Goal: Task Accomplishment & Management: Manage account settings

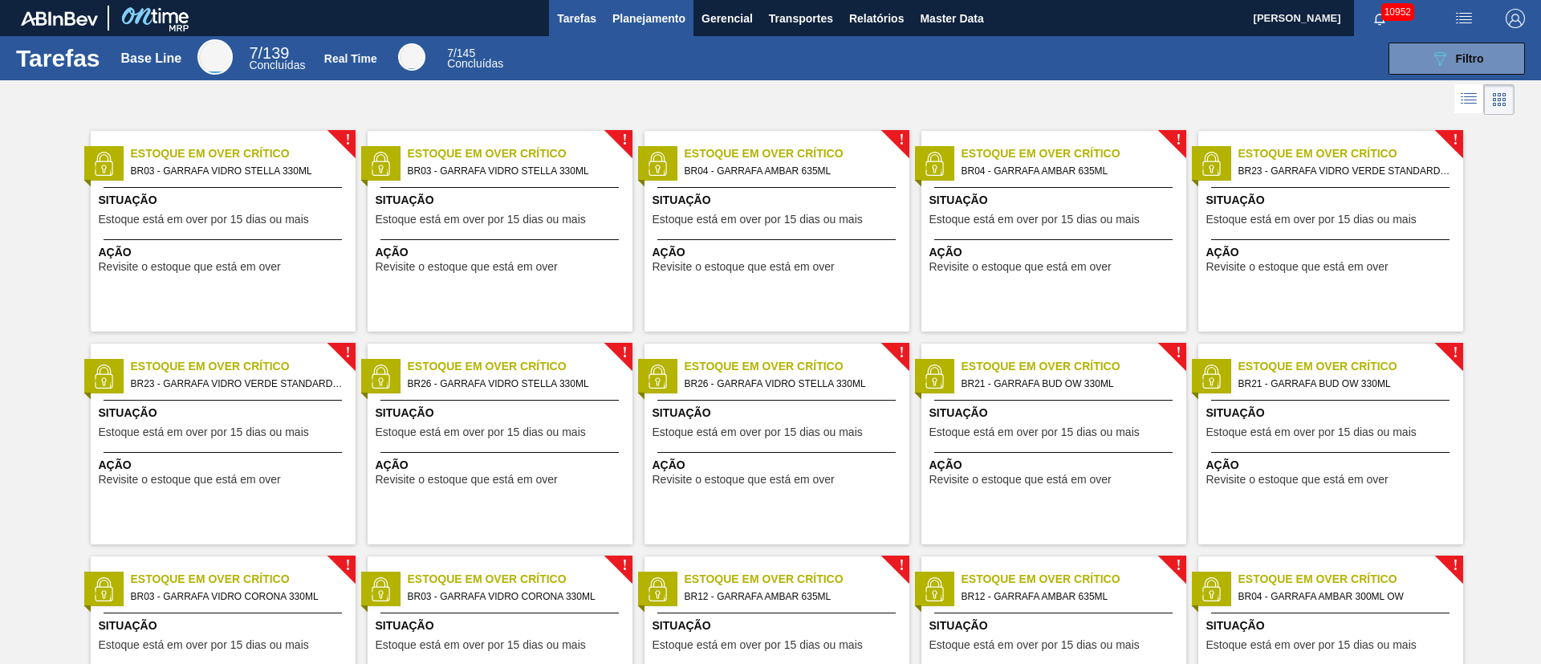
click at [626, 18] on span "Planejamento" at bounding box center [649, 18] width 73 height 19
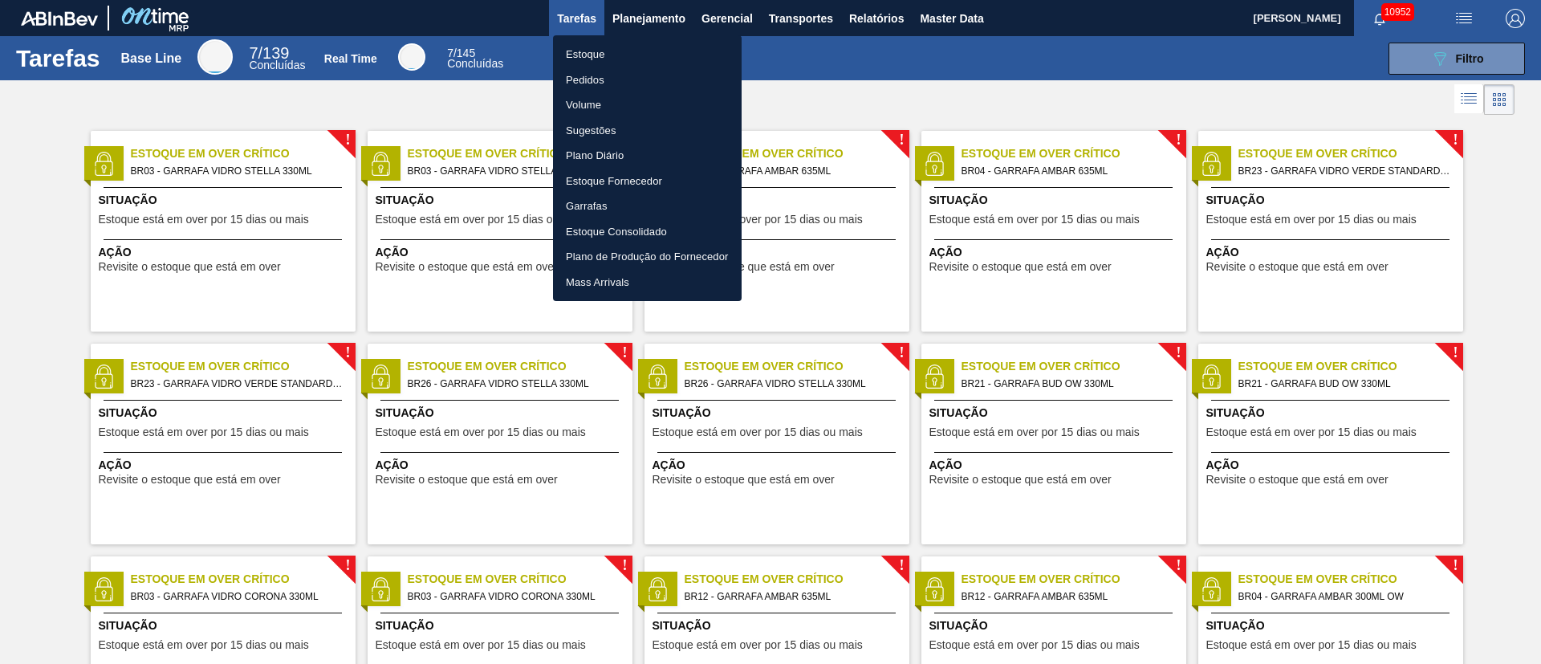
click at [592, 83] on li "Pedidos" at bounding box center [647, 80] width 189 height 26
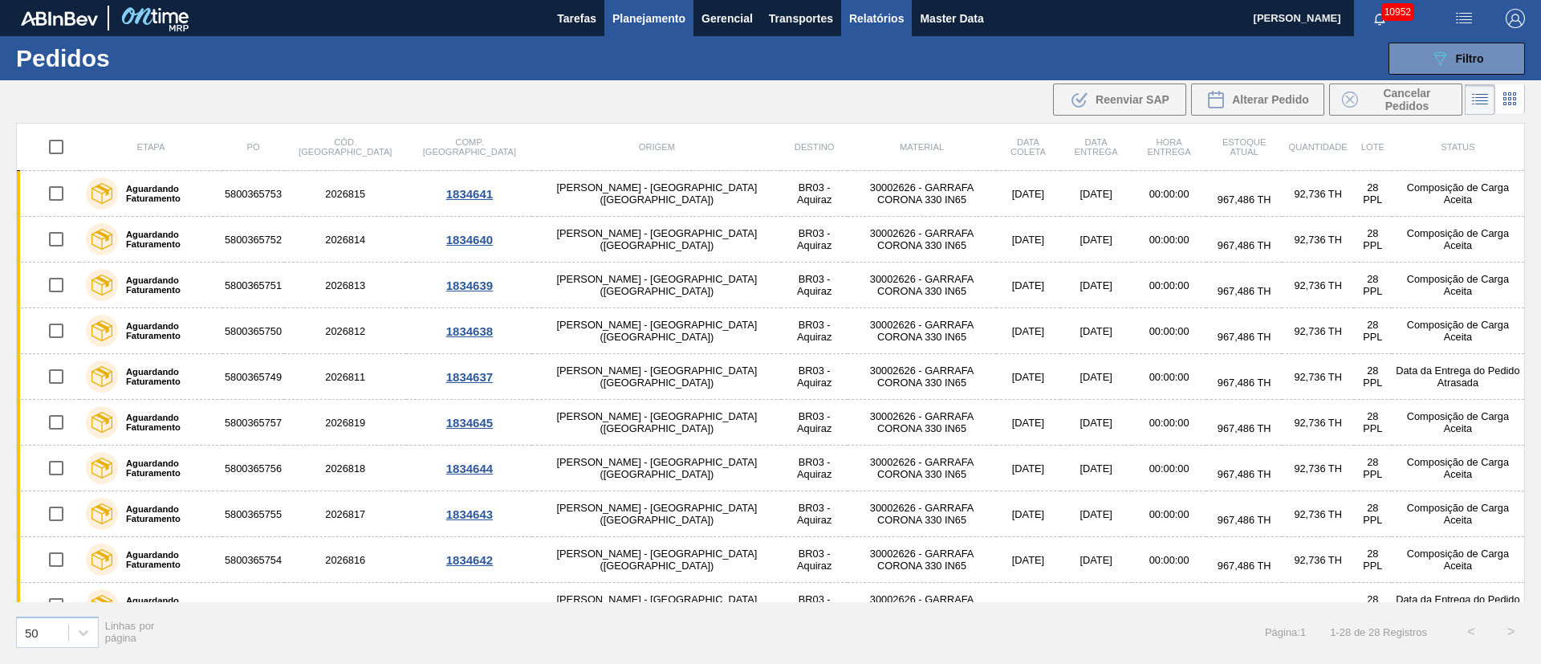
click at [867, 14] on span "Relatórios" at bounding box center [876, 18] width 55 height 19
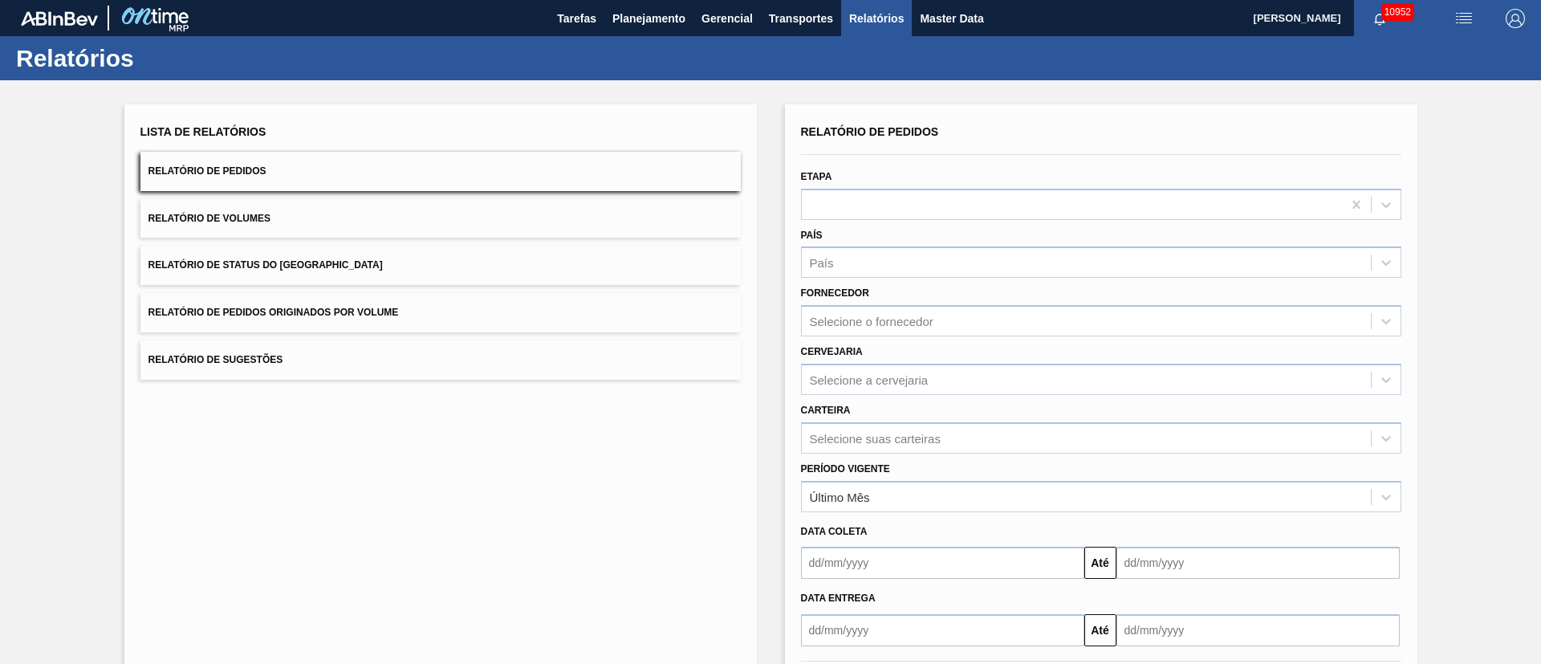
click at [312, 315] on span "Relatório de Pedidos Originados por Volume" at bounding box center [274, 312] width 250 height 11
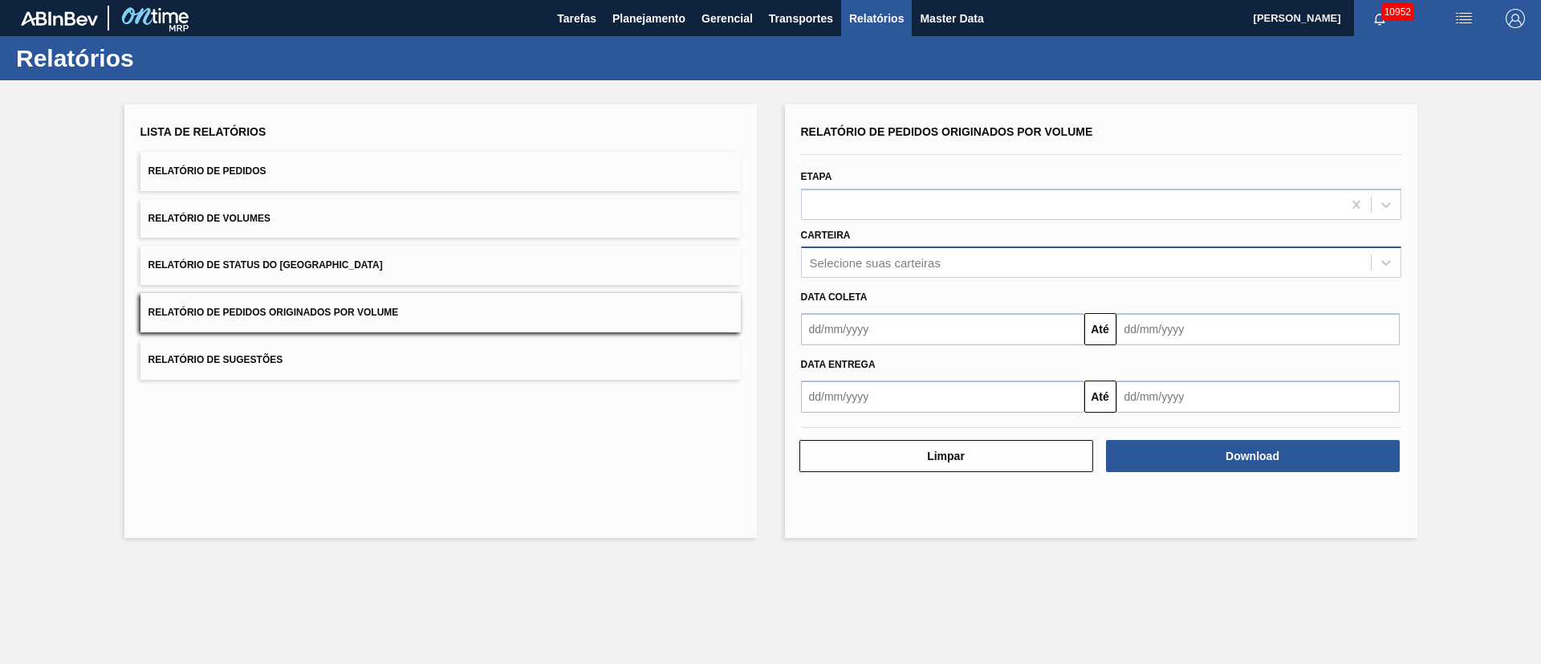
click at [857, 257] on div "Selecione suas carteiras" at bounding box center [875, 263] width 131 height 14
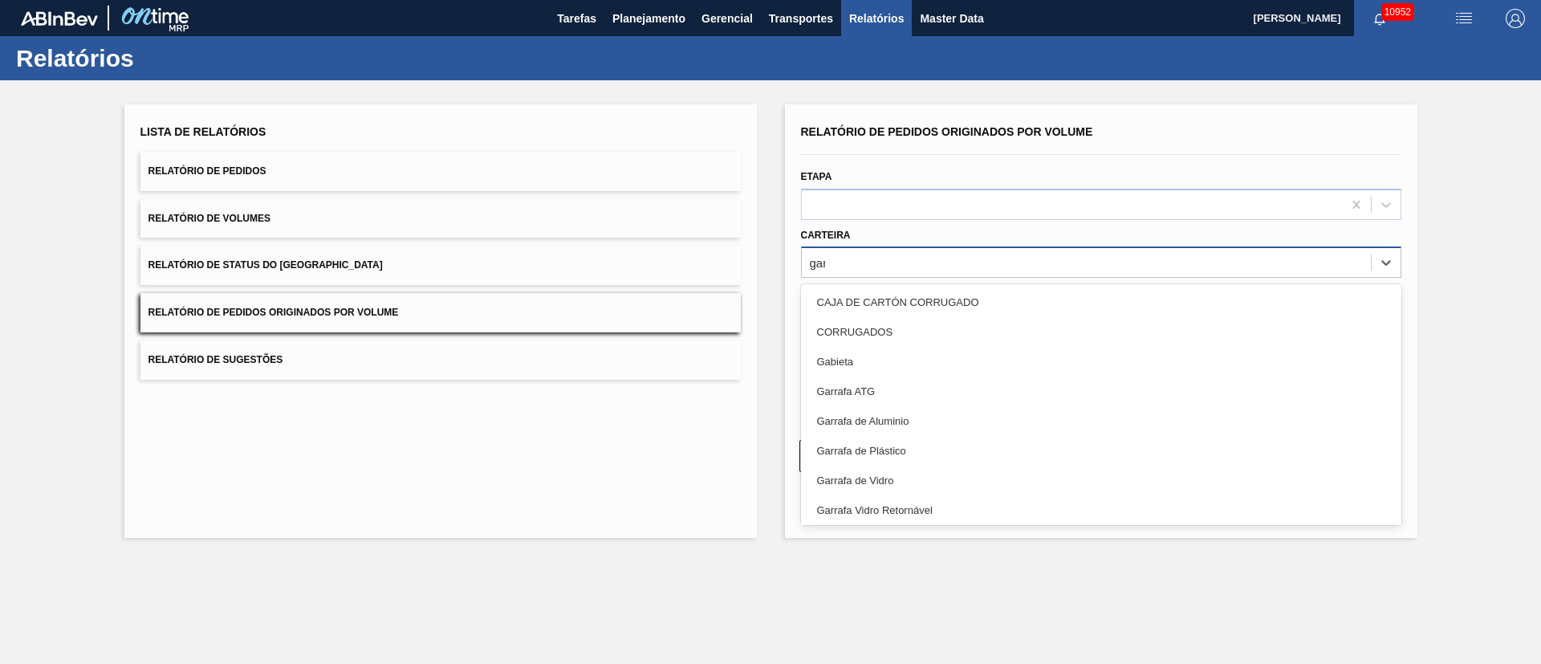
type input "garr"
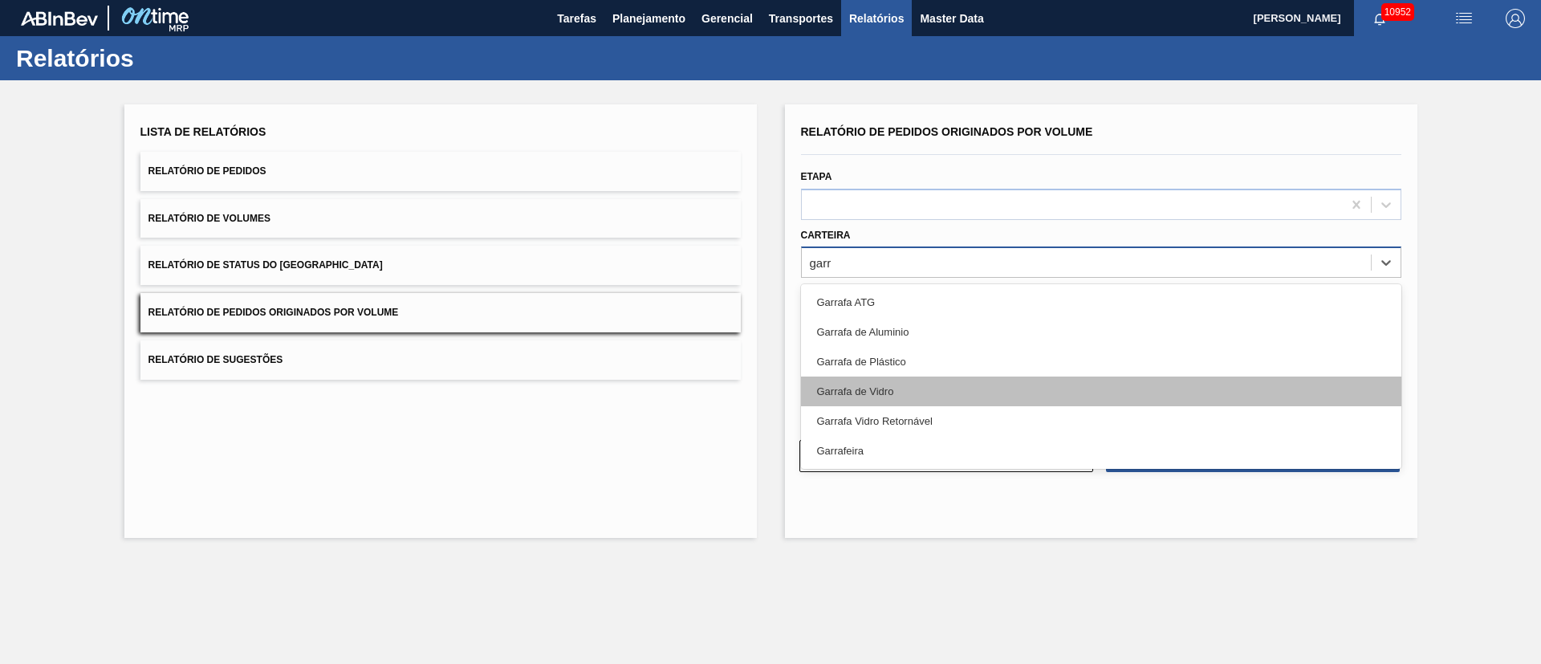
click at [874, 380] on div "Garrafa de Vidro" at bounding box center [1101, 392] width 601 height 30
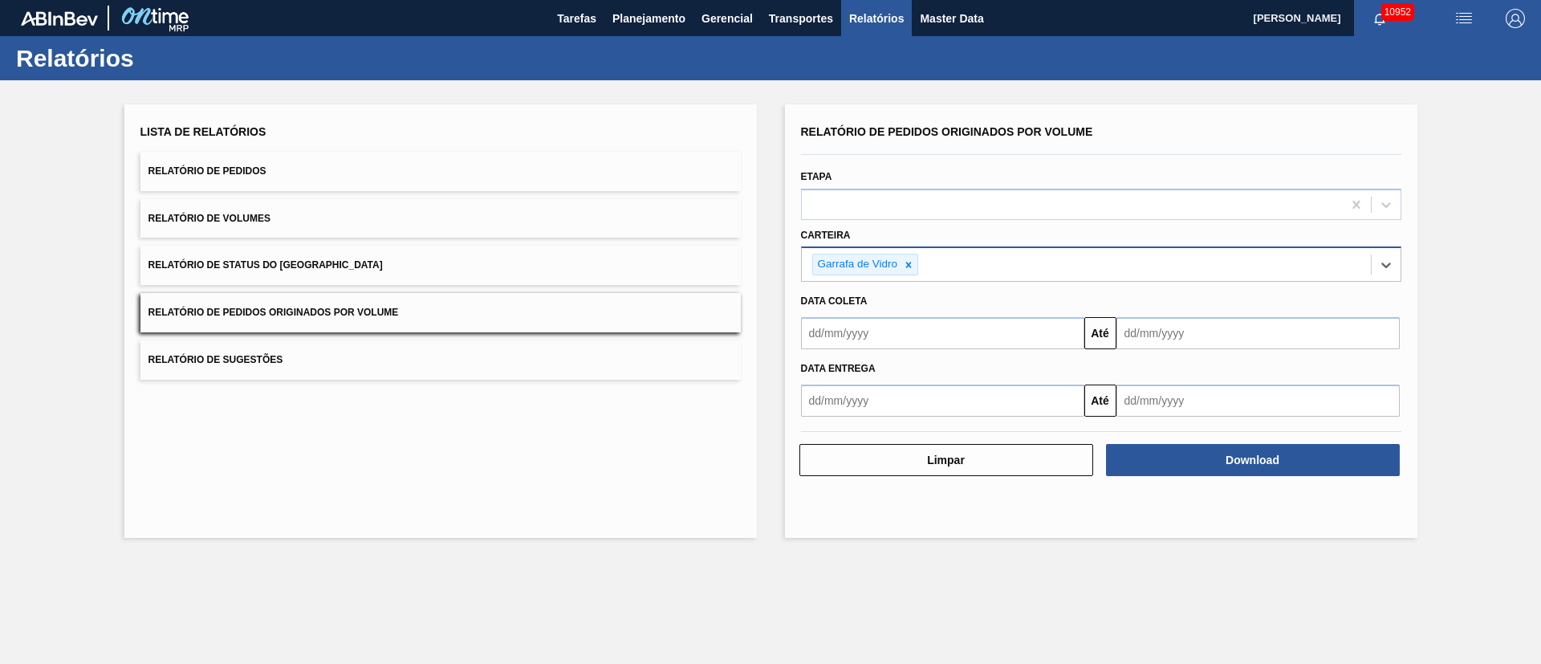
click at [405, 320] on button "Relatório de Pedidos Originados por Volume" at bounding box center [441, 312] width 601 height 39
click at [890, 337] on input "text" at bounding box center [942, 333] width 283 height 32
click at [841, 418] on div "1" at bounding box center [846, 424] width 22 height 22
type input "[DATE]"
click at [1163, 334] on input "text" at bounding box center [1258, 333] width 283 height 32
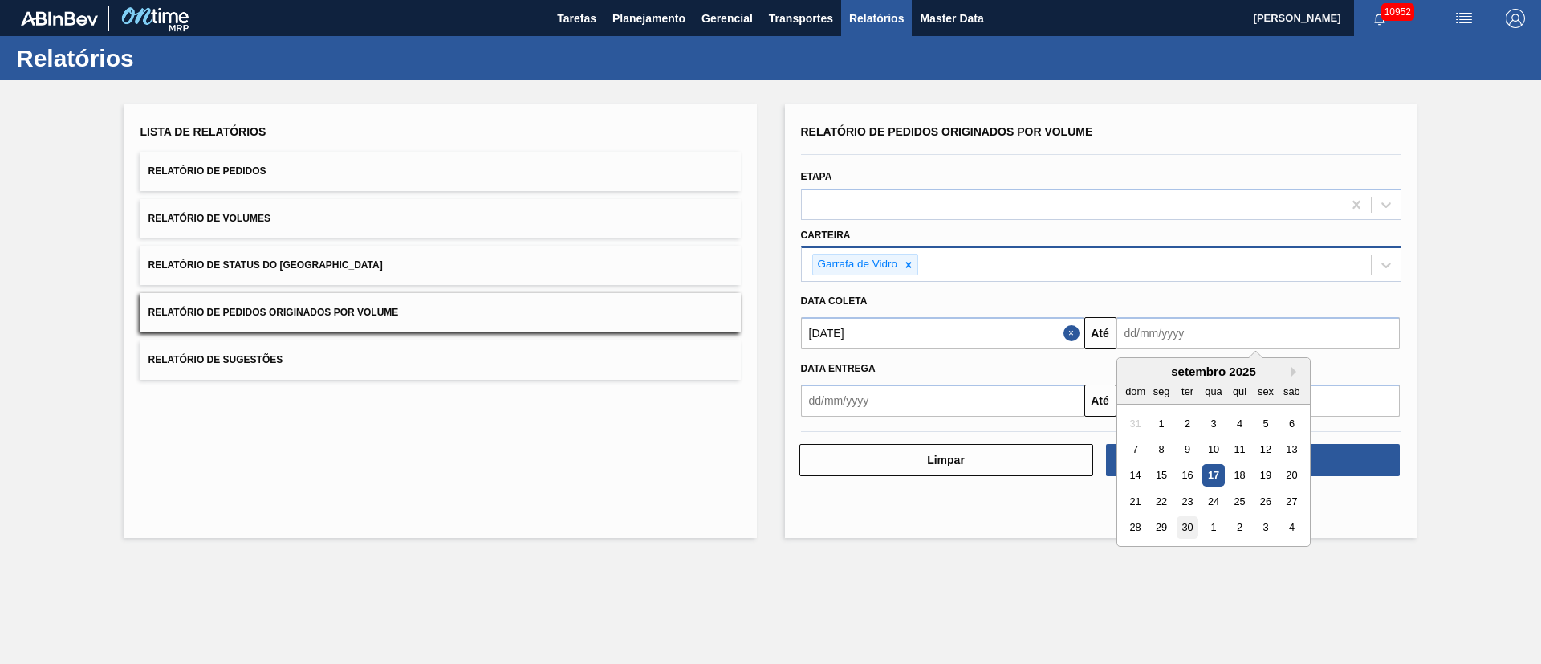
click at [1195, 529] on div "30" at bounding box center [1187, 528] width 22 height 22
type input "[DATE]"
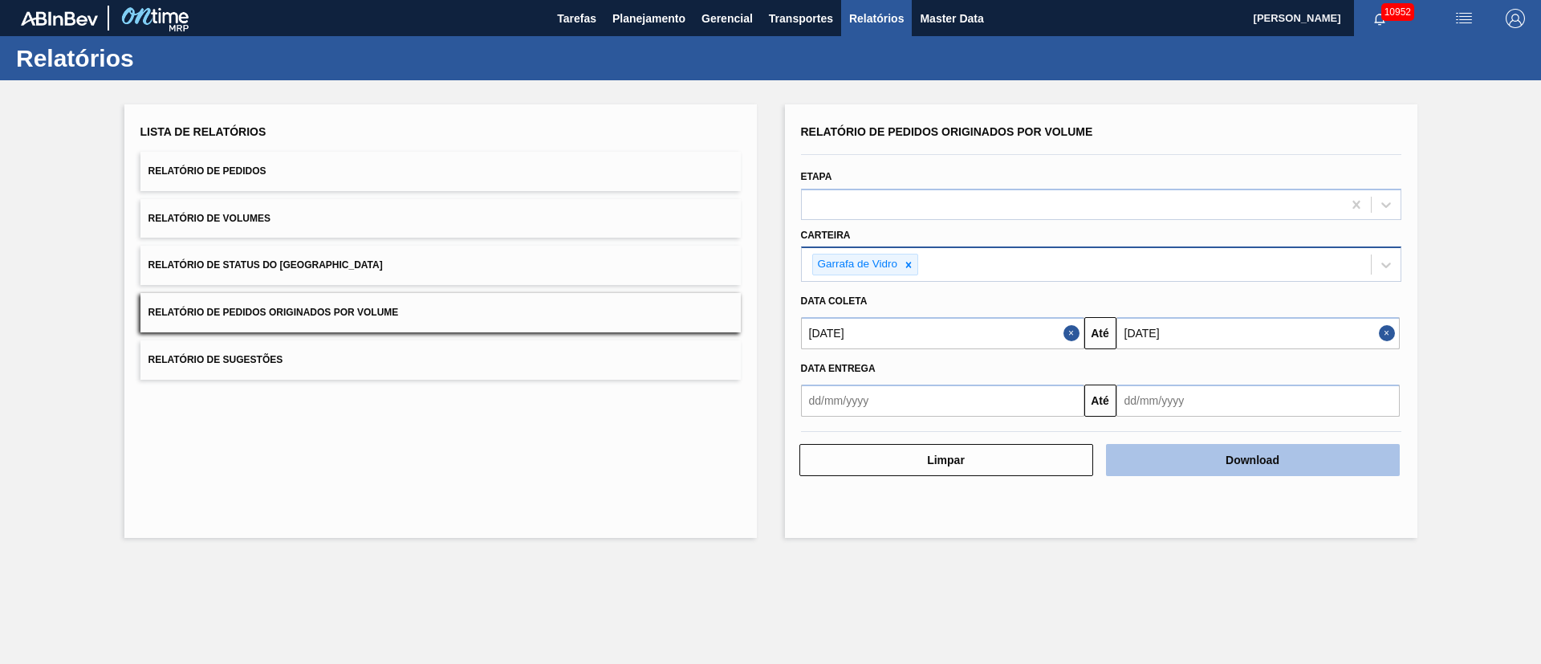
click at [1265, 463] on button "Download" at bounding box center [1253, 460] width 294 height 32
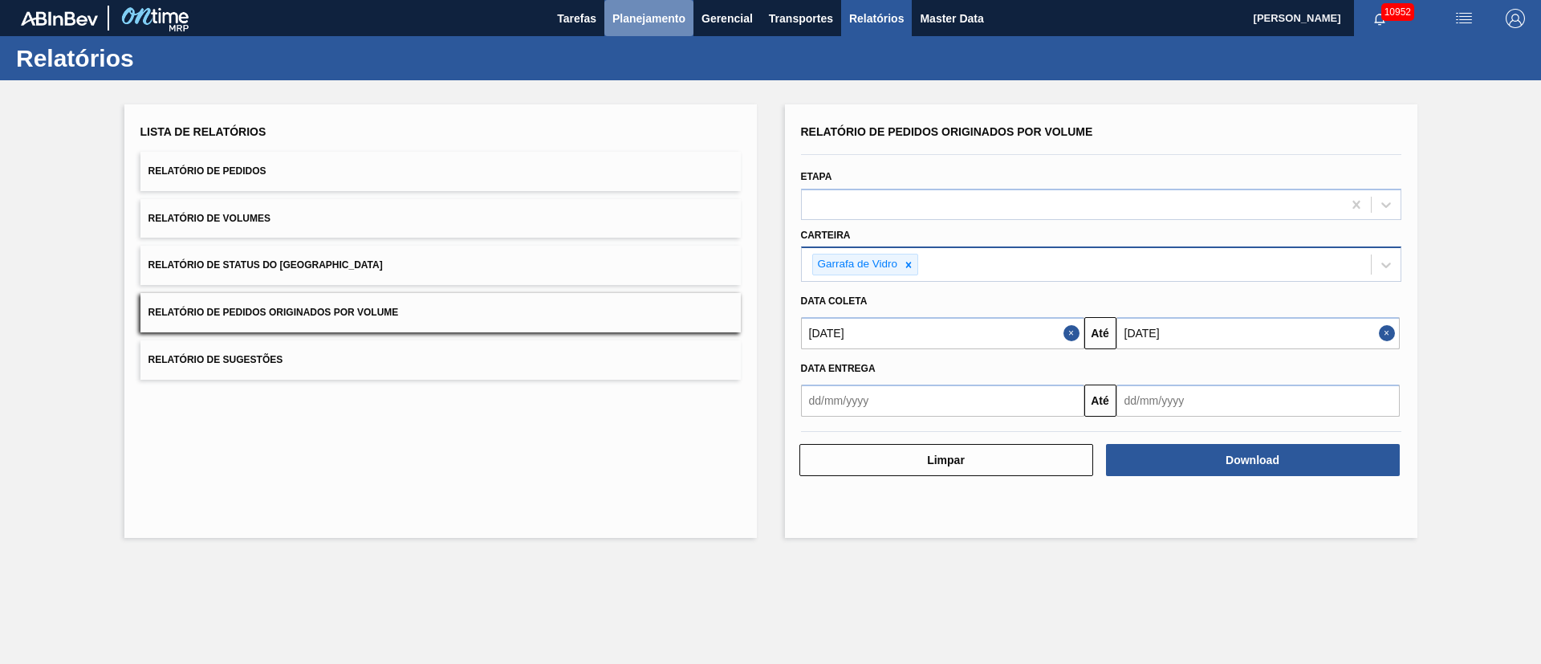
click at [625, 10] on span "Planejamento" at bounding box center [649, 18] width 73 height 19
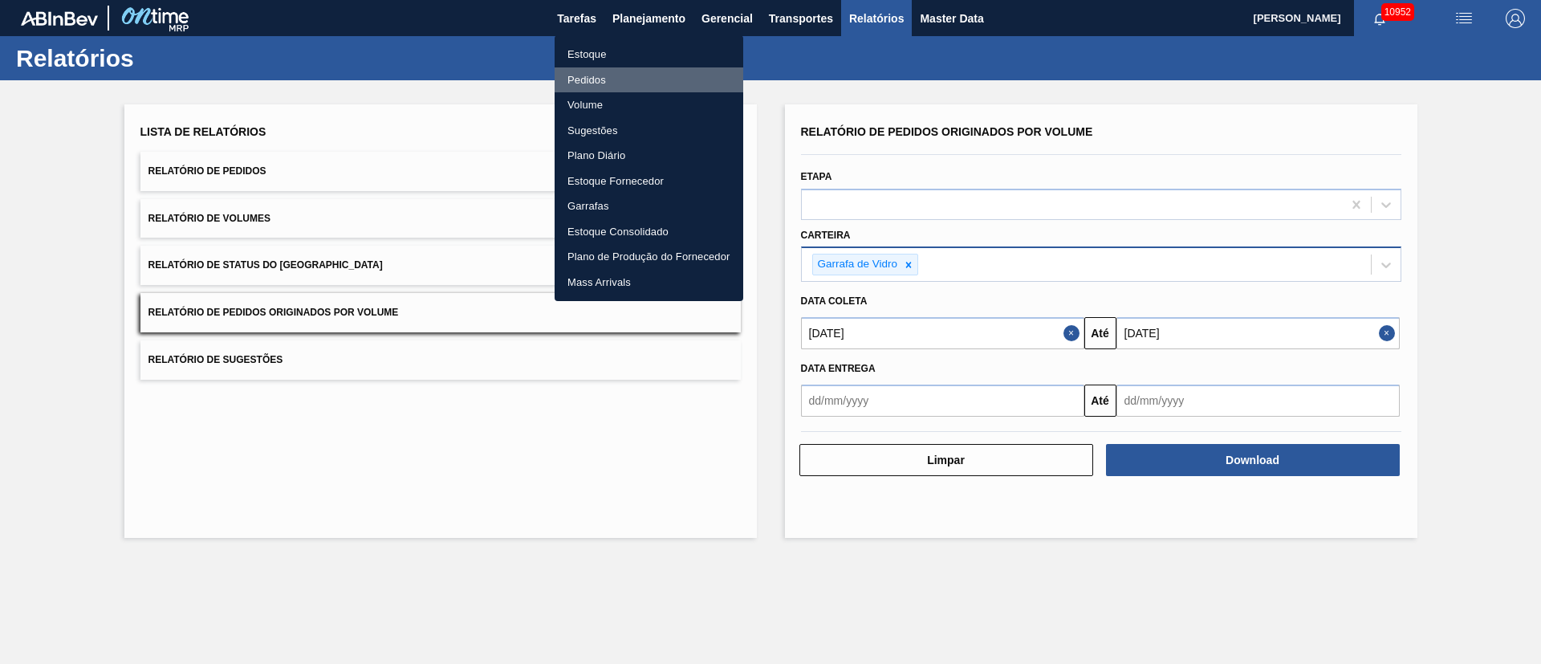
click at [580, 87] on li "Pedidos" at bounding box center [649, 80] width 189 height 26
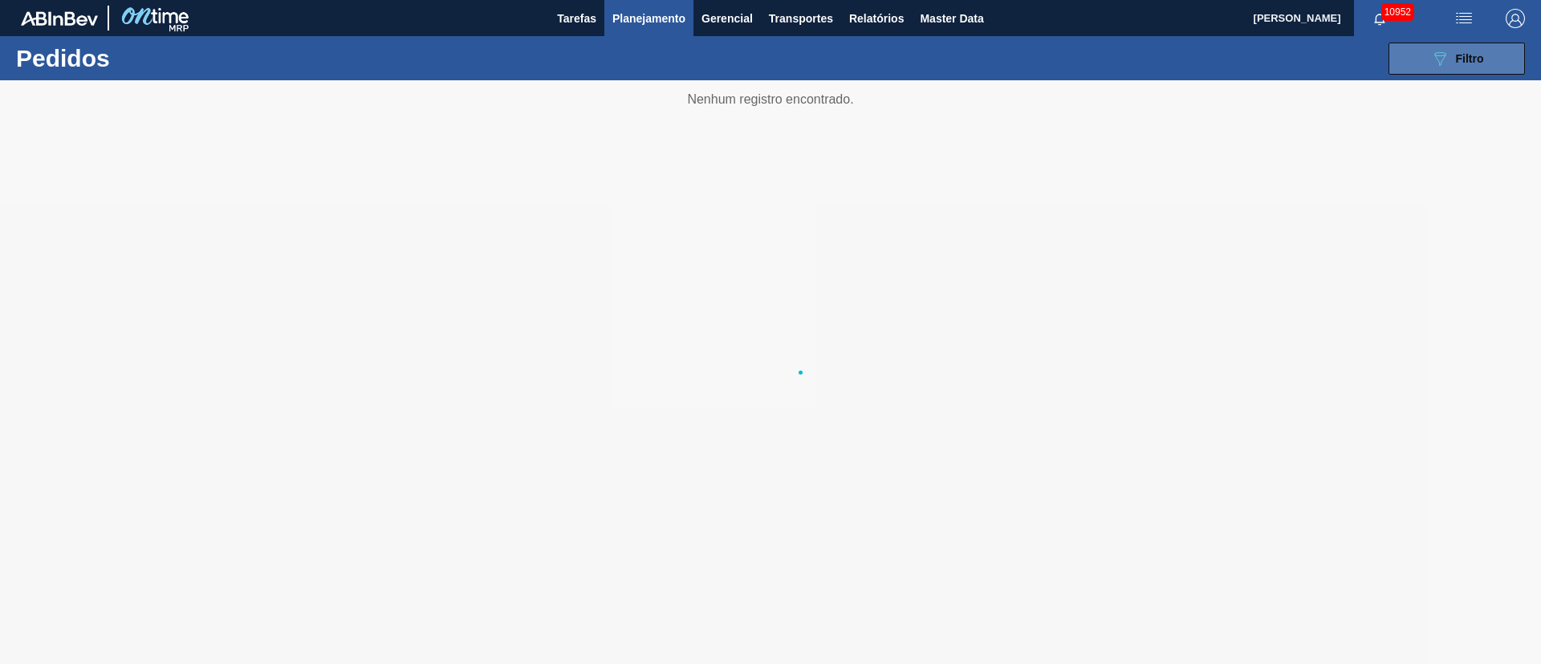
click at [1478, 67] on div "089F7B8B-B2A5-4AFE-B5C0-19BA573D28AC Filtro" at bounding box center [1458, 58] width 54 height 19
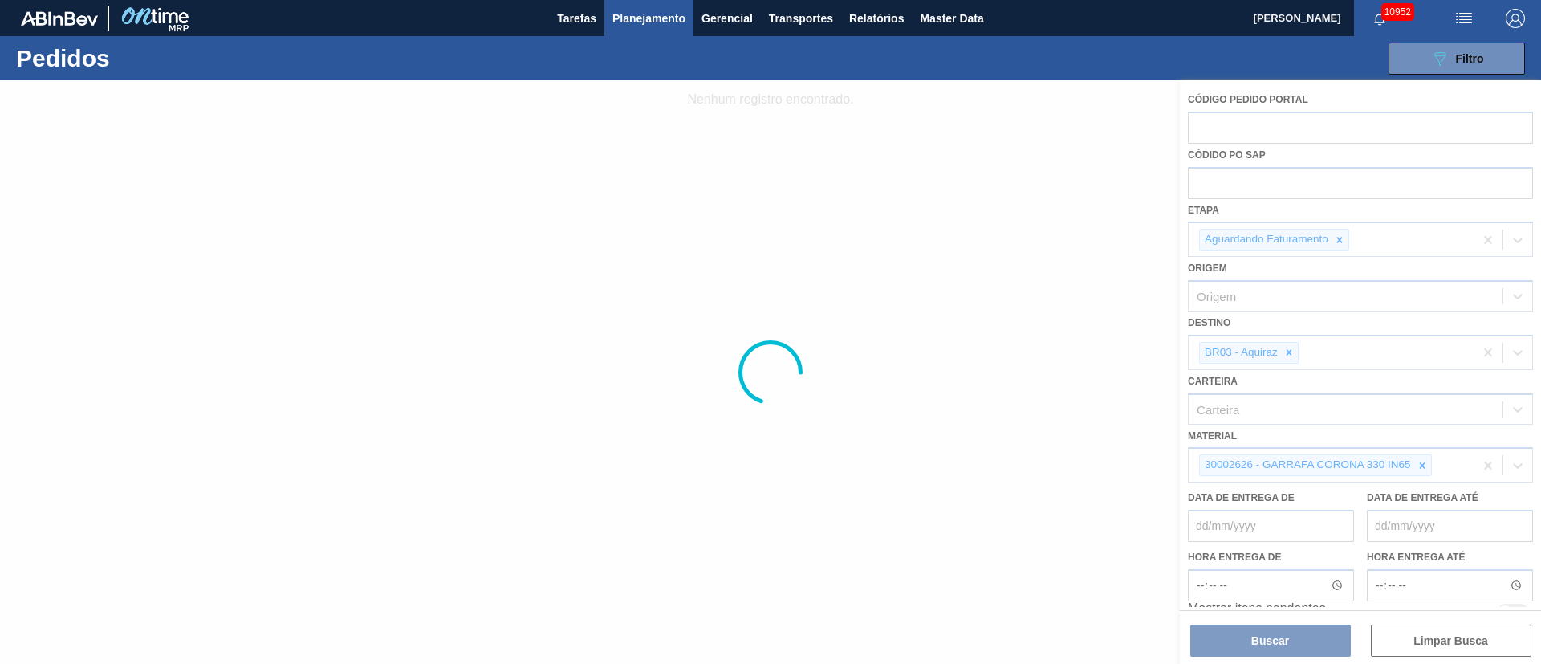
click at [1212, 184] on div at bounding box center [770, 372] width 1541 height 584
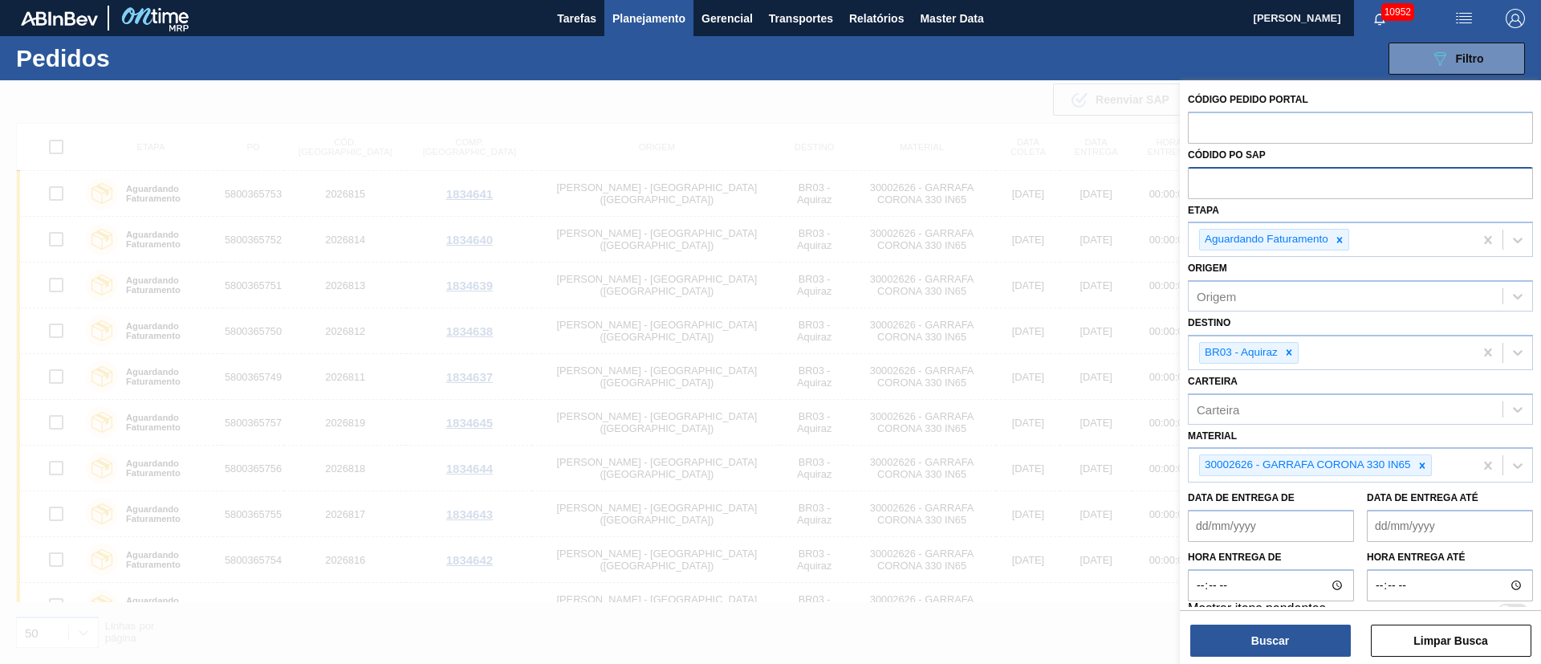
click at [1219, 180] on input "text" at bounding box center [1360, 182] width 345 height 31
click at [1421, 461] on icon at bounding box center [1422, 465] width 11 height 11
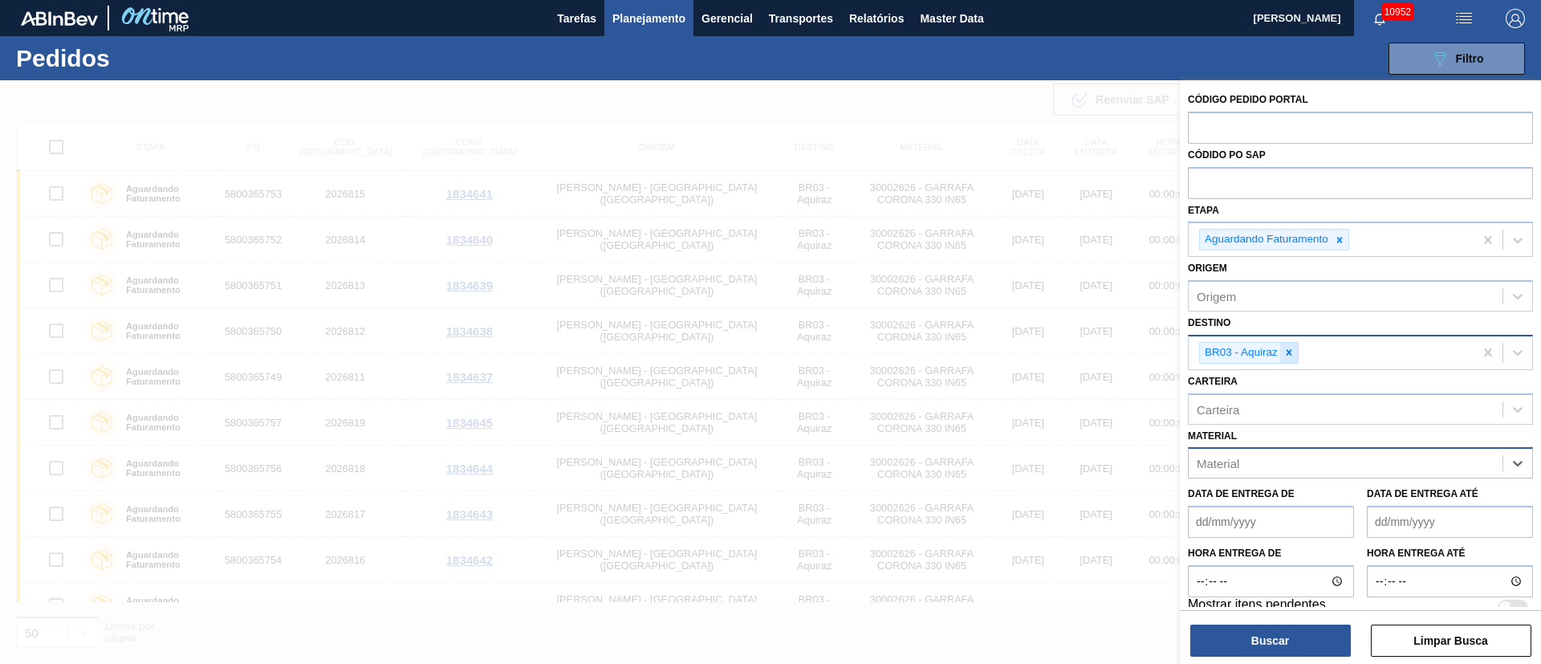
click at [1289, 358] on div at bounding box center [1290, 353] width 18 height 20
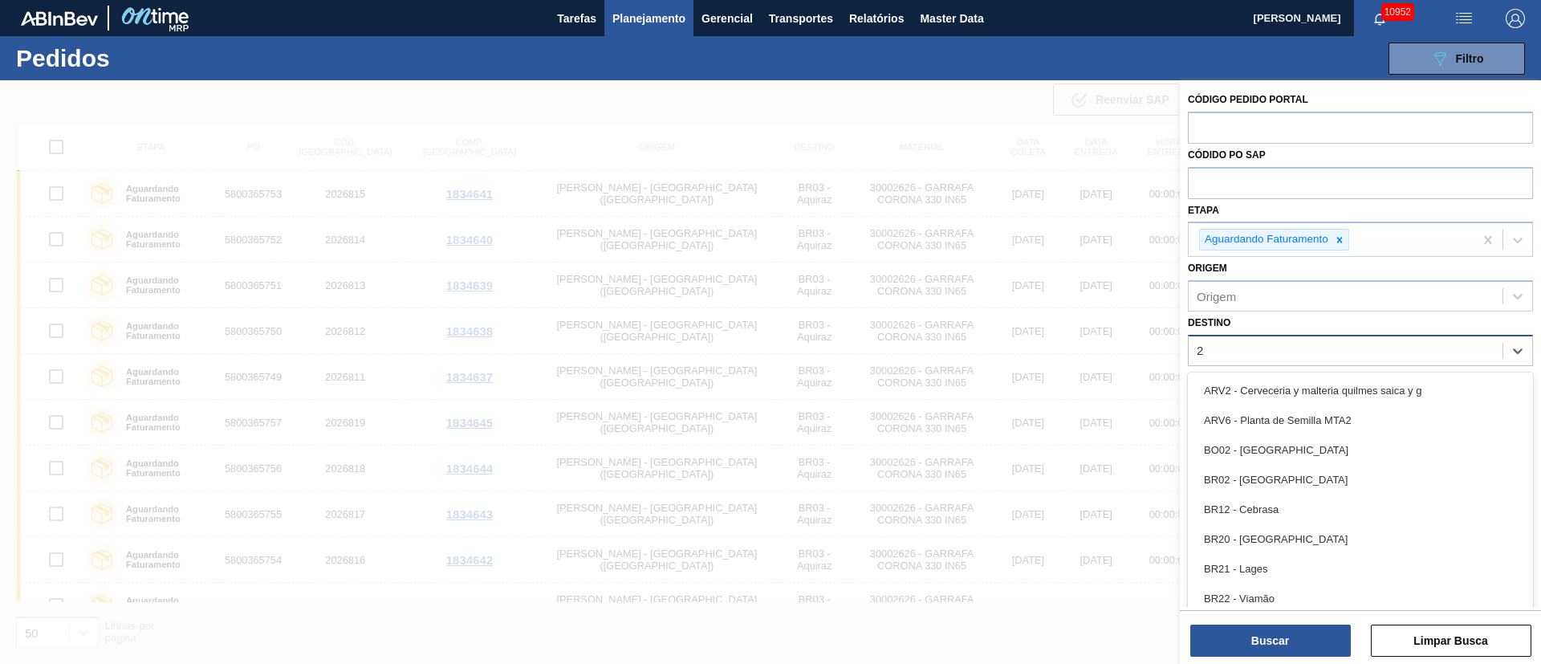
type input "21"
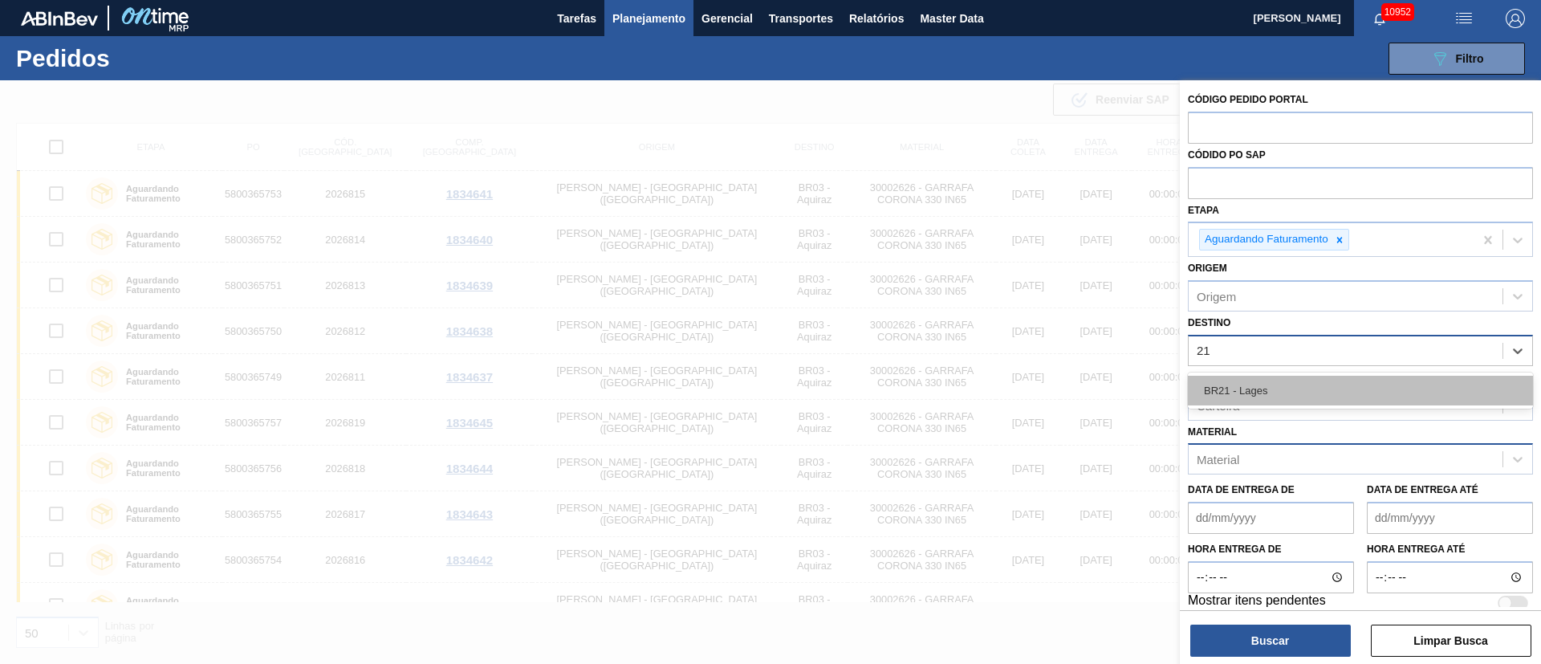
click at [1277, 385] on div "BR21 - Lages" at bounding box center [1360, 391] width 345 height 30
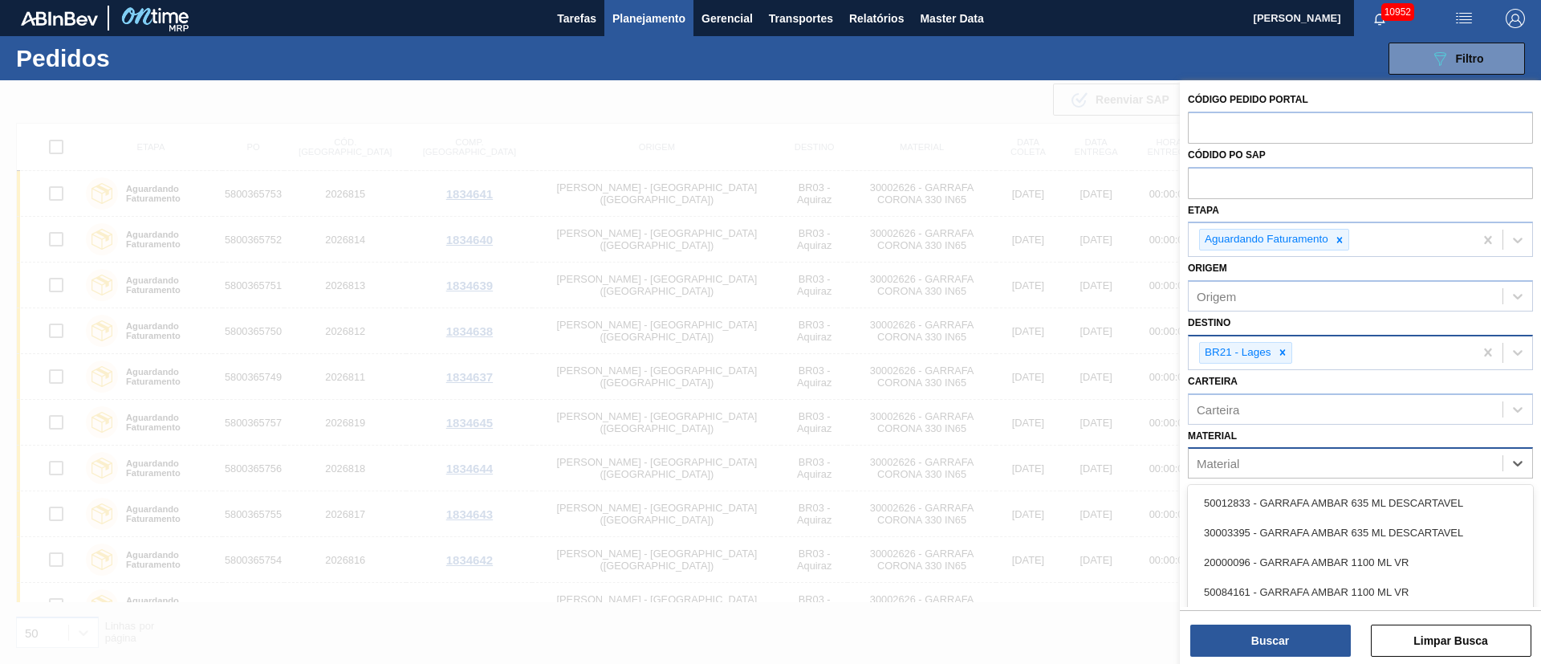
click at [1252, 463] on div "Material" at bounding box center [1346, 463] width 314 height 23
type input "300294"
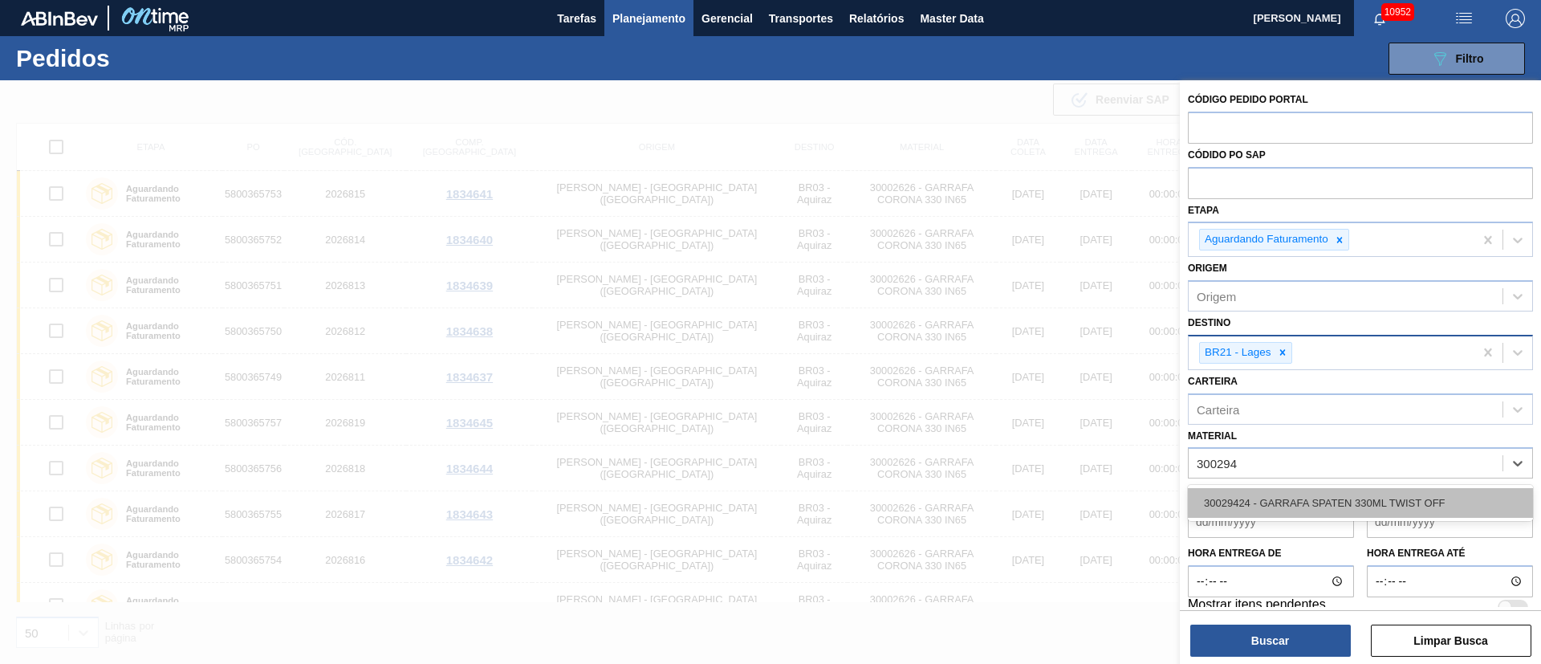
click at [1261, 503] on div "30029424 - GARRAFA SPATEN 330ML TWIST OFF" at bounding box center [1360, 503] width 345 height 30
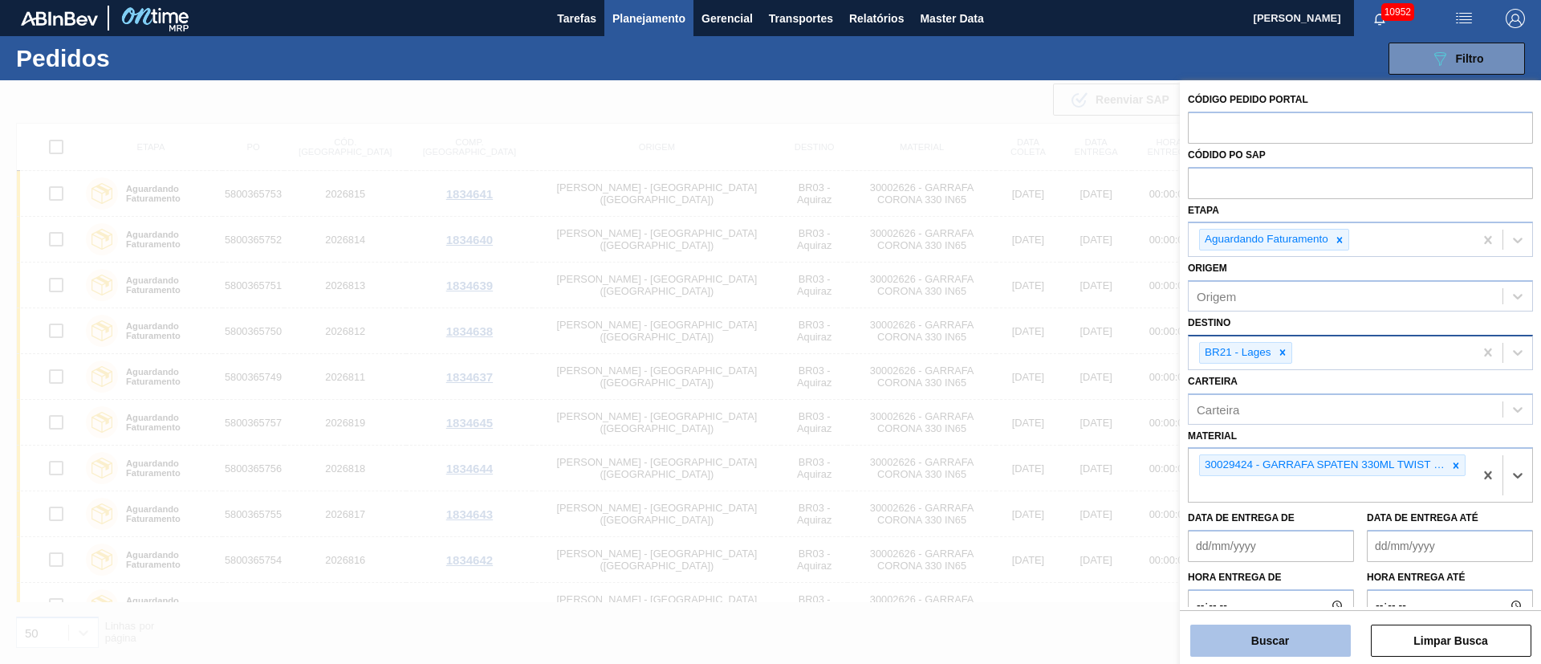
click at [1249, 637] on button "Buscar" at bounding box center [1271, 641] width 161 height 32
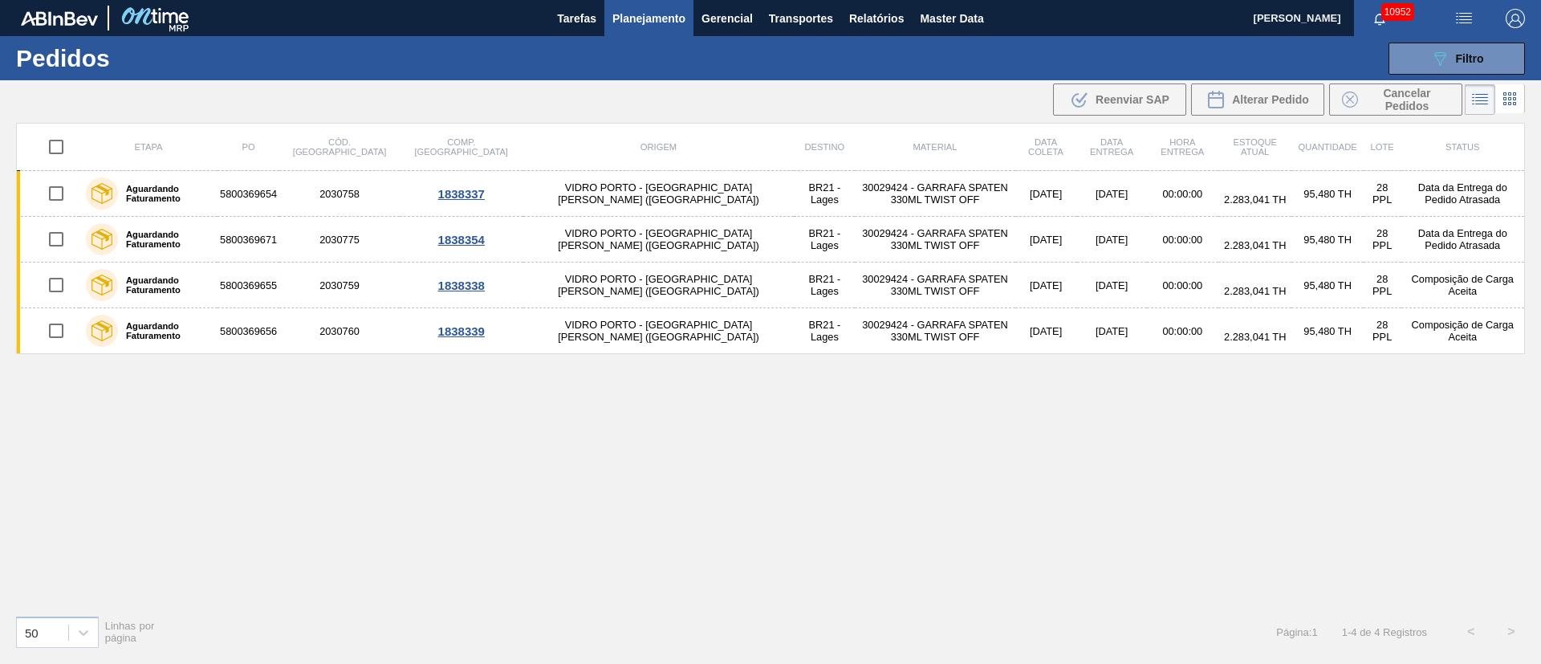
click at [57, 148] on input "checkbox" at bounding box center [56, 147] width 34 height 34
checkbox input "true"
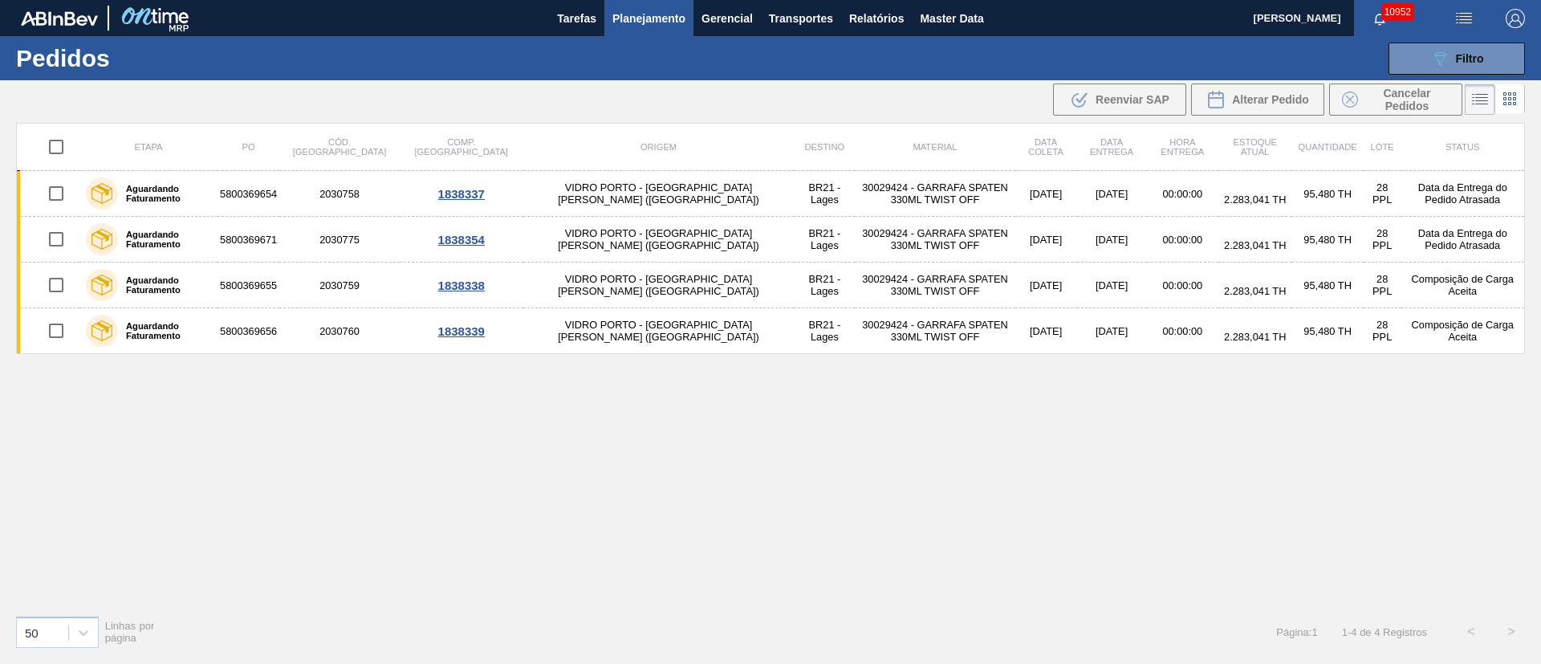
checkbox input "true"
click at [1415, 100] on span "Cancelar Pedidos" at bounding box center [1407, 100] width 85 height 26
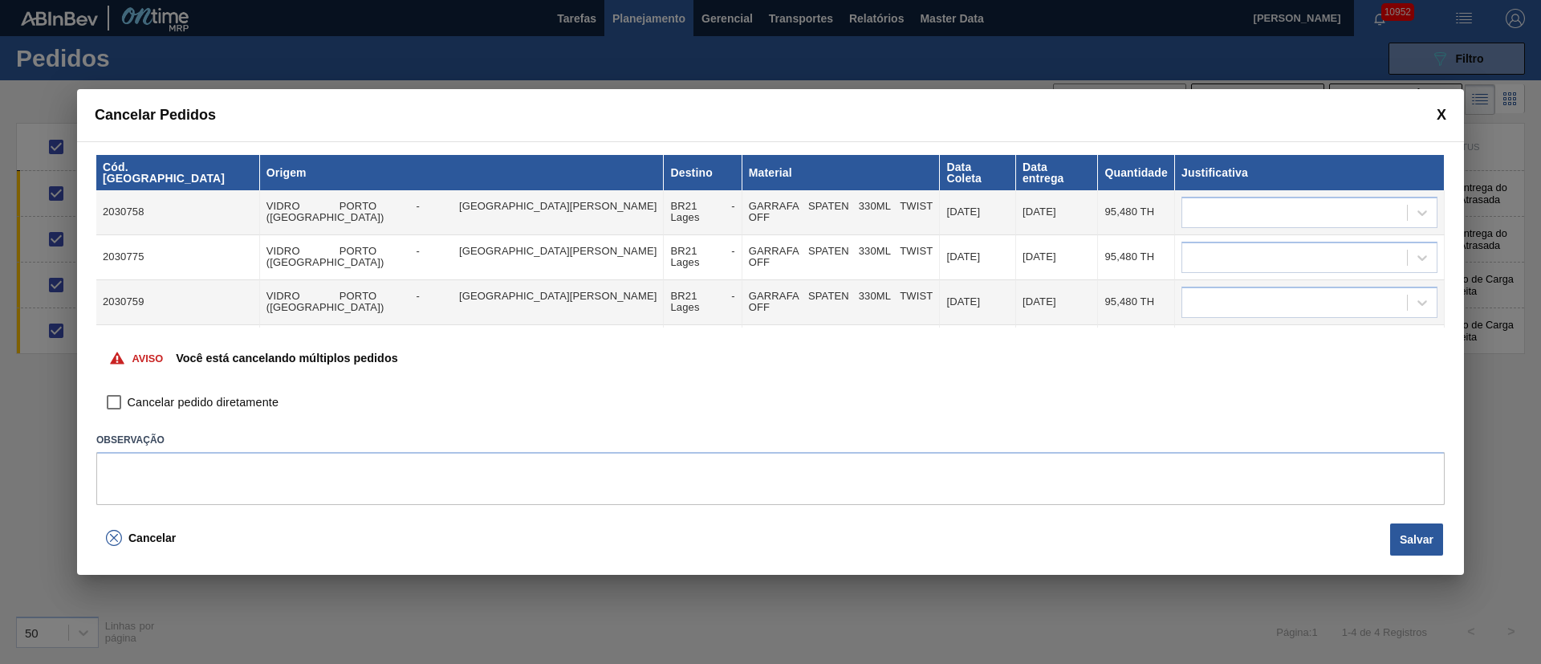
click at [1445, 116] on span at bounding box center [1442, 115] width 10 height 17
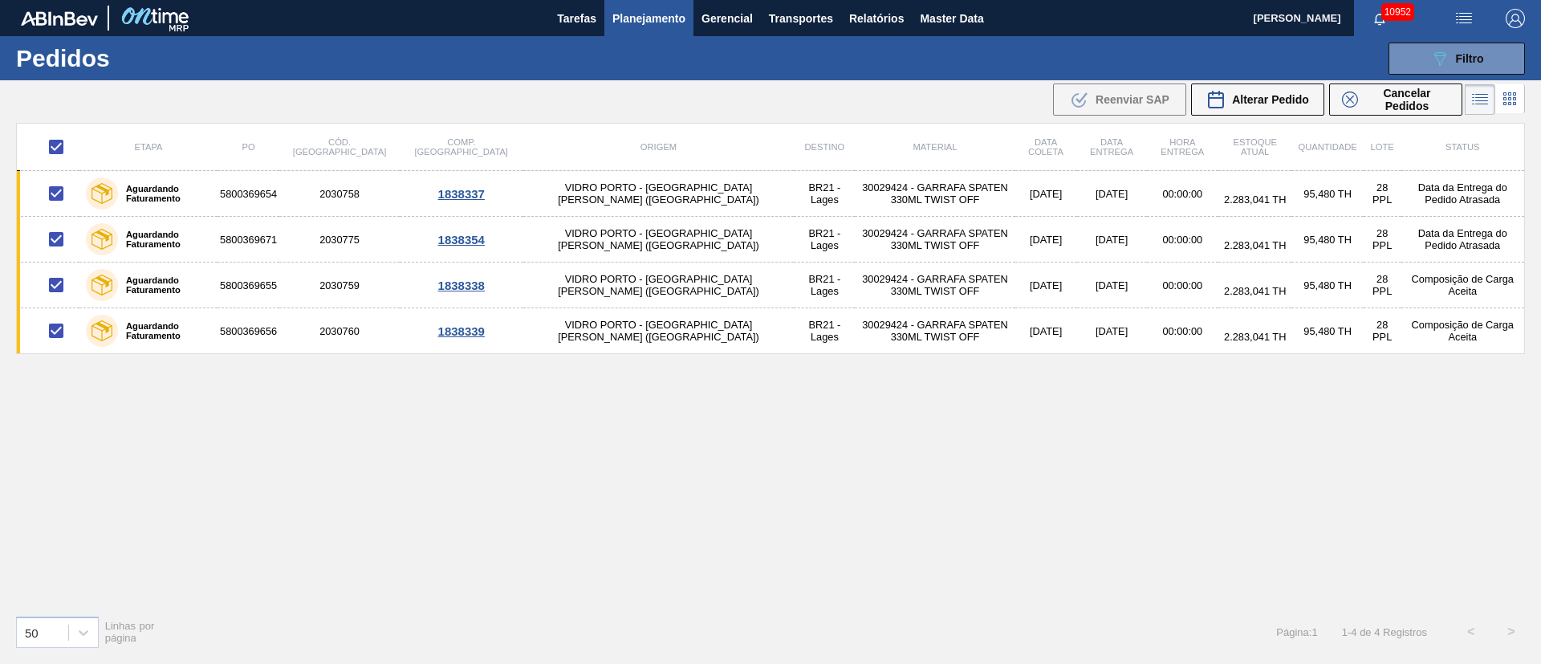
click at [51, 137] on input "checkbox" at bounding box center [56, 147] width 34 height 34
checkbox input "false"
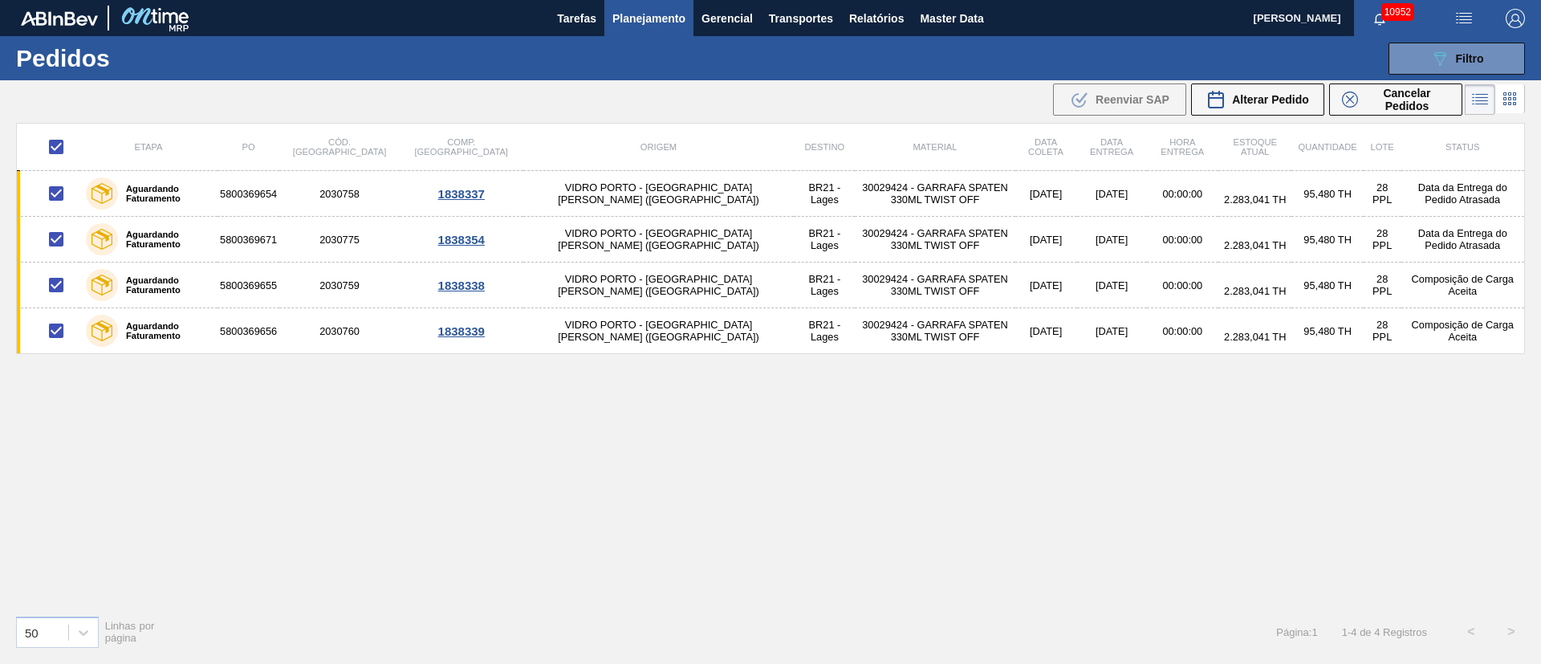
checkbox input "false"
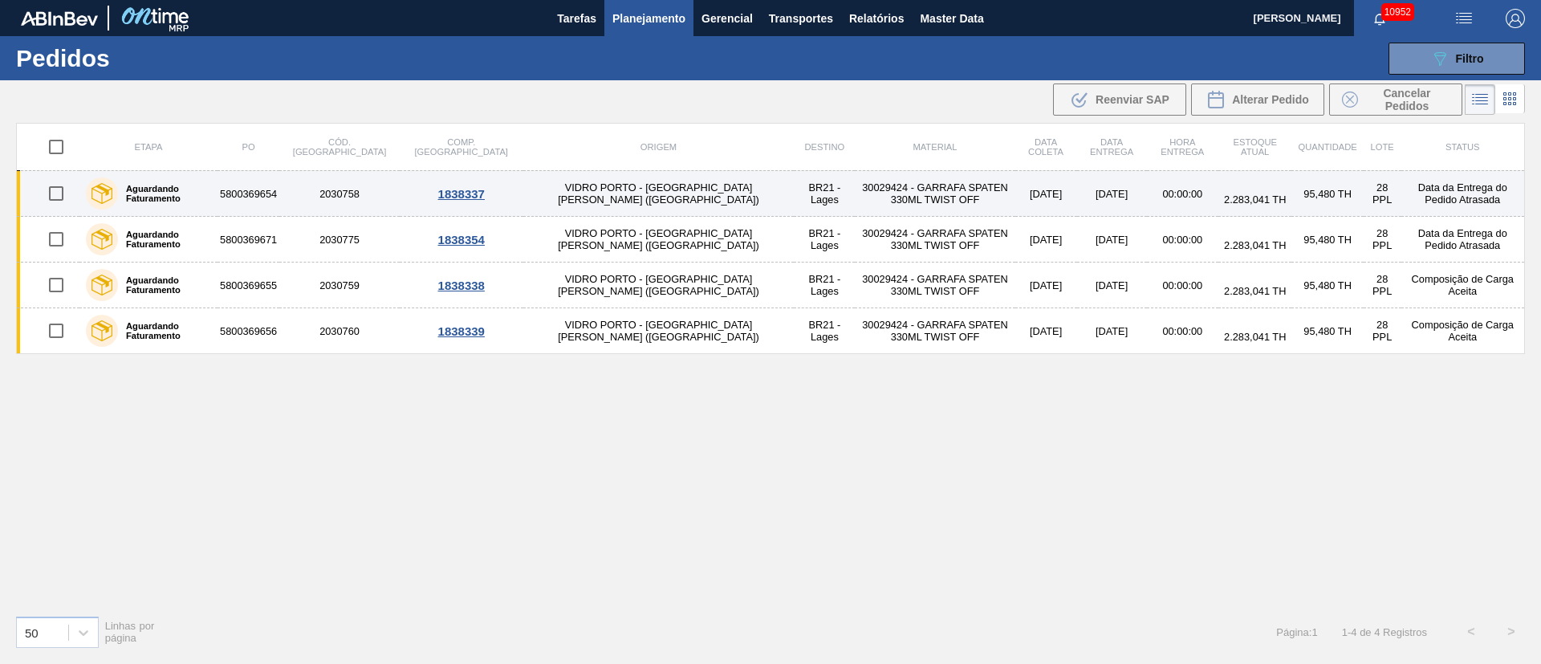
click at [56, 201] on input "checkbox" at bounding box center [56, 194] width 34 height 34
checkbox input "true"
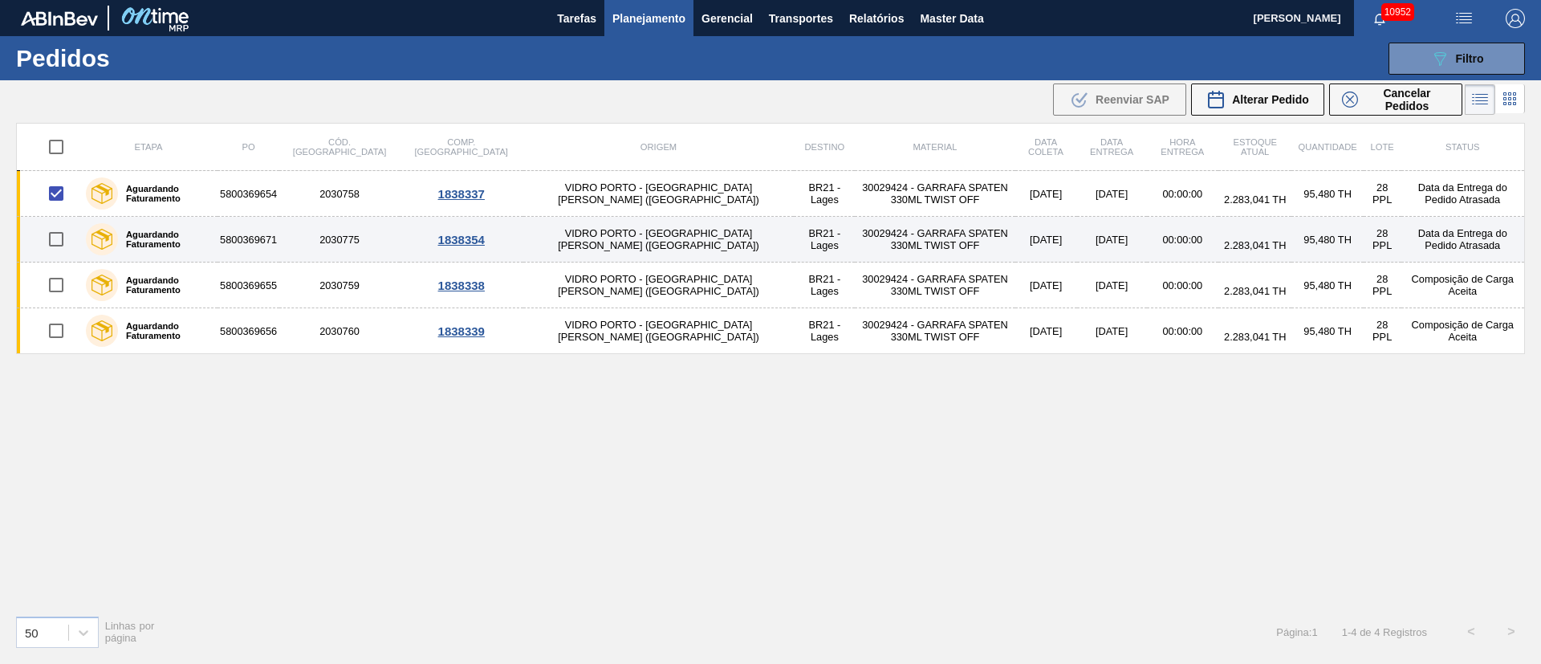
click at [60, 234] on input "checkbox" at bounding box center [56, 239] width 34 height 34
checkbox input "true"
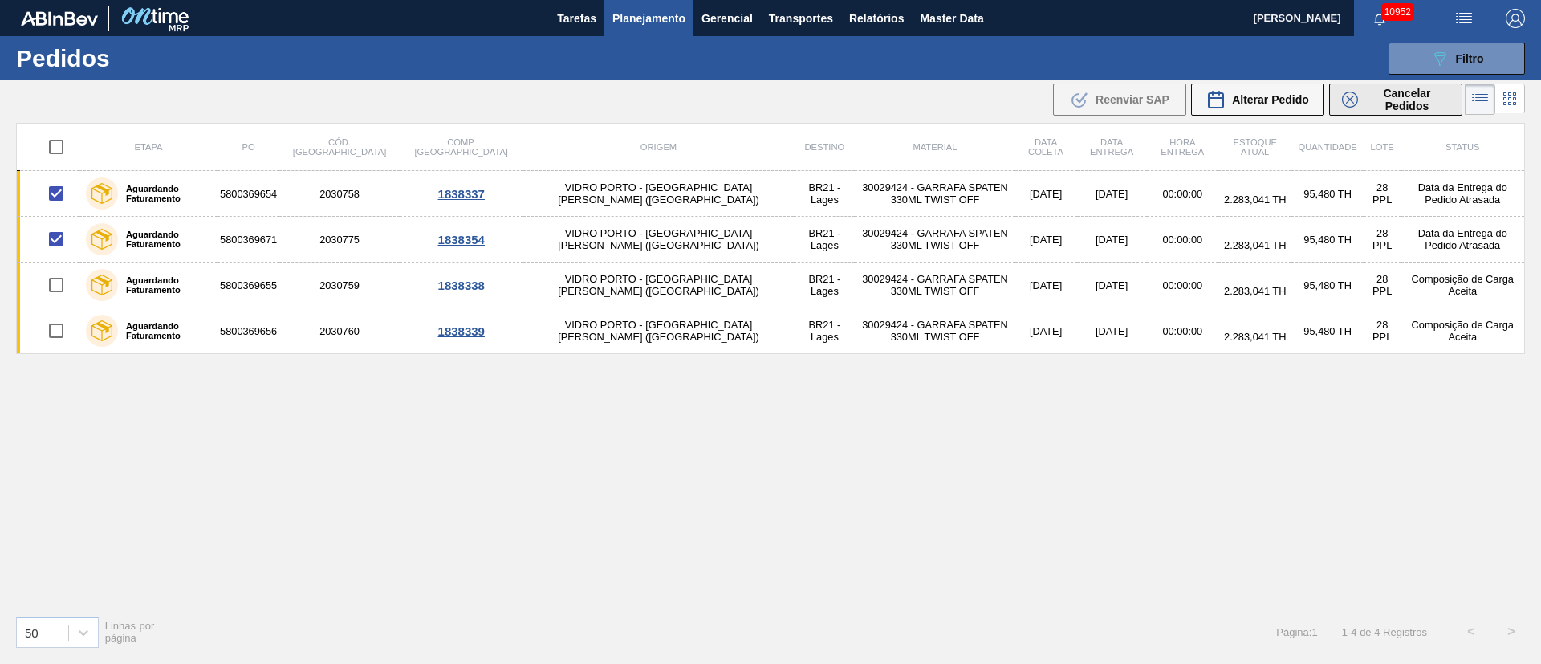
click at [1403, 100] on span "Cancelar Pedidos" at bounding box center [1407, 100] width 85 height 26
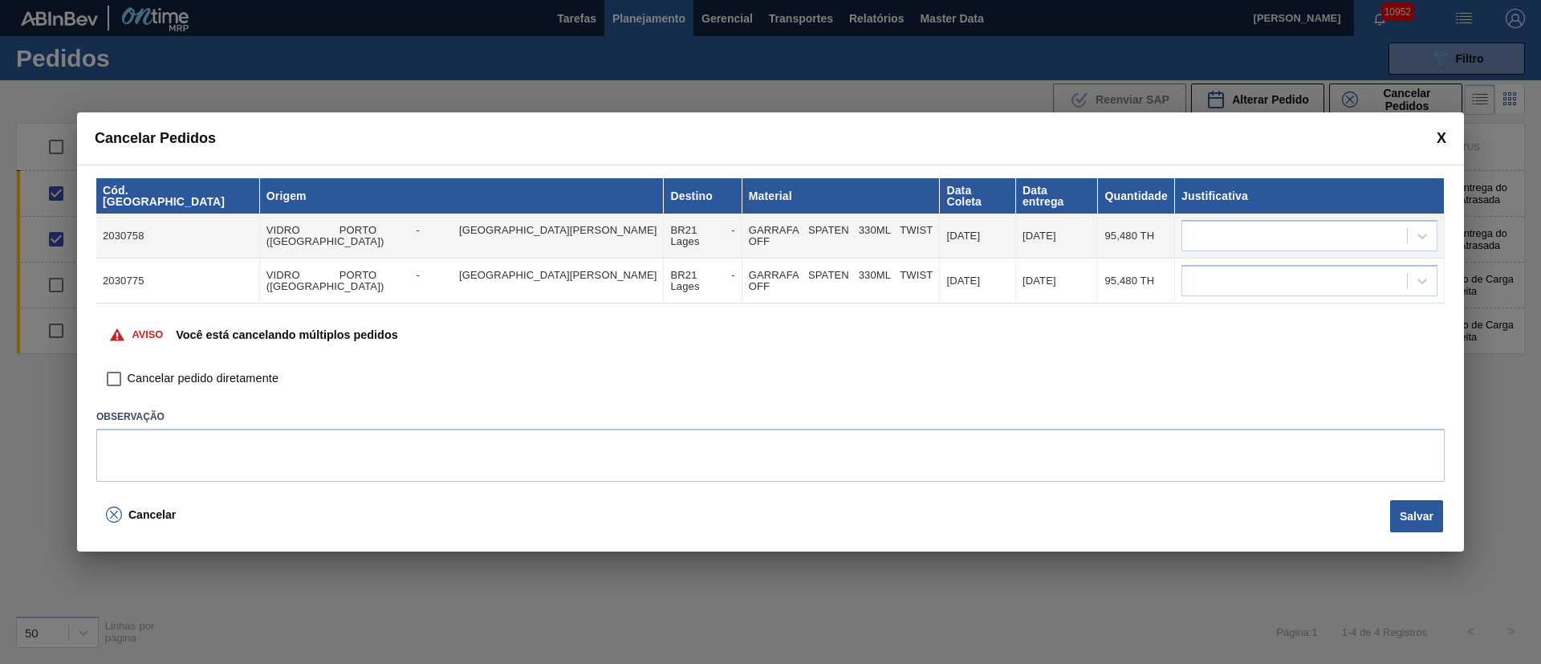
click at [112, 375] on input "Cancelar pedido diretamente" at bounding box center [113, 378] width 27 height 27
checkbox input "true"
click at [1276, 225] on div at bounding box center [1295, 236] width 225 height 23
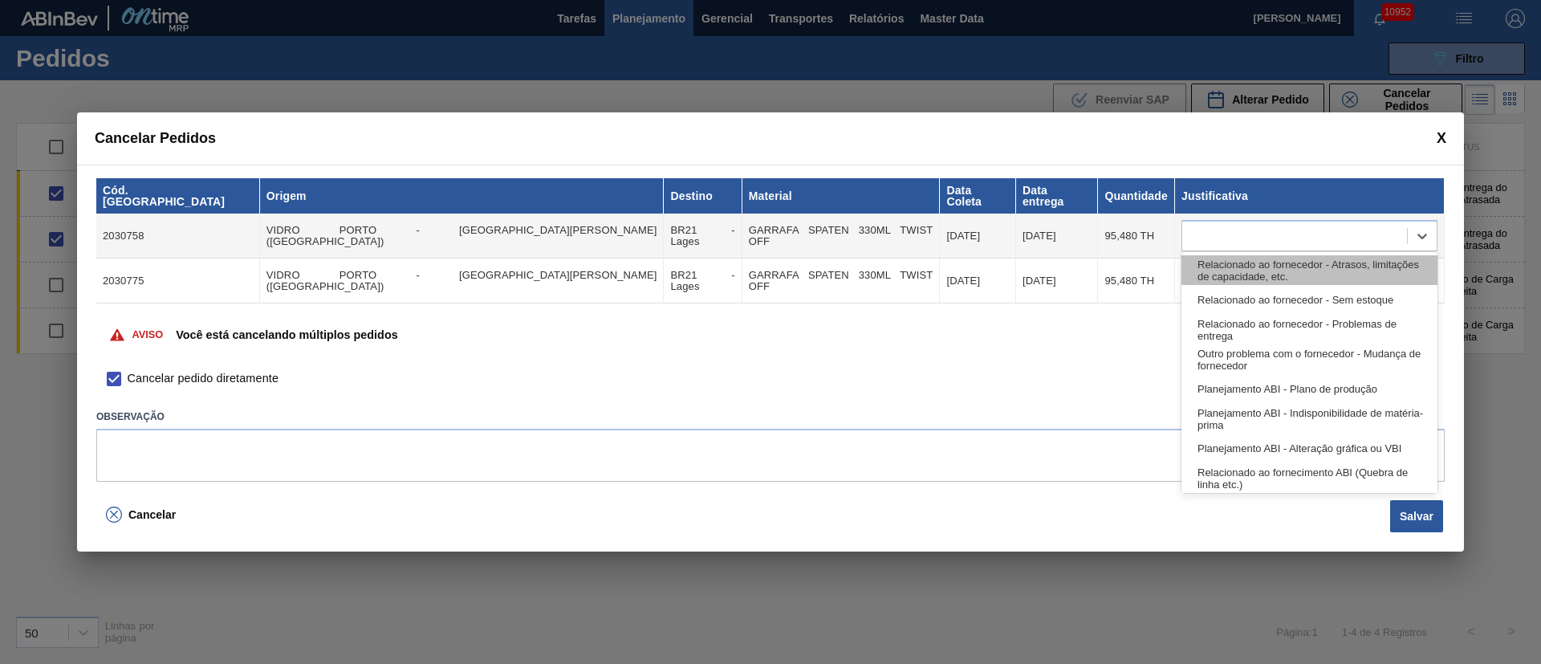
click at [1252, 270] on div "Relacionado ao fornecedor - Atrasos, limitações de capacidade, etc." at bounding box center [1310, 270] width 256 height 30
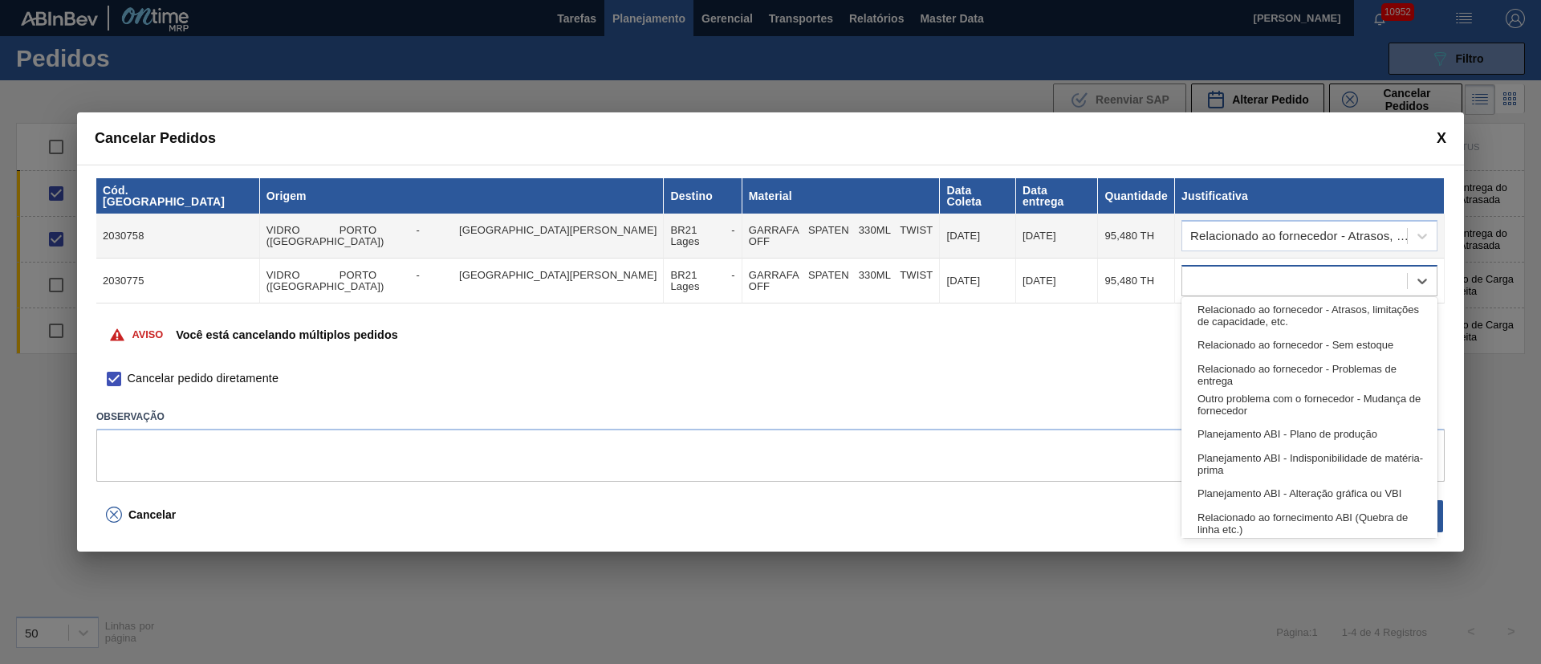
click at [1252, 270] on div at bounding box center [1295, 281] width 225 height 23
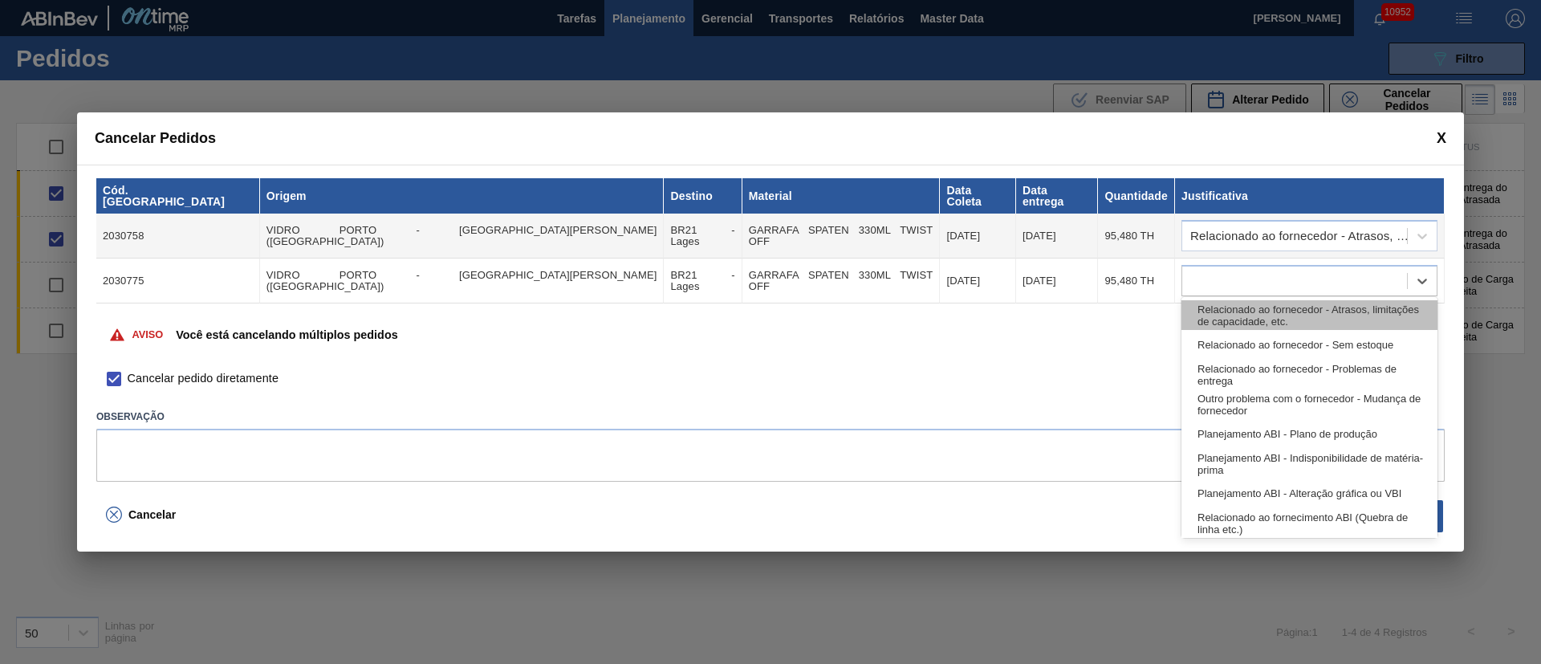
click at [1245, 316] on div "Relacionado ao fornecedor - Atrasos, limitações de capacidade, etc." at bounding box center [1310, 315] width 256 height 30
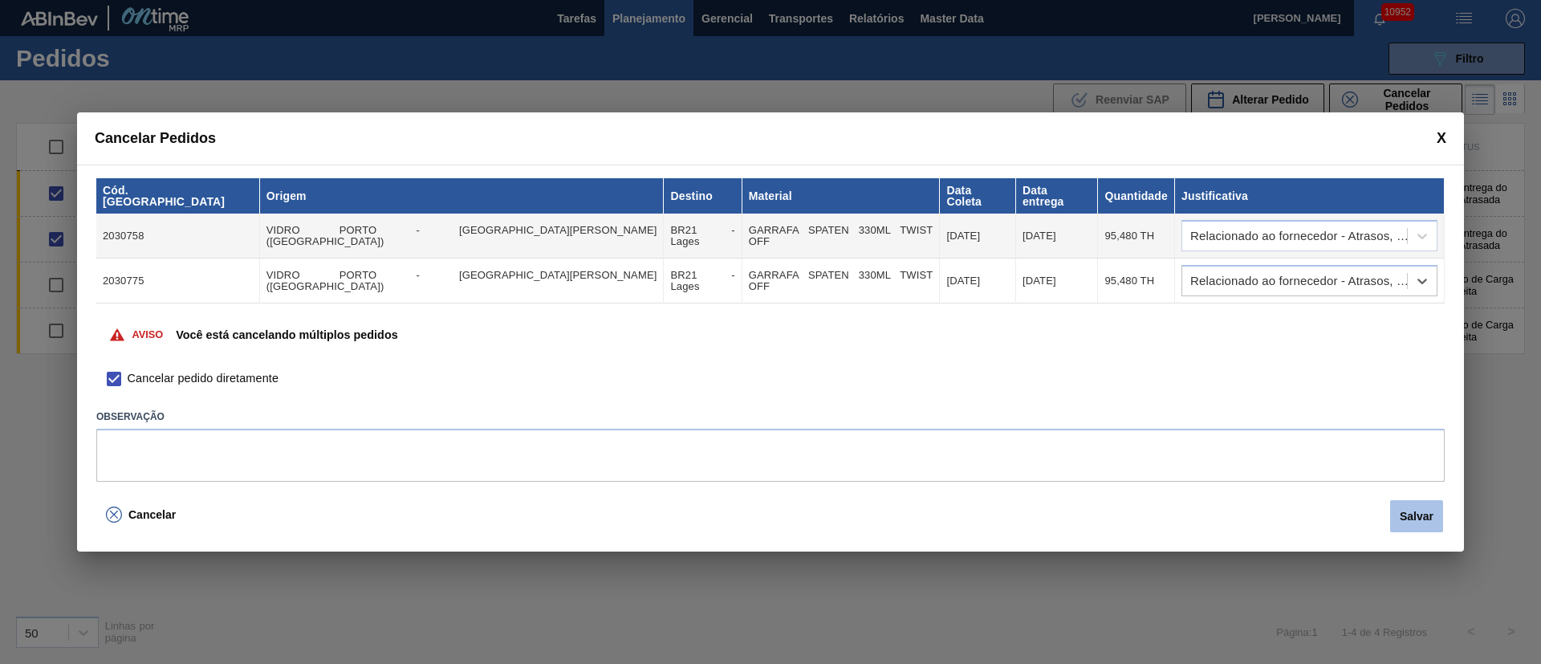
click at [1413, 508] on button "Salvar" at bounding box center [1417, 516] width 53 height 32
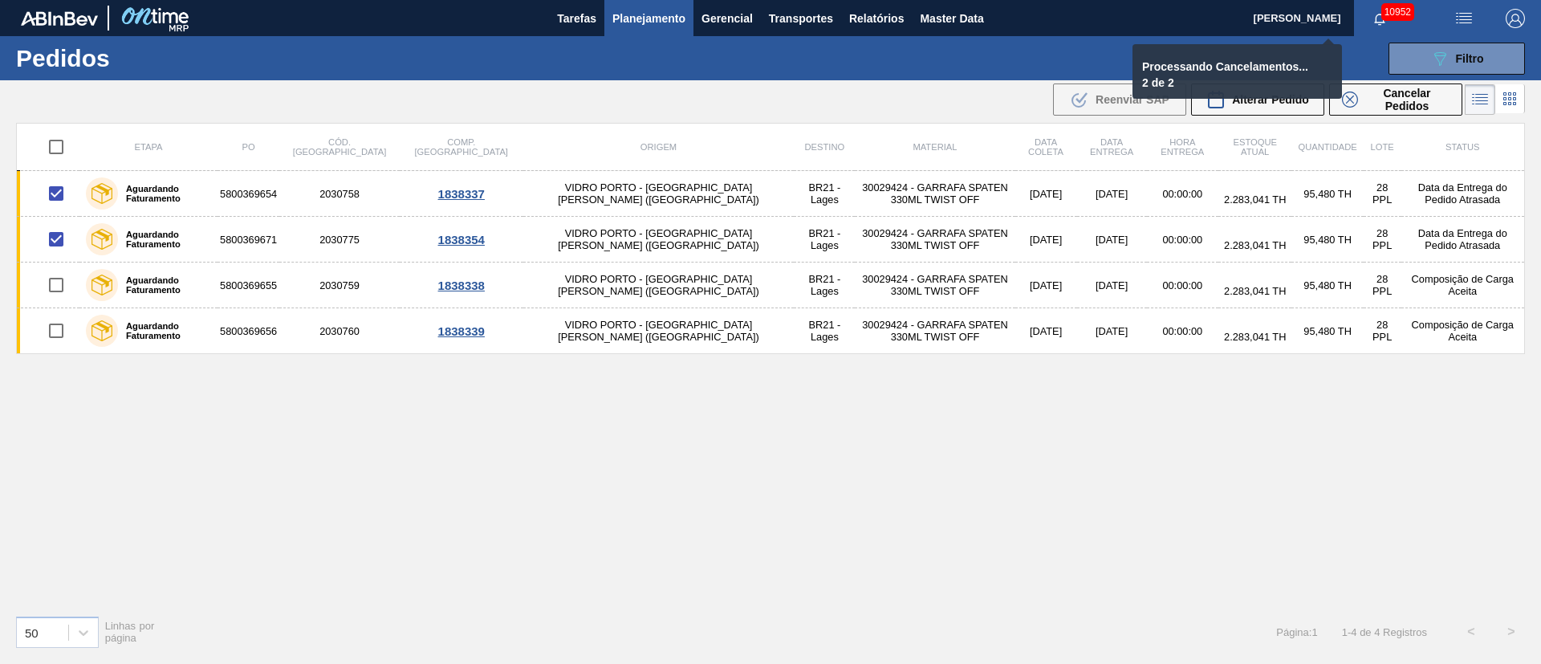
checkbox input "false"
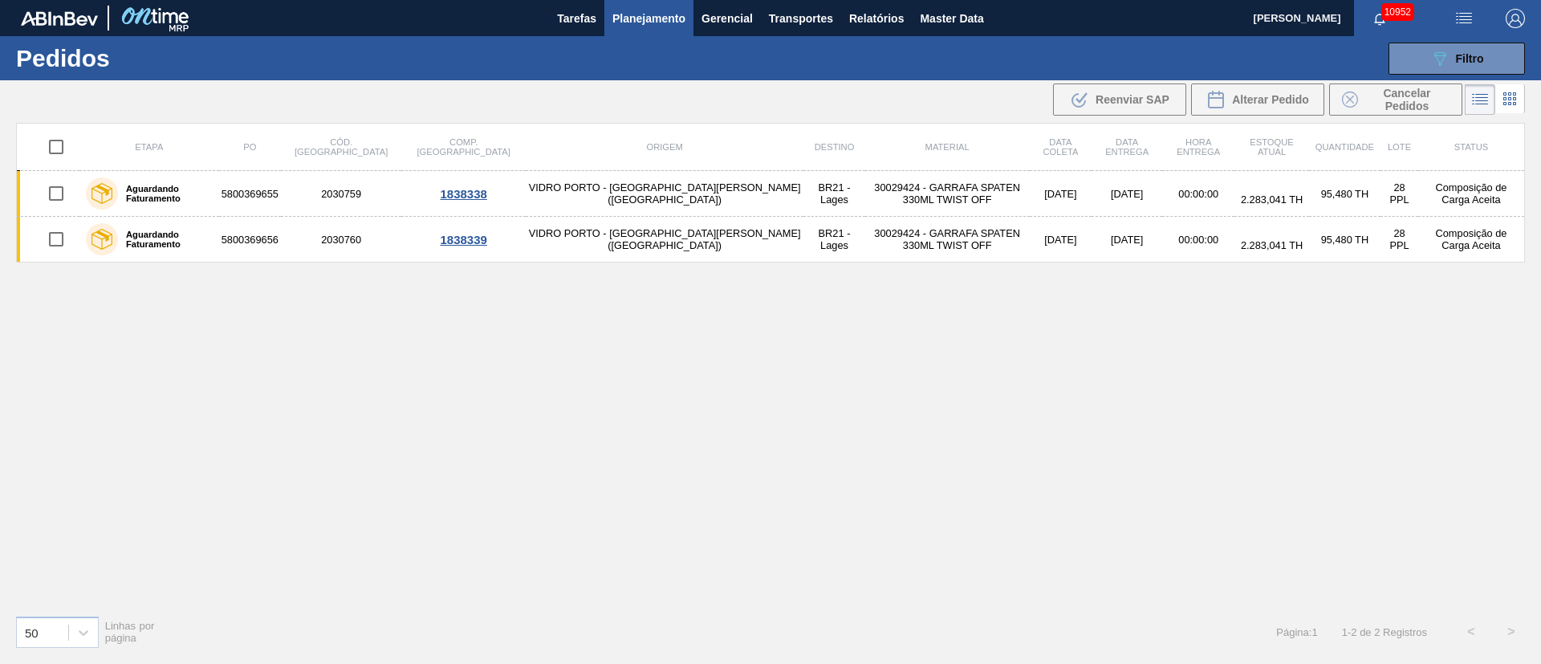
click at [801, 527] on div "Etapa PO Cód. Pedido Comp. Carga Origem Destino Material Data [PERSON_NAME] Dat…" at bounding box center [770, 362] width 1509 height 479
click at [1482, 52] on span "Filtro" at bounding box center [1470, 58] width 28 height 13
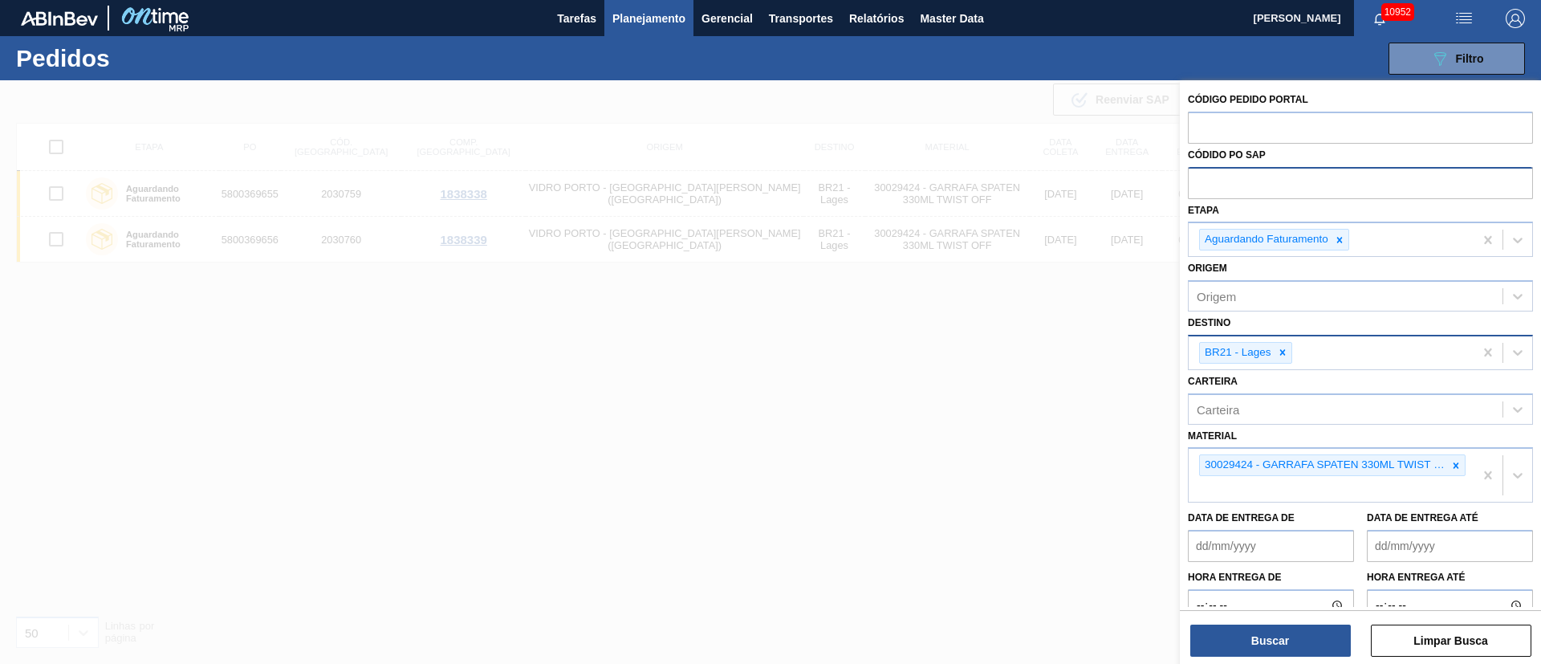
click at [1270, 180] on input "text" at bounding box center [1360, 182] width 345 height 31
paste input "5800365772"
click at [1282, 352] on icon at bounding box center [1283, 353] width 6 height 6
type input "5800365772"
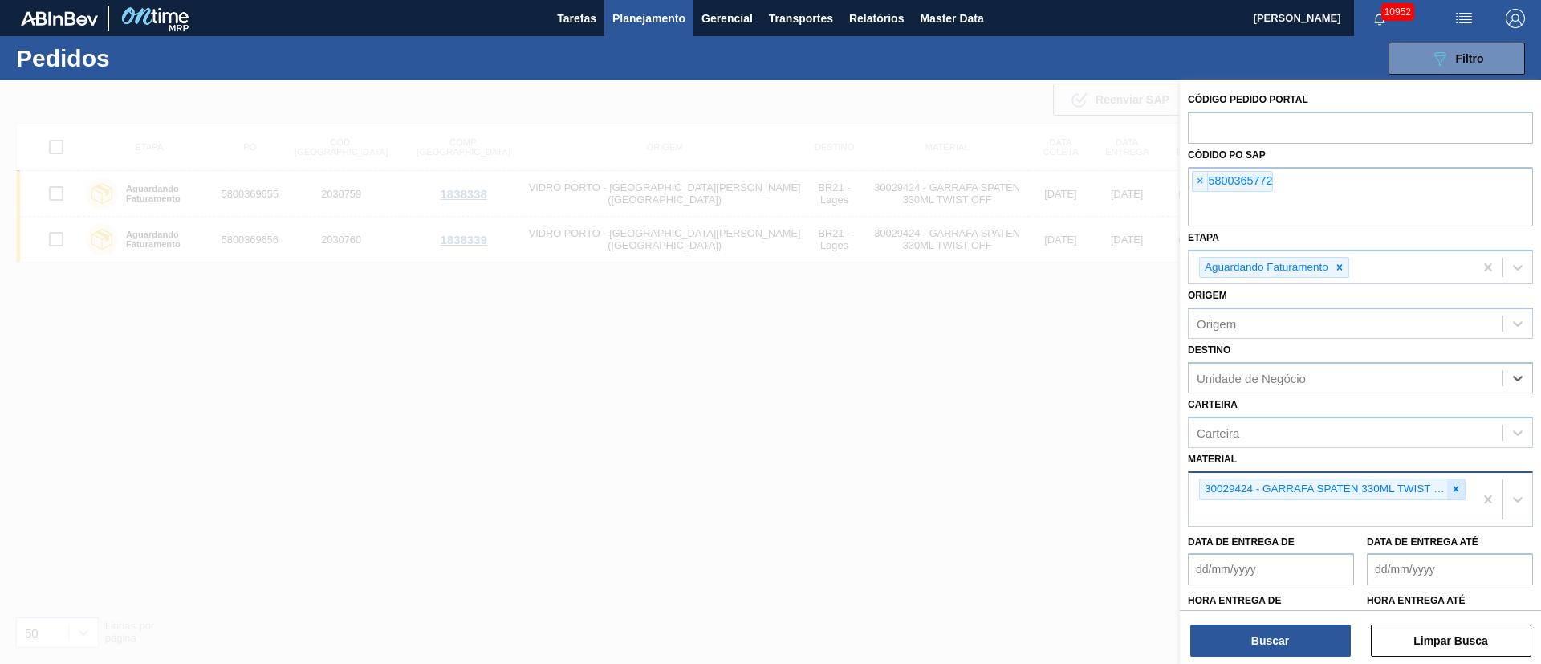
click at [1461, 487] on div at bounding box center [1457, 489] width 18 height 20
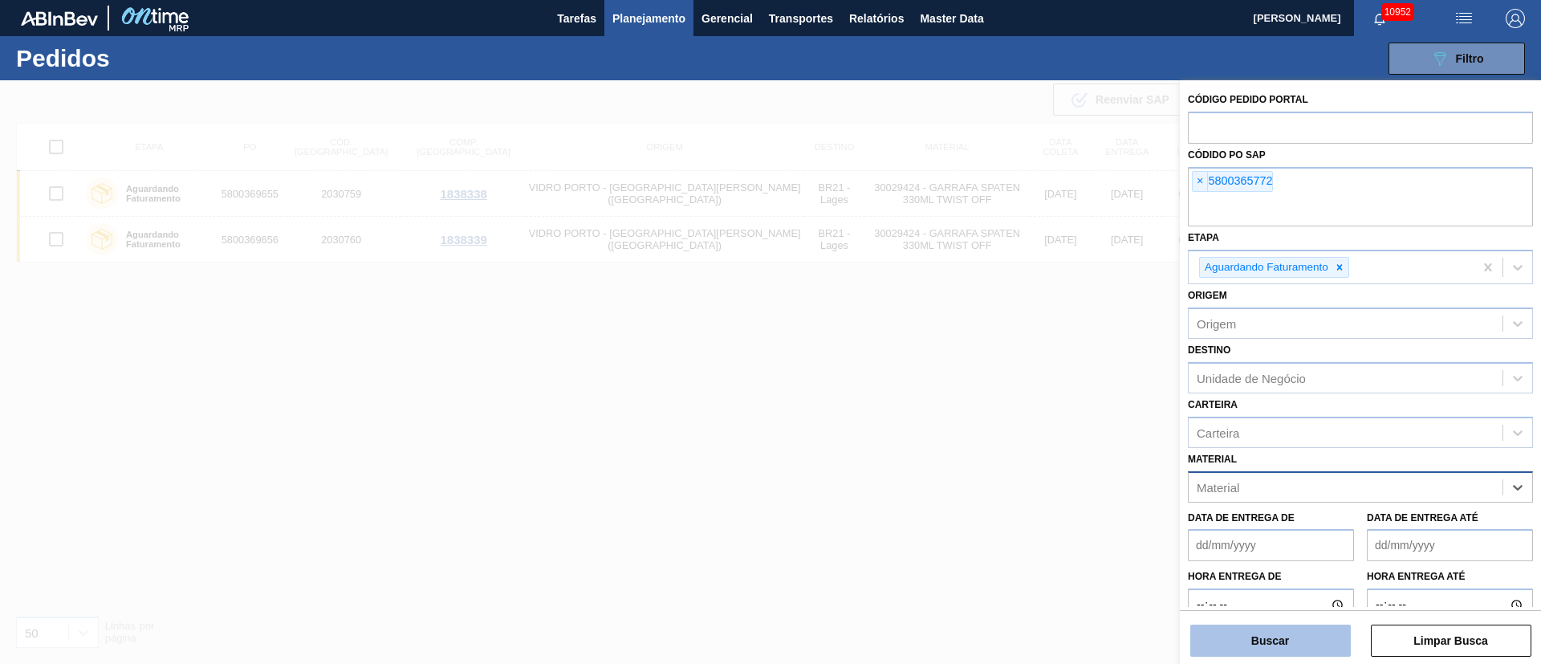
click at [1251, 642] on button "Buscar" at bounding box center [1271, 641] width 161 height 32
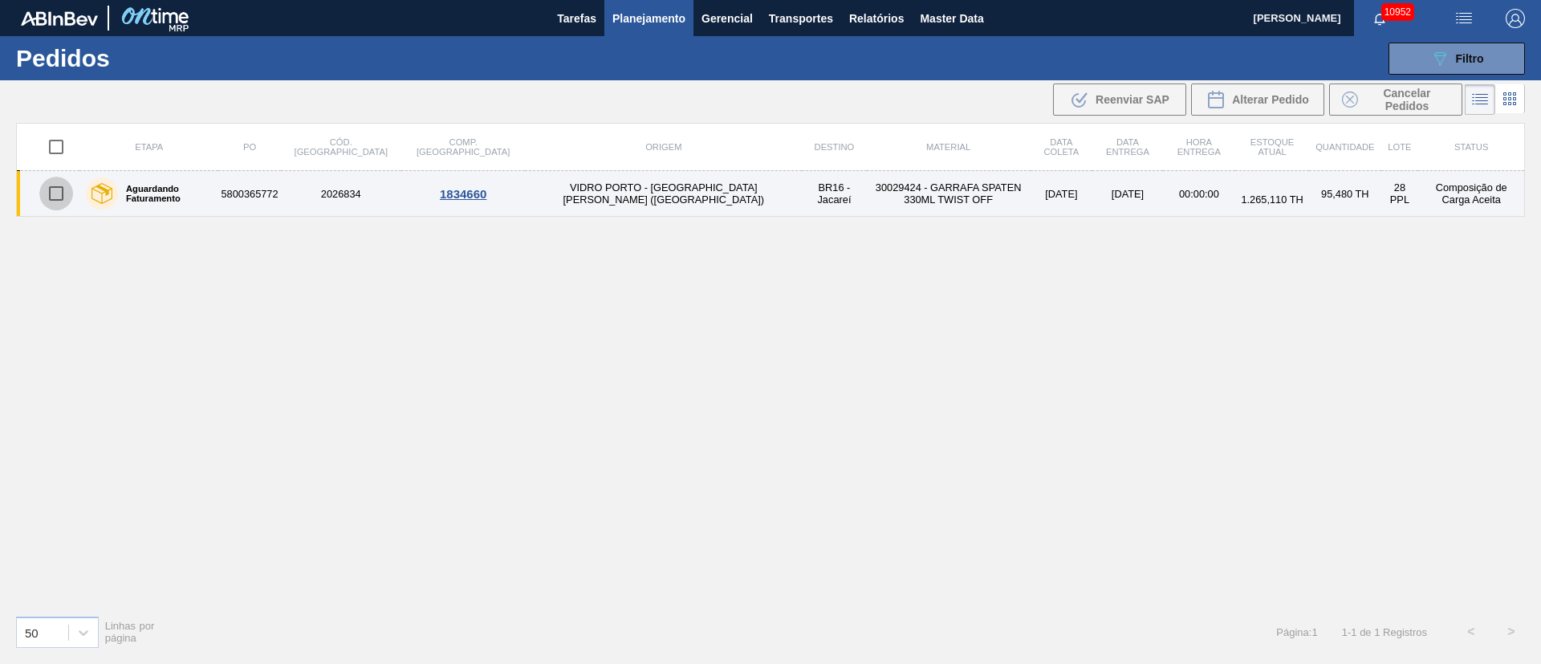
click at [55, 189] on input "checkbox" at bounding box center [56, 194] width 34 height 34
checkbox input "true"
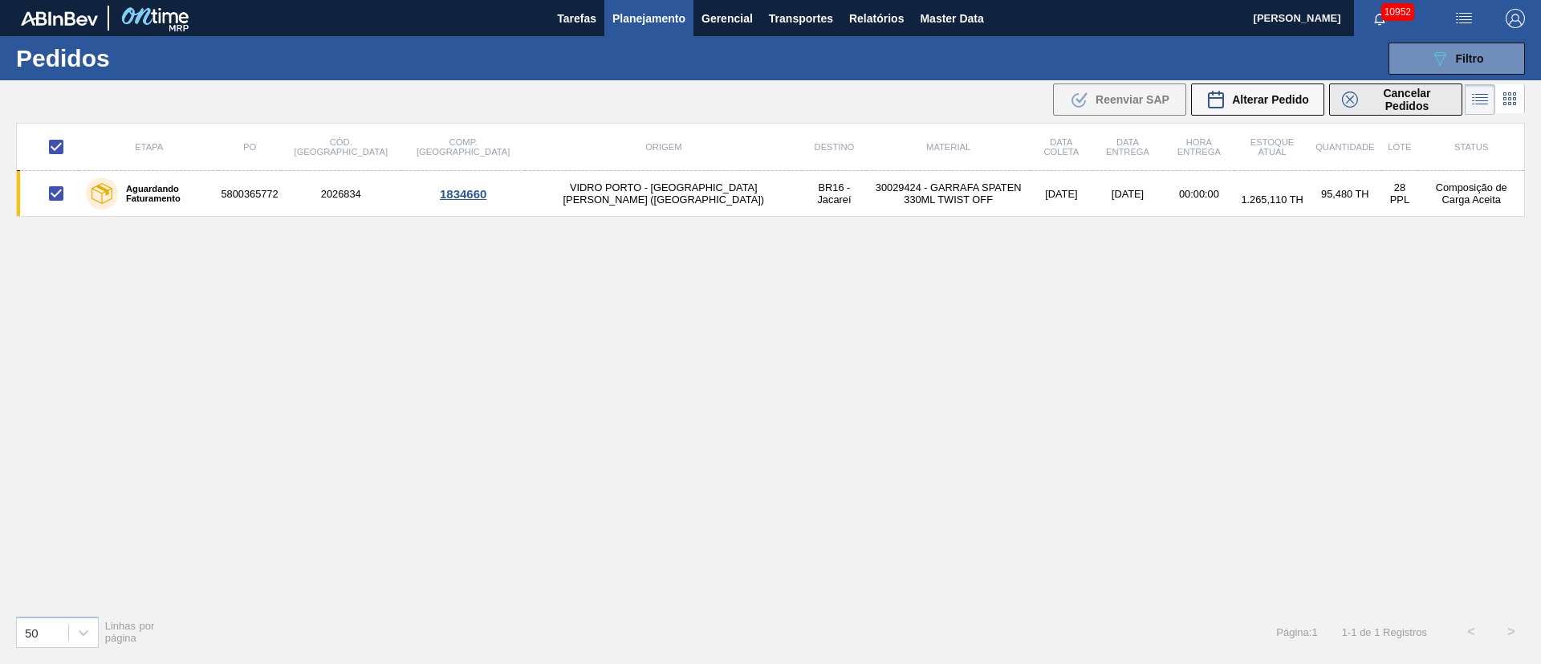
click at [1390, 100] on span "Cancelar Pedidos" at bounding box center [1407, 100] width 85 height 26
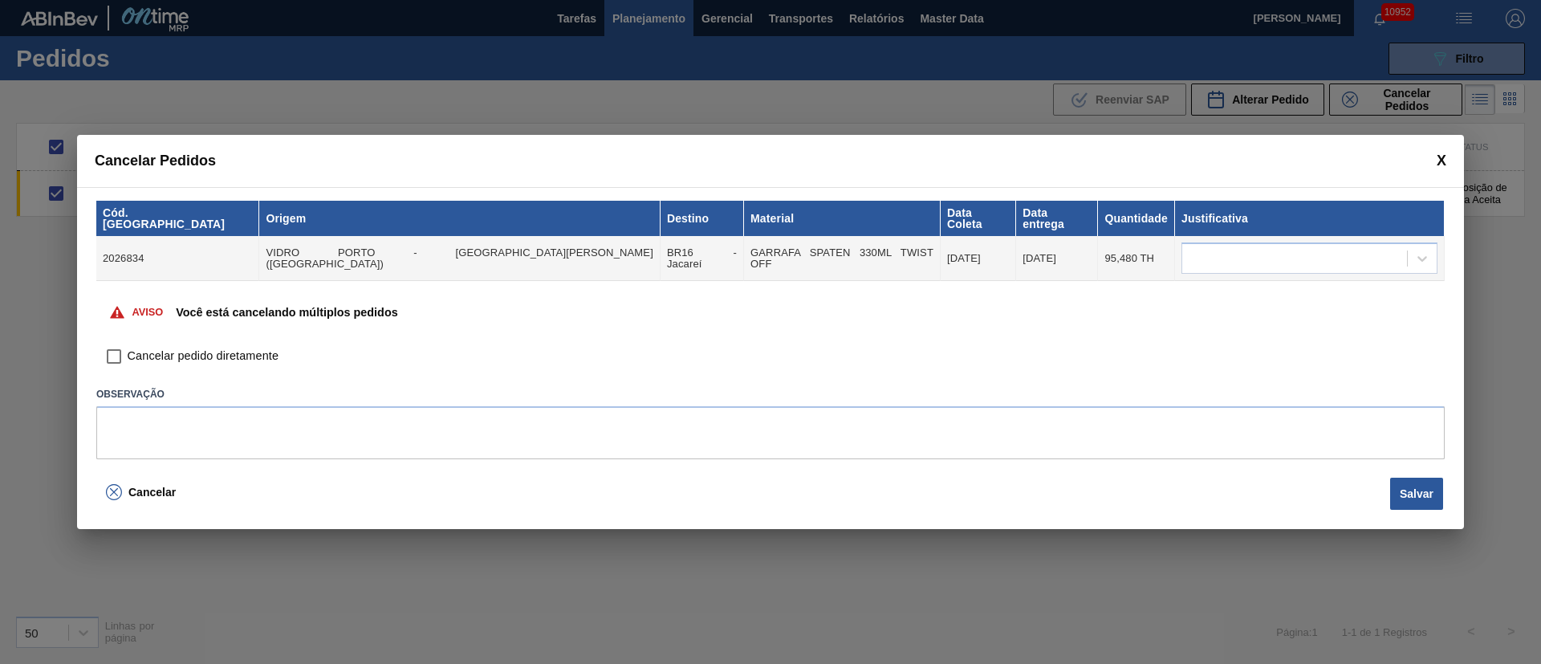
click at [116, 354] on input "Cancelar pedido diretamente" at bounding box center [113, 356] width 27 height 27
checkbox input "true"
click at [1270, 260] on div at bounding box center [1295, 258] width 225 height 23
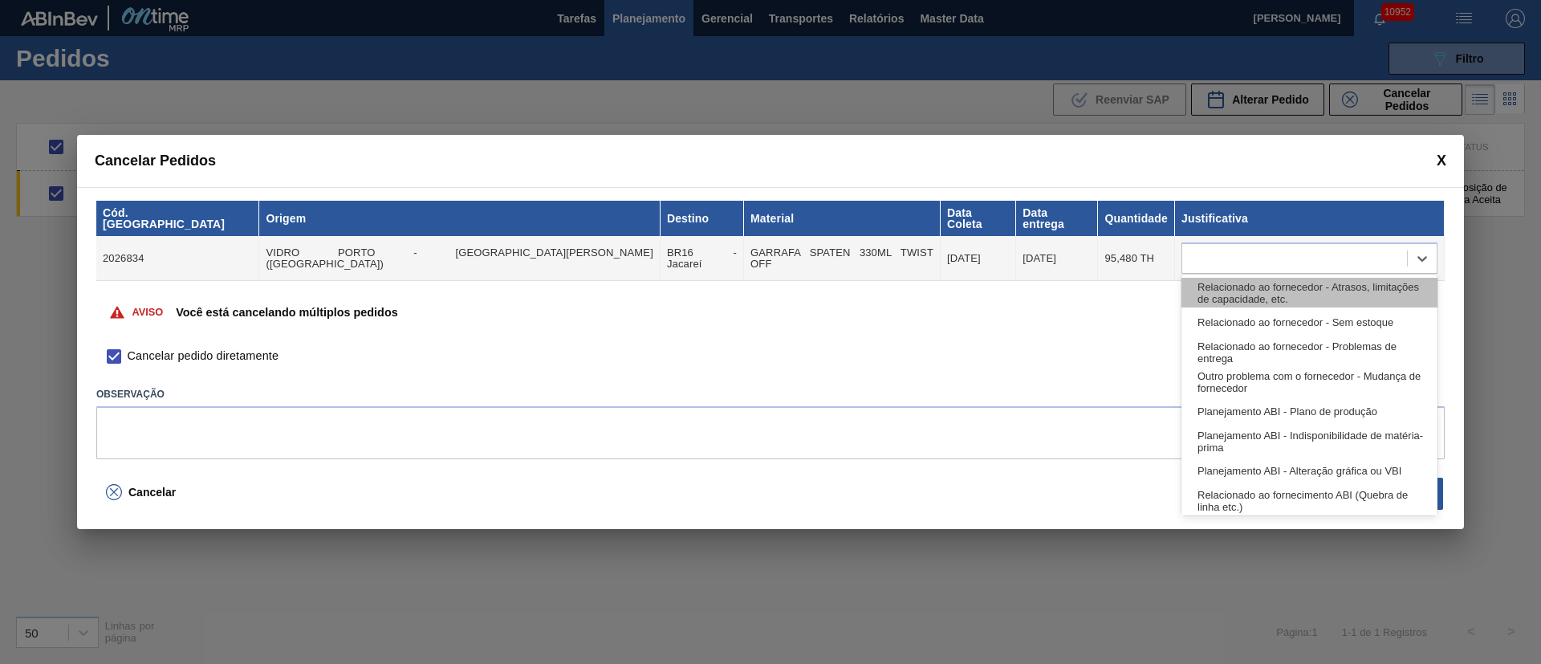
click at [1210, 299] on div "Relacionado ao fornecedor - Atrasos, limitações de capacidade, etc." at bounding box center [1310, 293] width 256 height 30
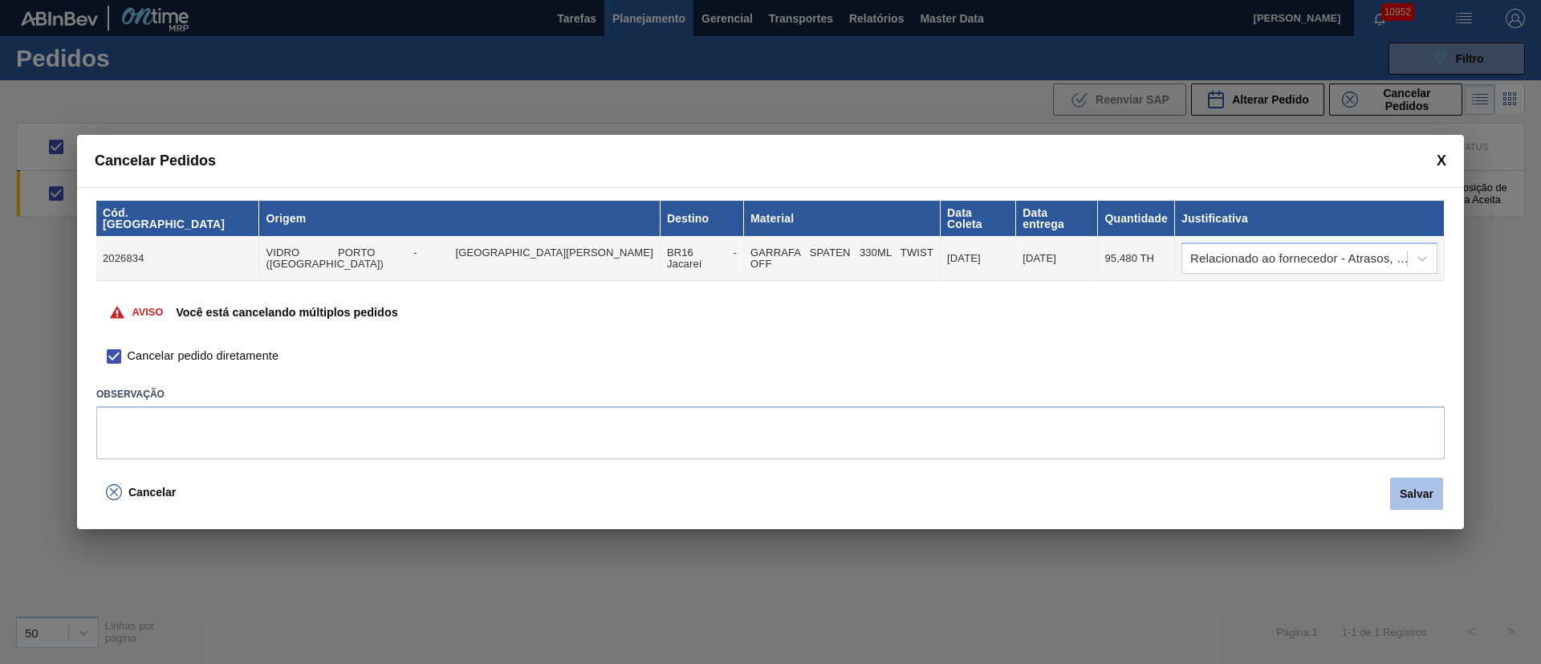
click at [1421, 490] on button "Salvar" at bounding box center [1417, 494] width 53 height 32
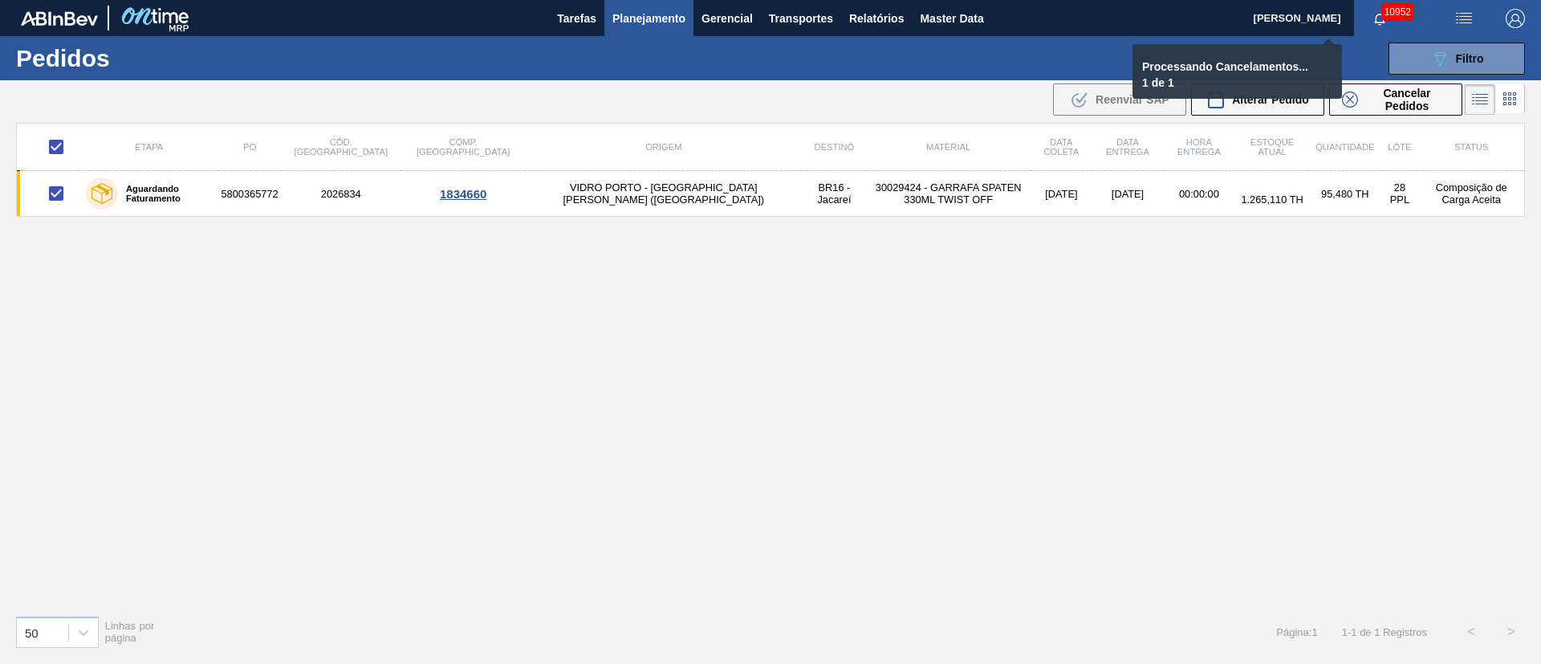
checkbox input "false"
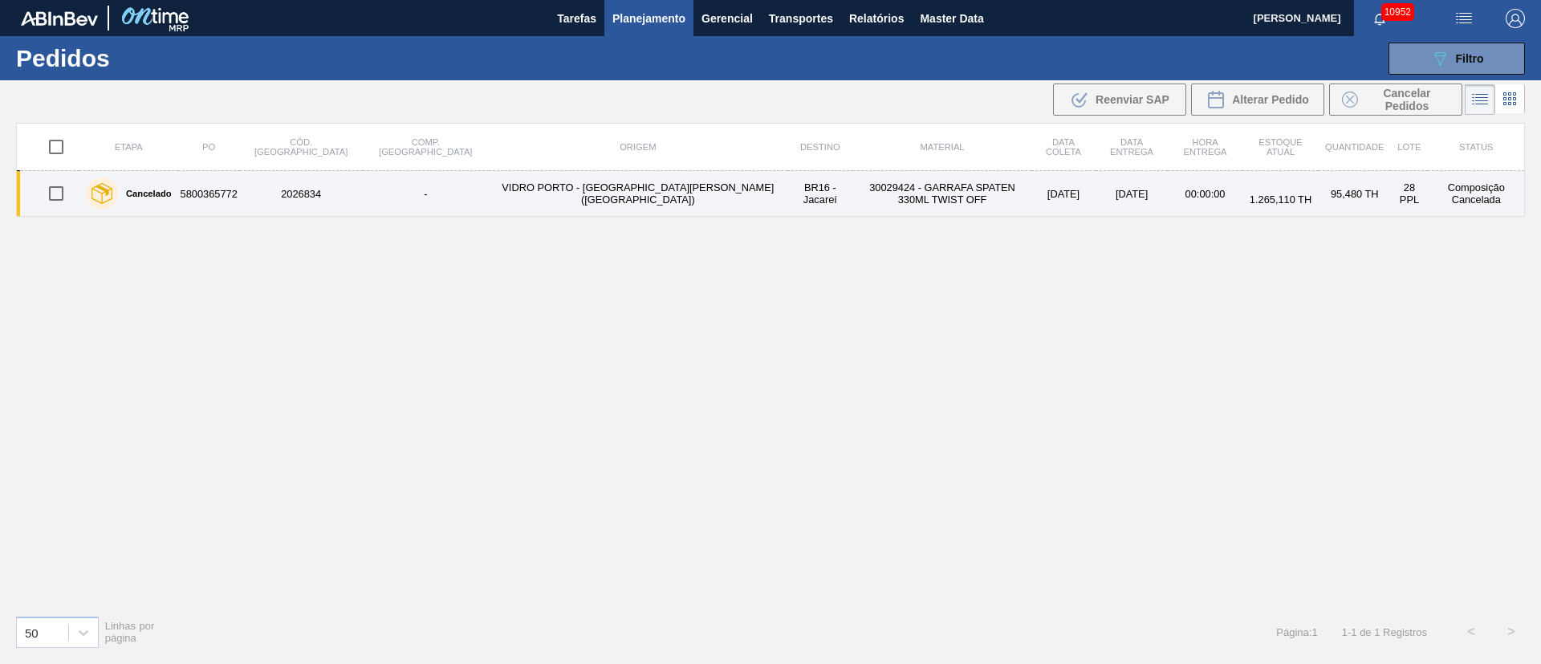
click at [49, 193] on input "checkbox" at bounding box center [56, 194] width 34 height 34
checkbox input "true"
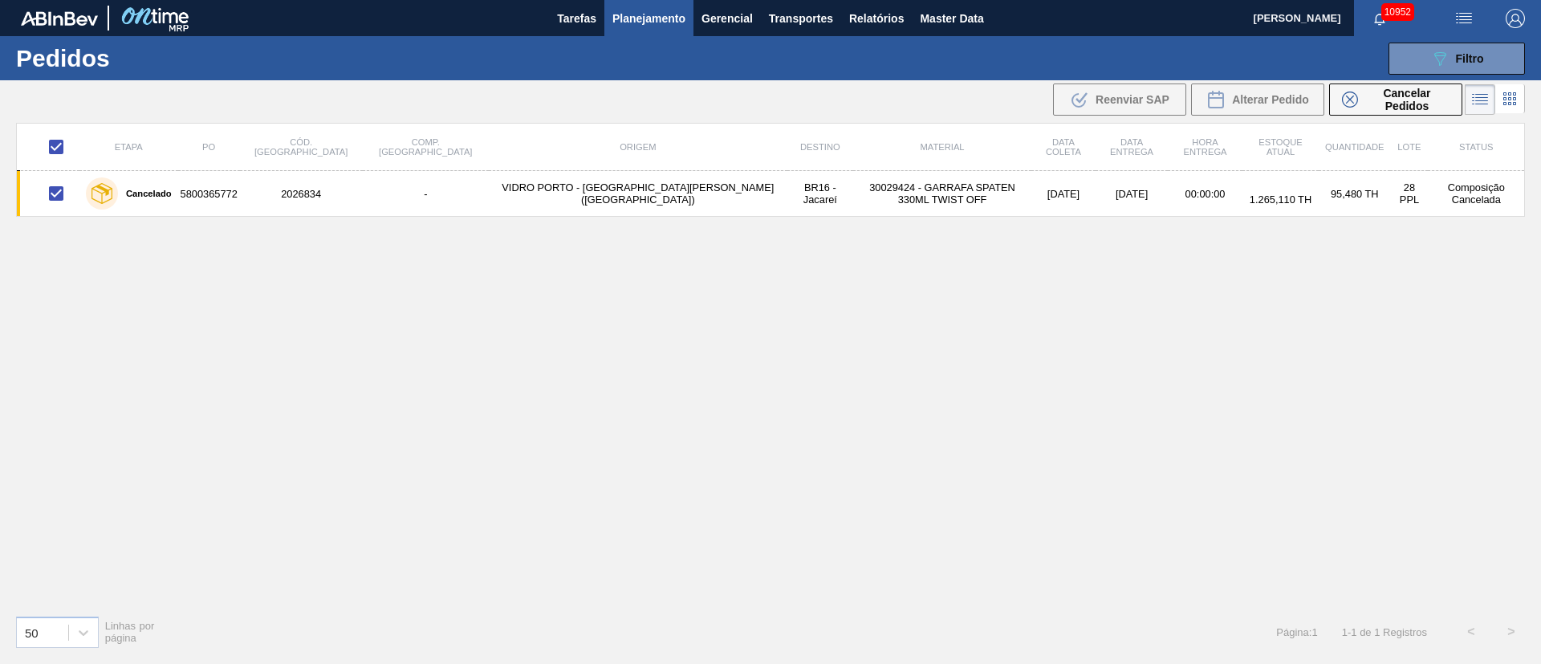
click at [223, 277] on div "Etapa PO Cód. Pedido Comp. Carga Origem Destino Material Data [PERSON_NAME] Dat…" at bounding box center [770, 362] width 1509 height 479
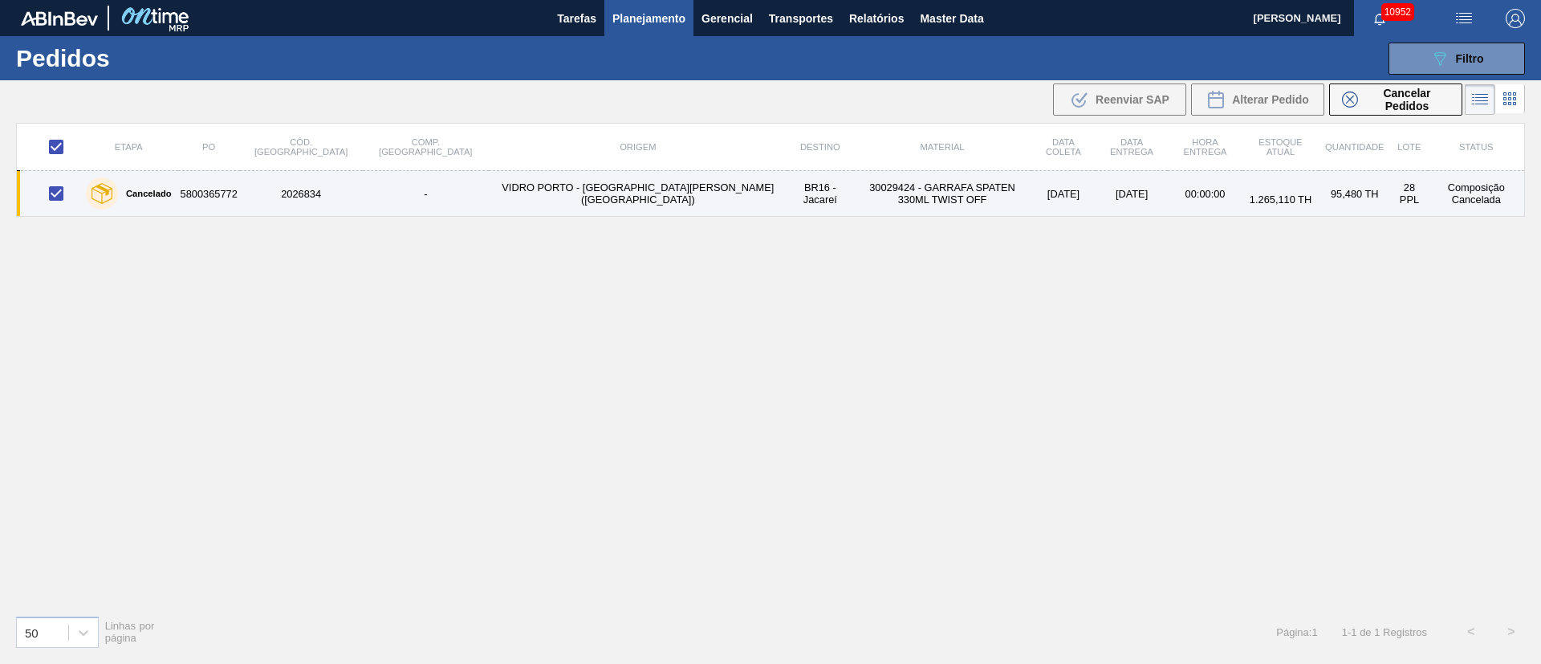
click at [62, 189] on input "checkbox" at bounding box center [56, 194] width 34 height 34
checkbox input "false"
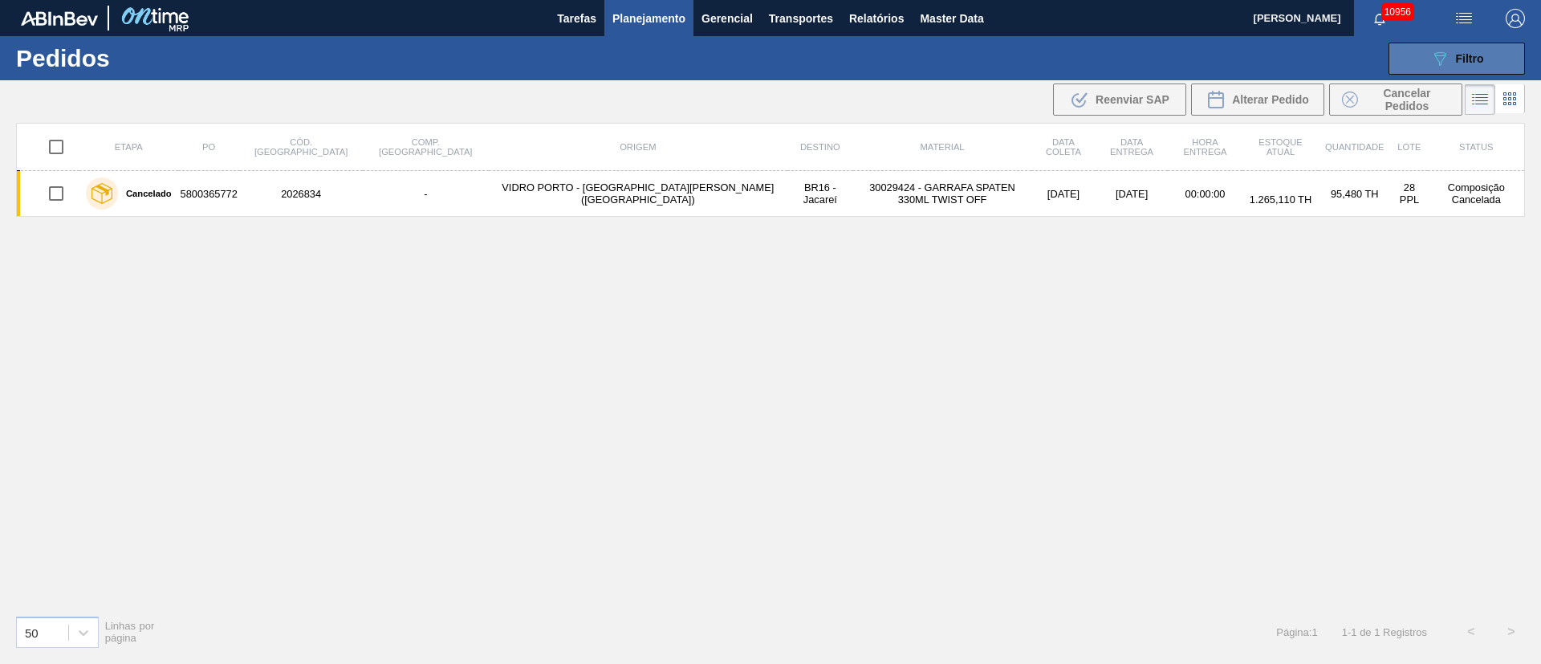
click at [1465, 53] on span "Filtro" at bounding box center [1470, 58] width 28 height 13
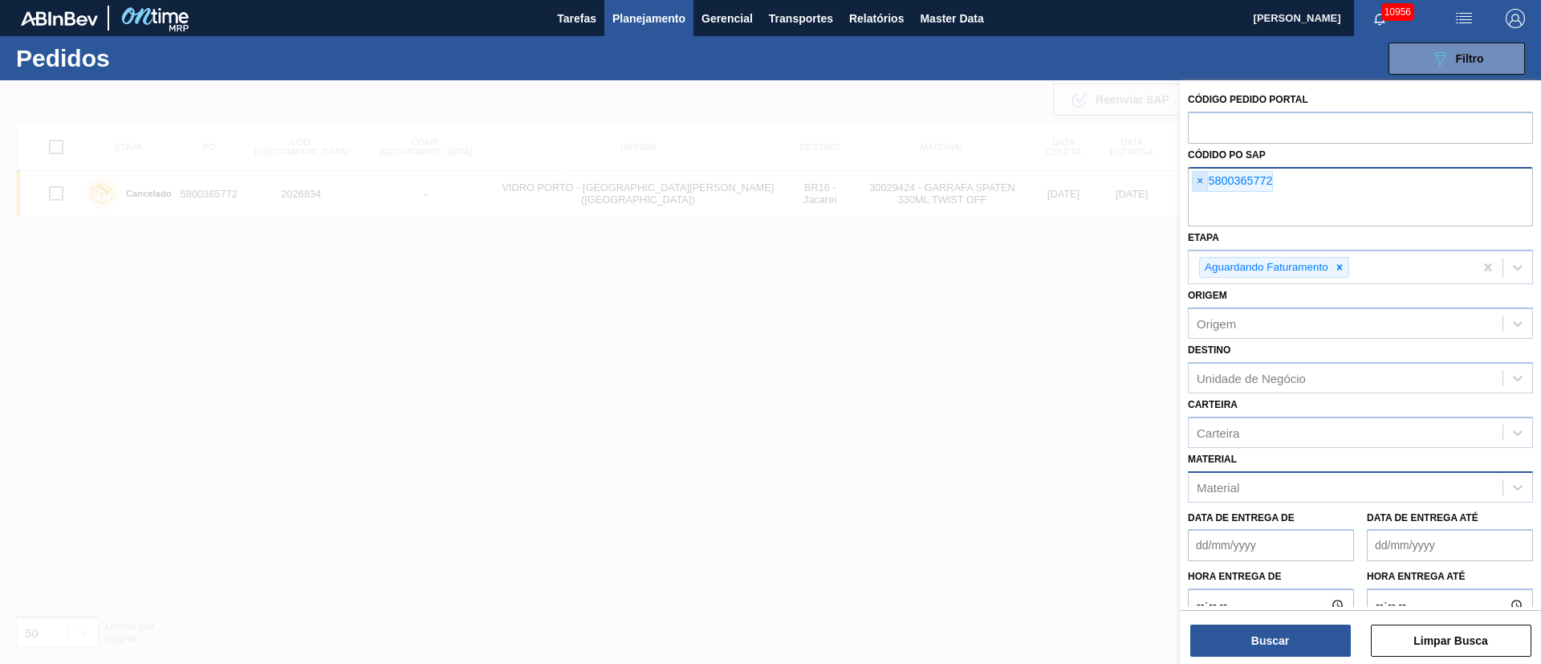
click at [1198, 178] on span "×" at bounding box center [1200, 181] width 15 height 19
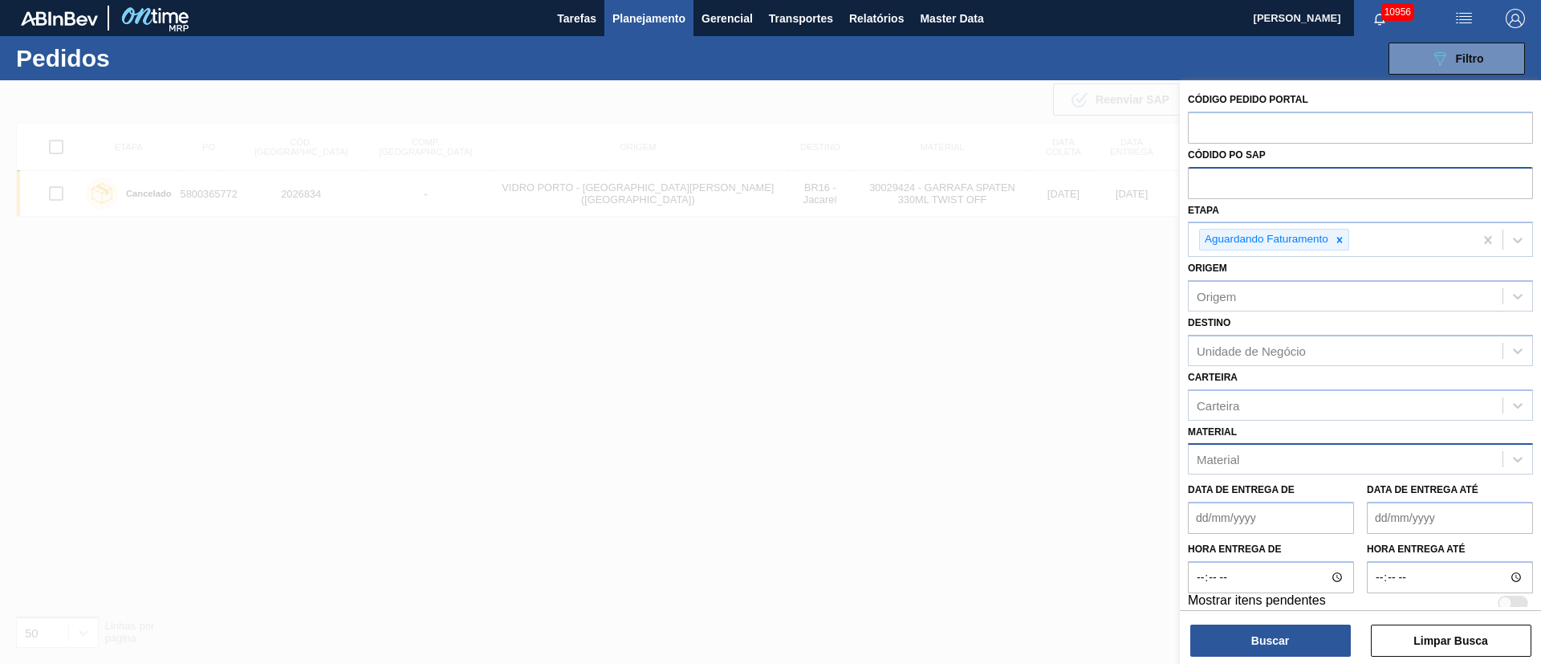
click at [645, 15] on span "Planejamento" at bounding box center [649, 18] width 73 height 19
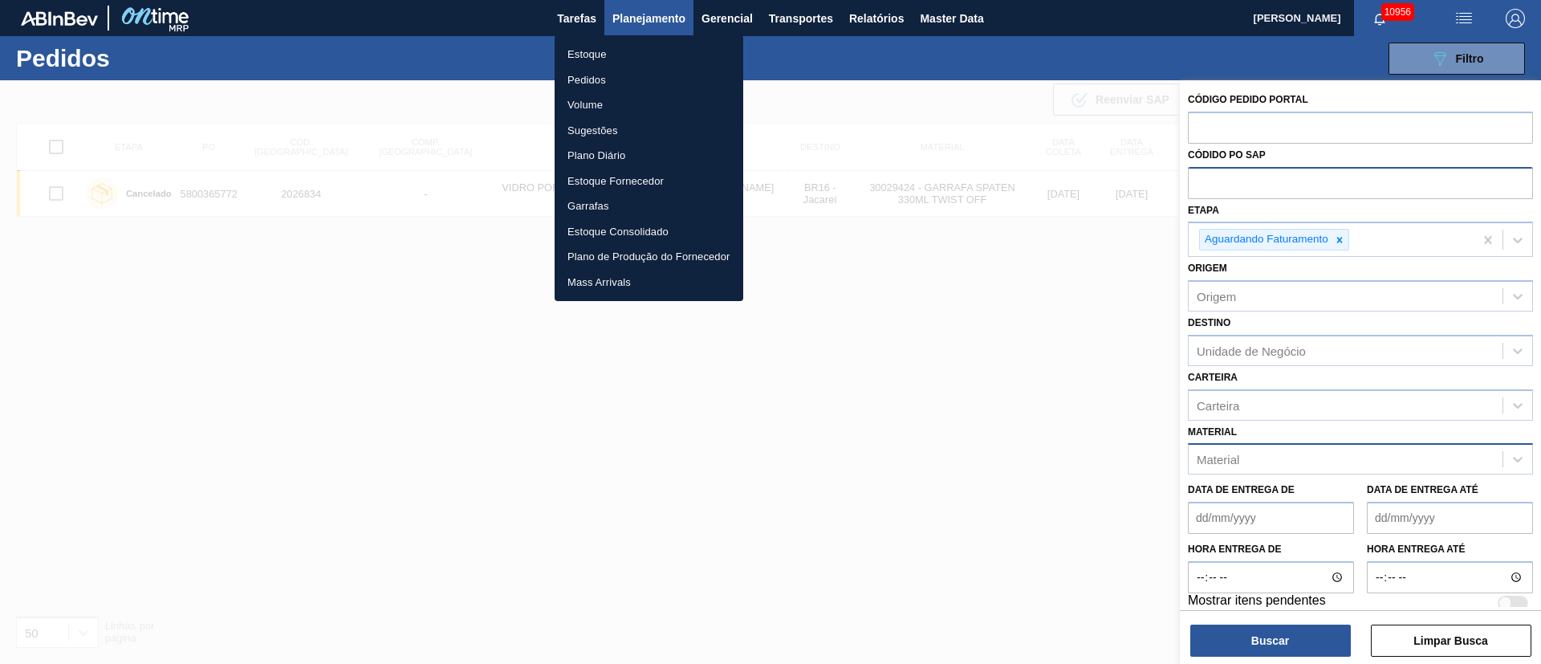
click at [590, 83] on li "Pedidos" at bounding box center [649, 80] width 189 height 26
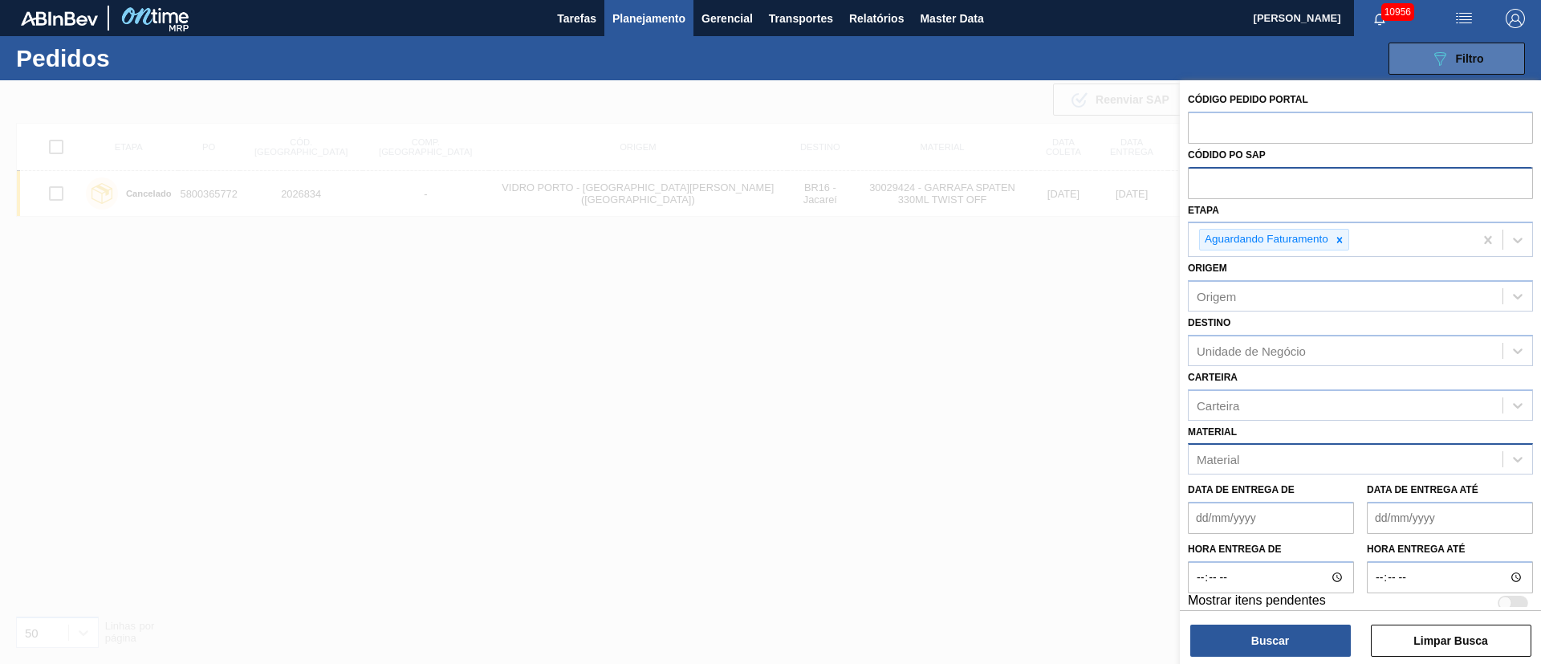
click at [1493, 63] on button "089F7B8B-B2A5-4AFE-B5C0-19BA573D28AC Filtro" at bounding box center [1457, 59] width 136 height 32
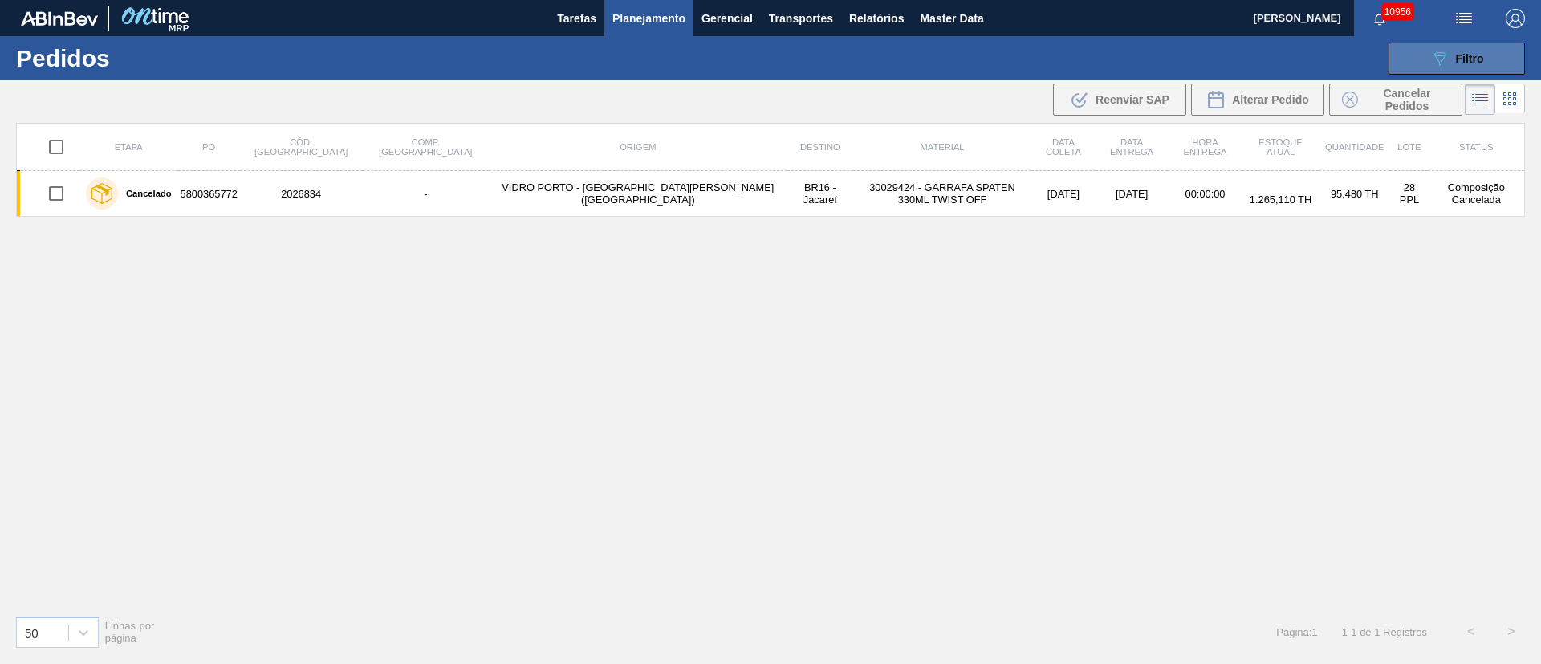
click at [1465, 64] on div "089F7B8B-B2A5-4AFE-B5C0-19BA573D28AC Filtro" at bounding box center [1458, 58] width 54 height 19
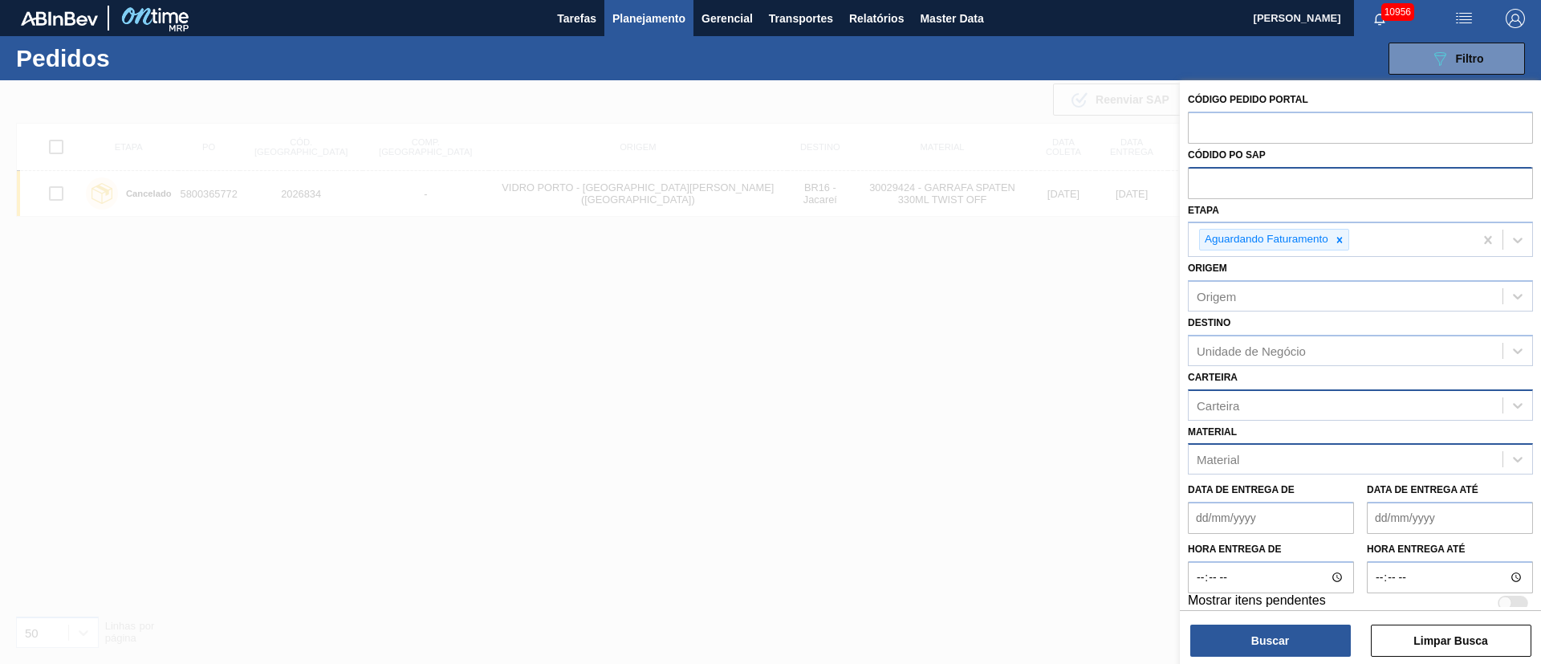
click at [1248, 400] on div "Carteira" at bounding box center [1346, 404] width 314 height 23
click at [1250, 347] on div "Unidade de Negócio" at bounding box center [1251, 351] width 109 height 14
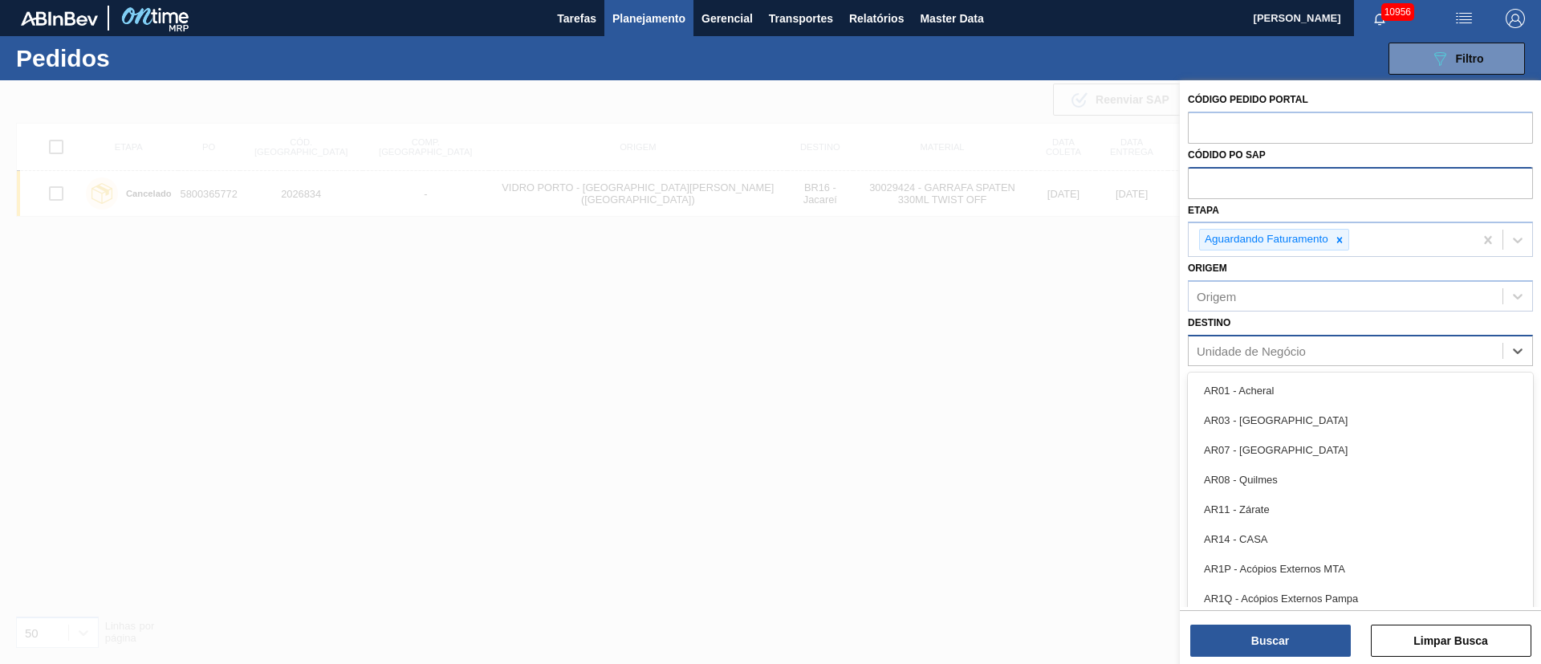
type input "9"
type input "19"
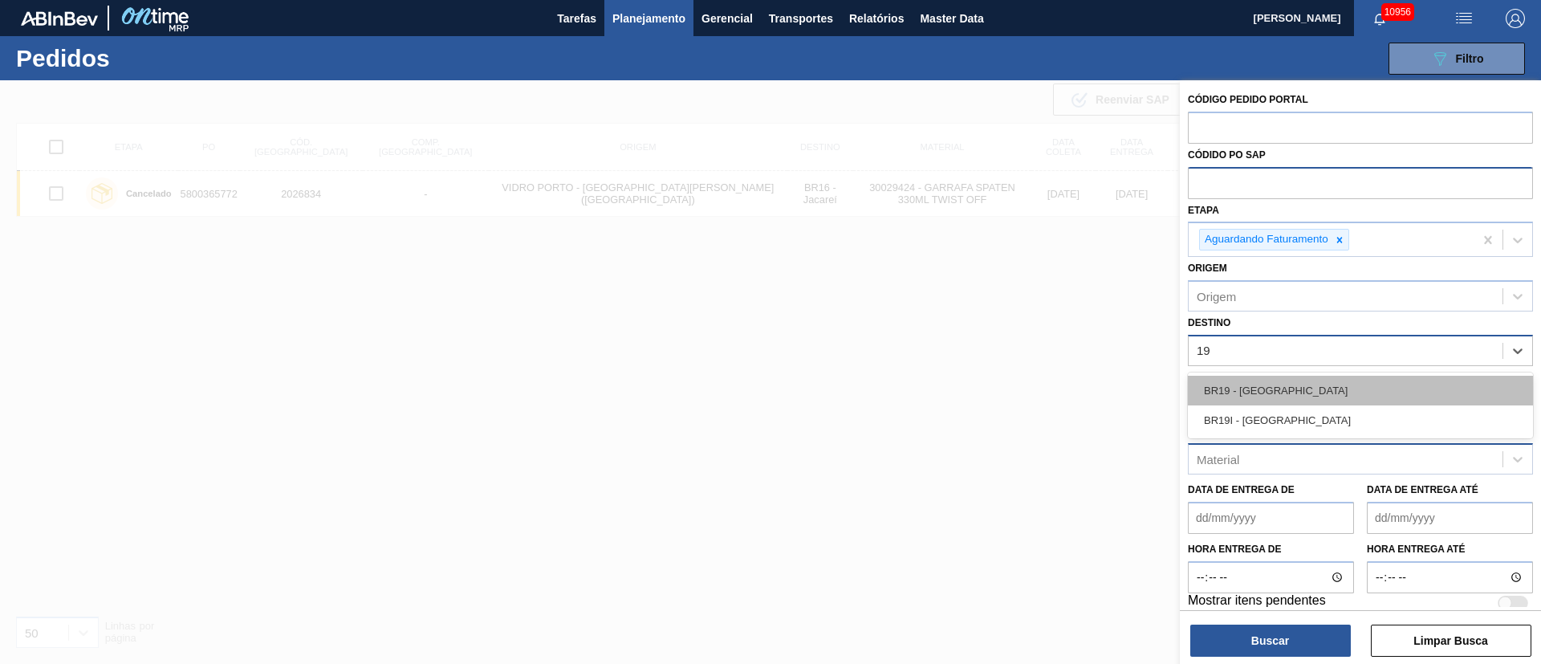
click at [1242, 390] on div "BR19 - [GEOGRAPHIC_DATA]" at bounding box center [1360, 391] width 345 height 30
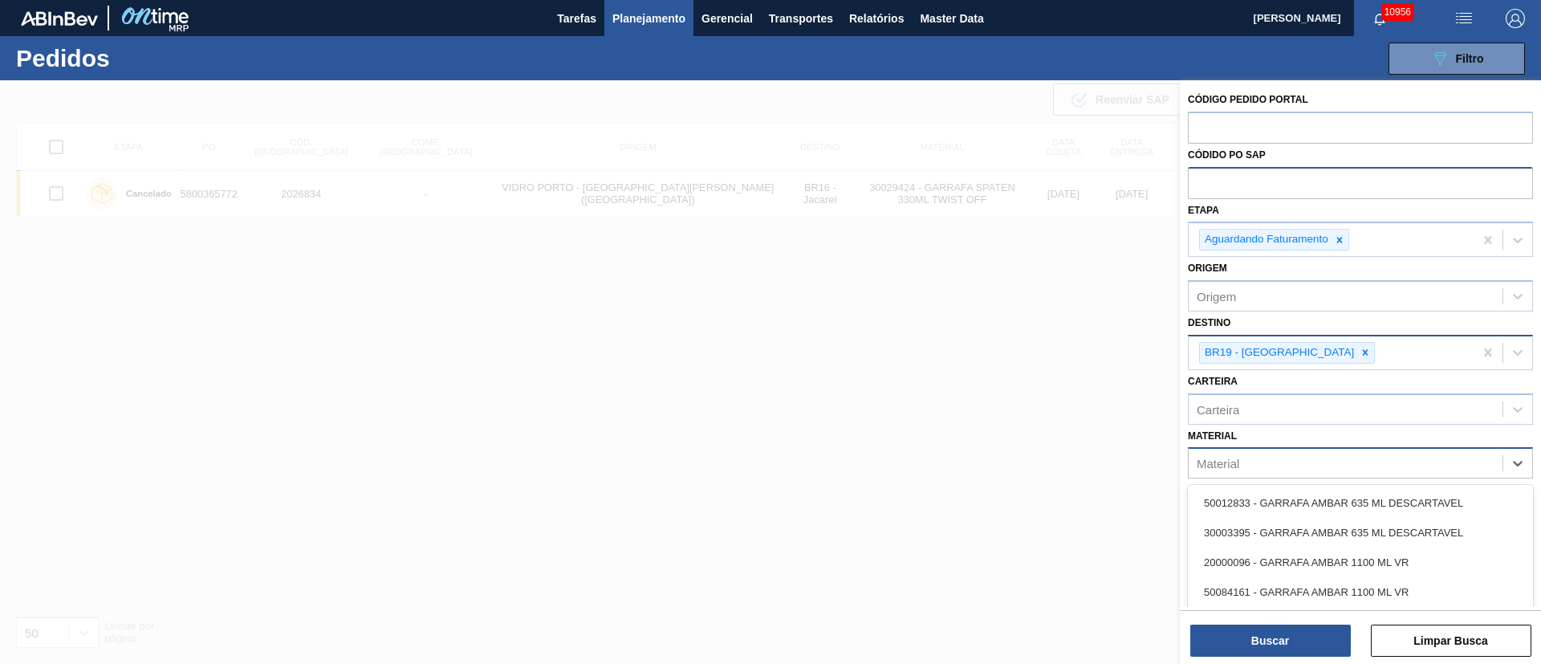
click at [1252, 457] on div "Material" at bounding box center [1346, 463] width 314 height 23
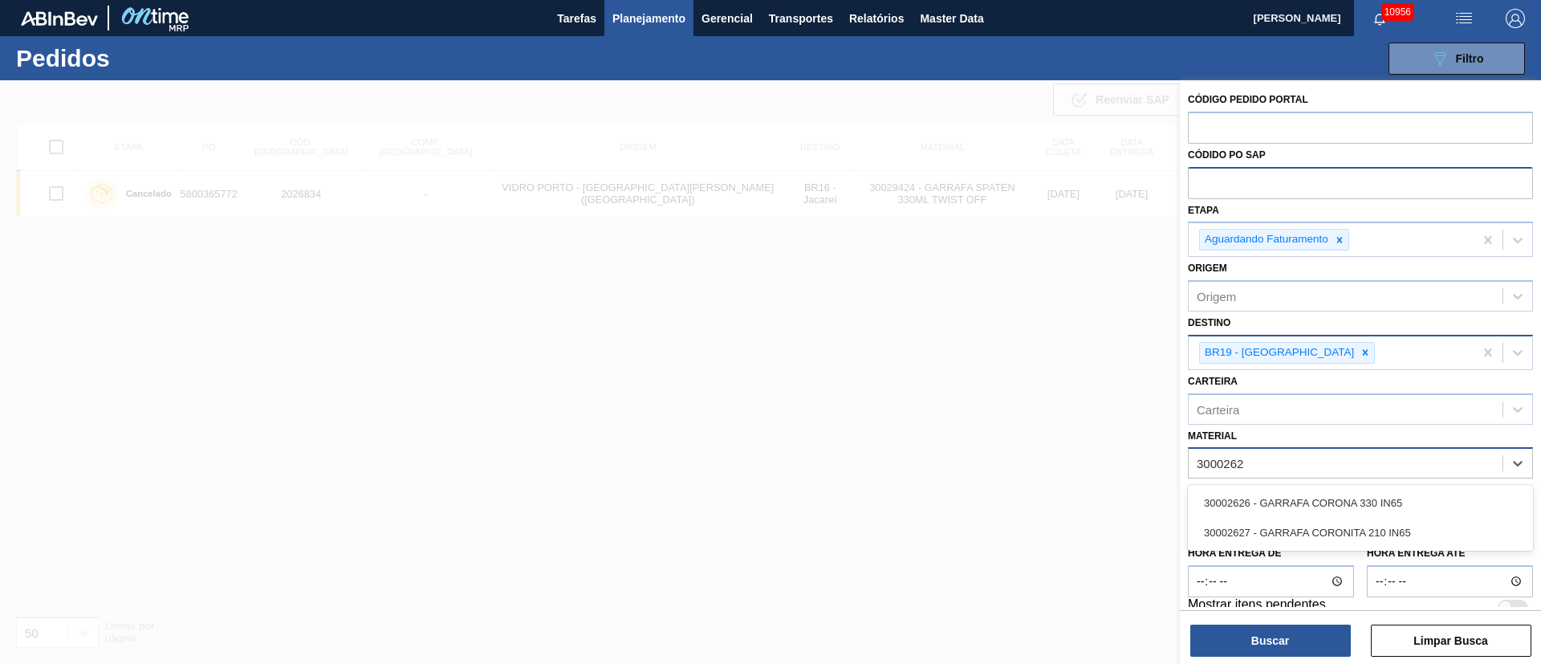
type input "30002626"
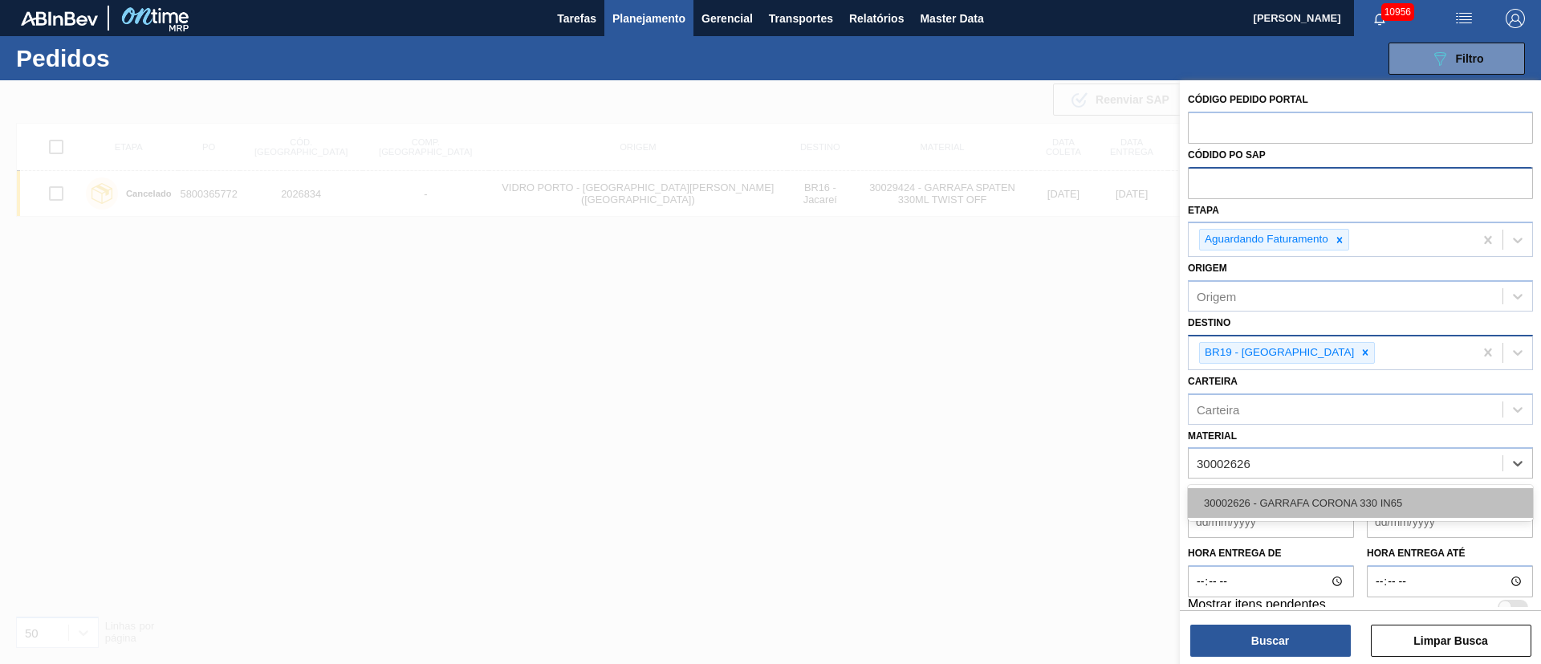
click at [1244, 499] on div "30002626 - GARRAFA CORONA 330 IN65" at bounding box center [1360, 503] width 345 height 30
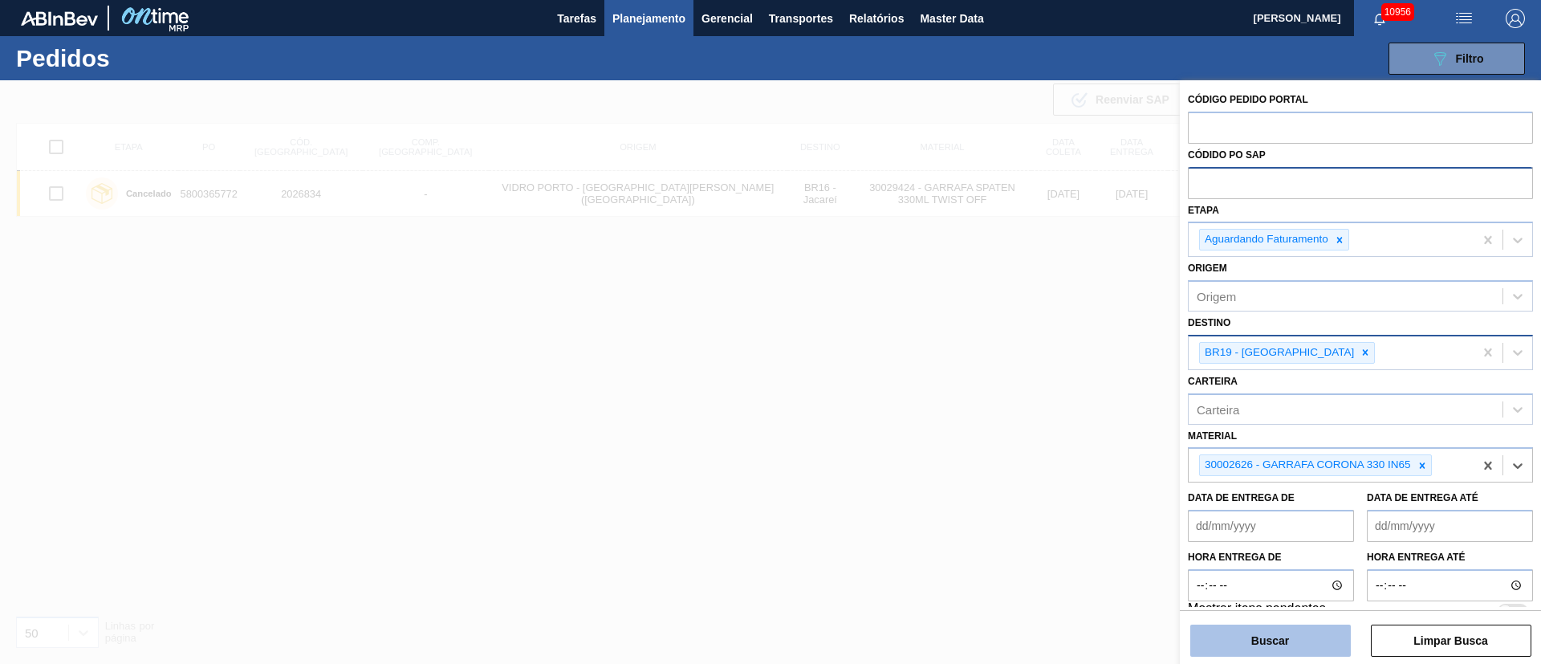
click at [1255, 636] on button "Buscar" at bounding box center [1271, 641] width 161 height 32
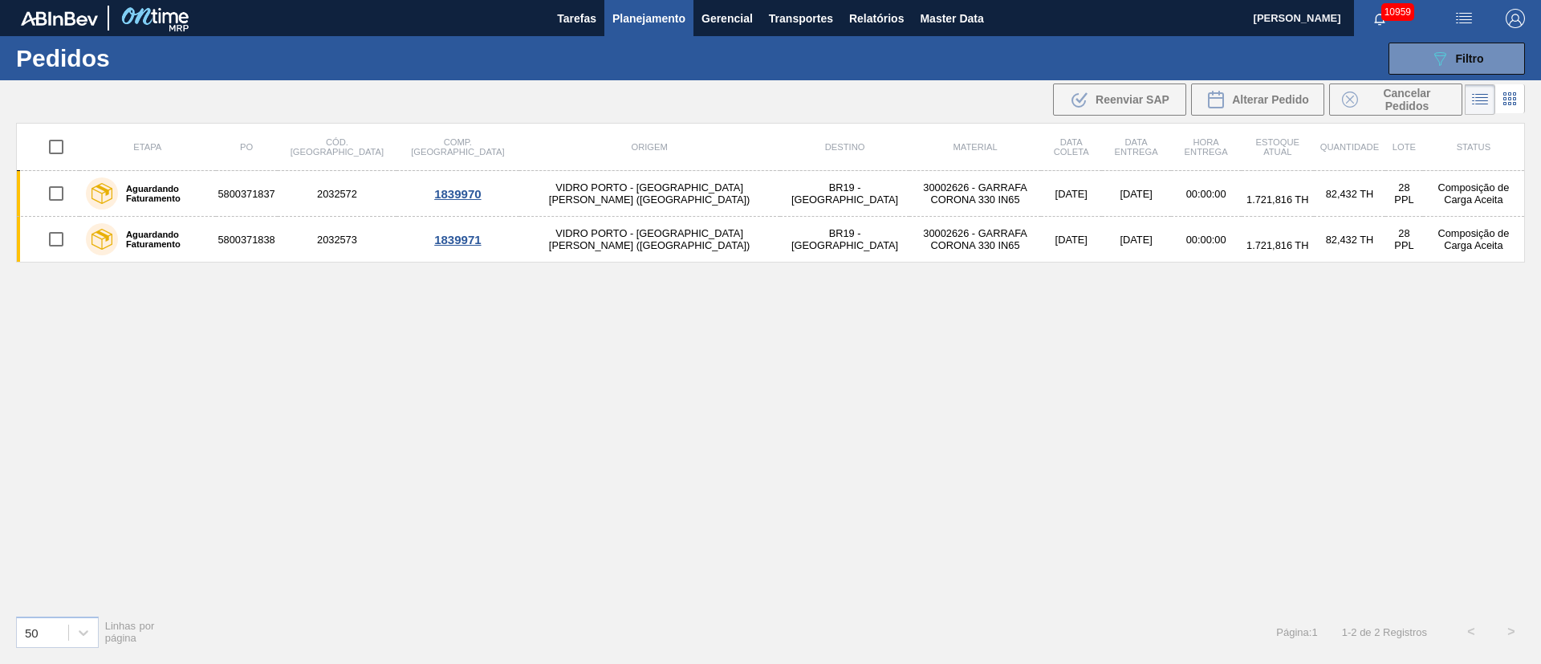
click at [625, 12] on span "Planejamento" at bounding box center [649, 18] width 73 height 19
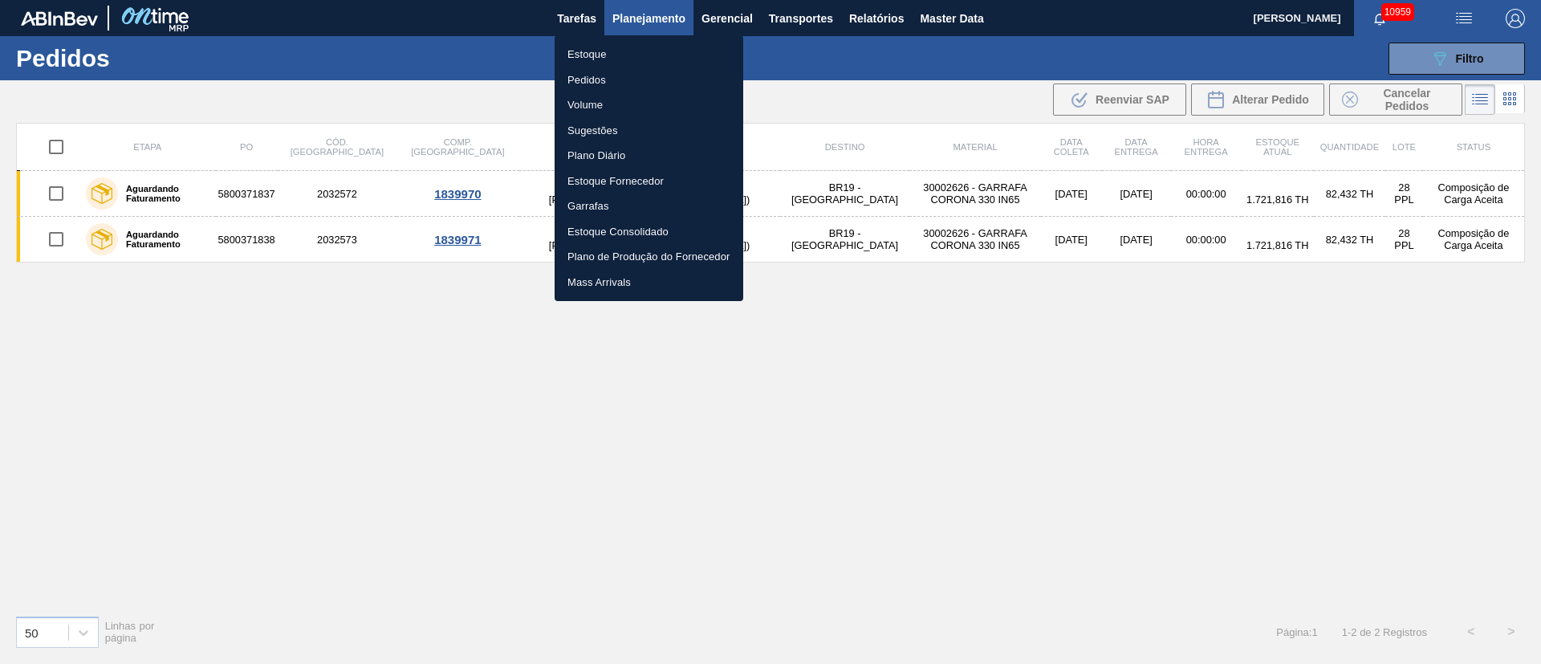
click at [584, 53] on li "Estoque" at bounding box center [649, 55] width 189 height 26
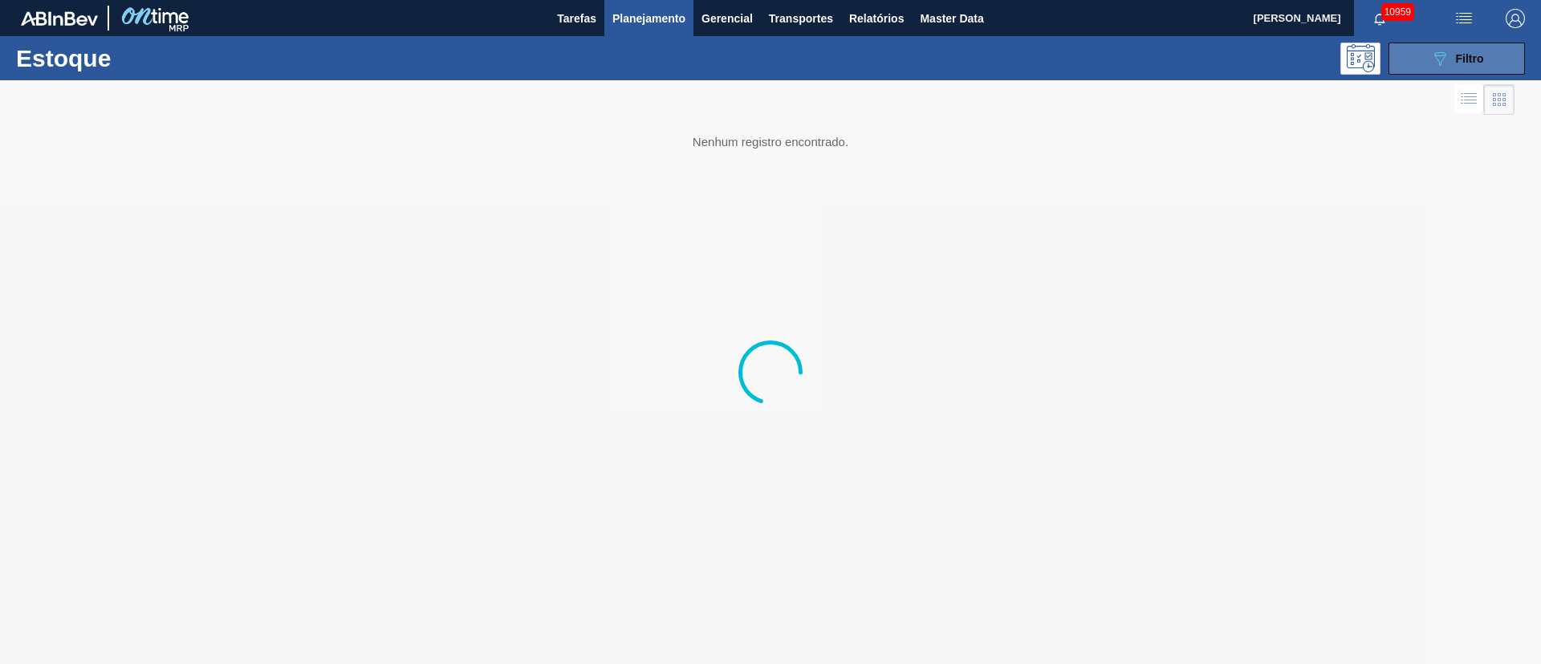
click at [1487, 59] on button "089F7B8B-B2A5-4AFE-B5C0-19BA573D28AC Filtro" at bounding box center [1457, 59] width 136 height 32
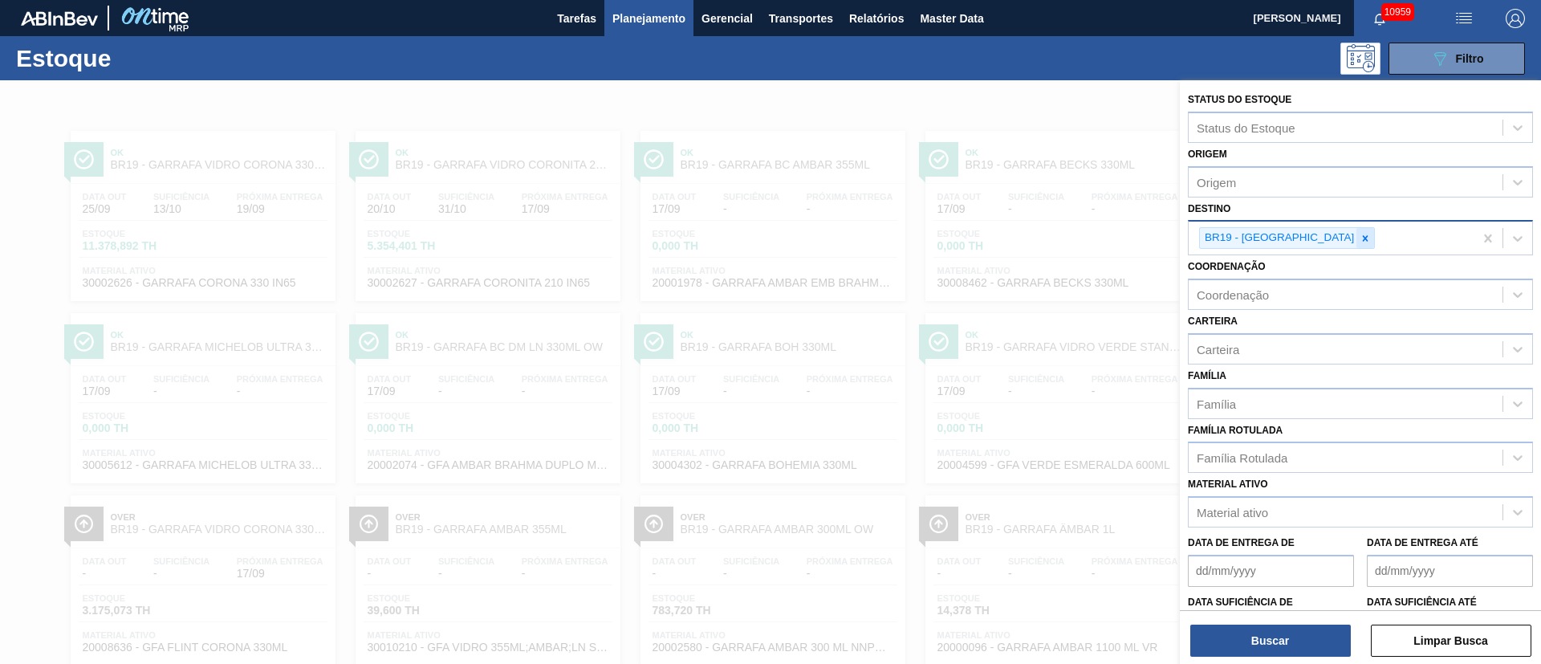
click at [1360, 237] on icon at bounding box center [1365, 238] width 11 height 11
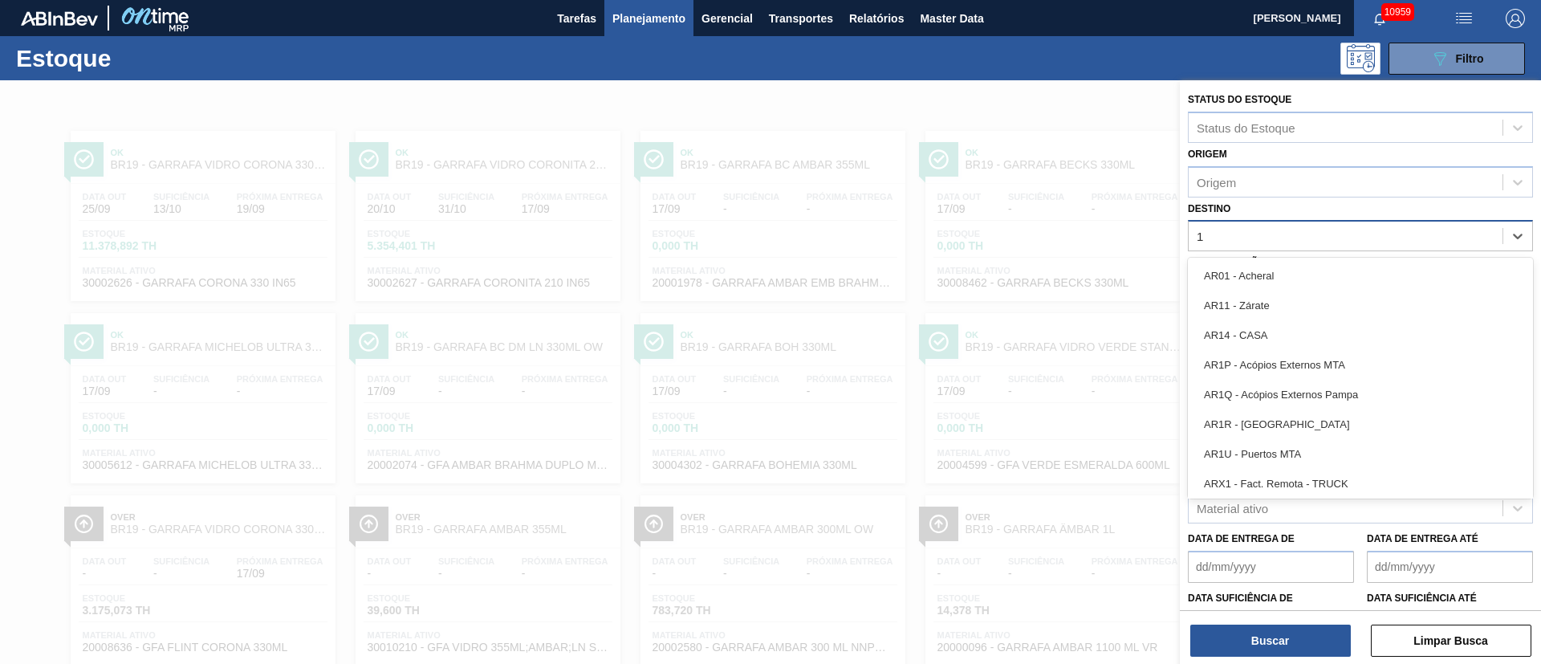
type input "16"
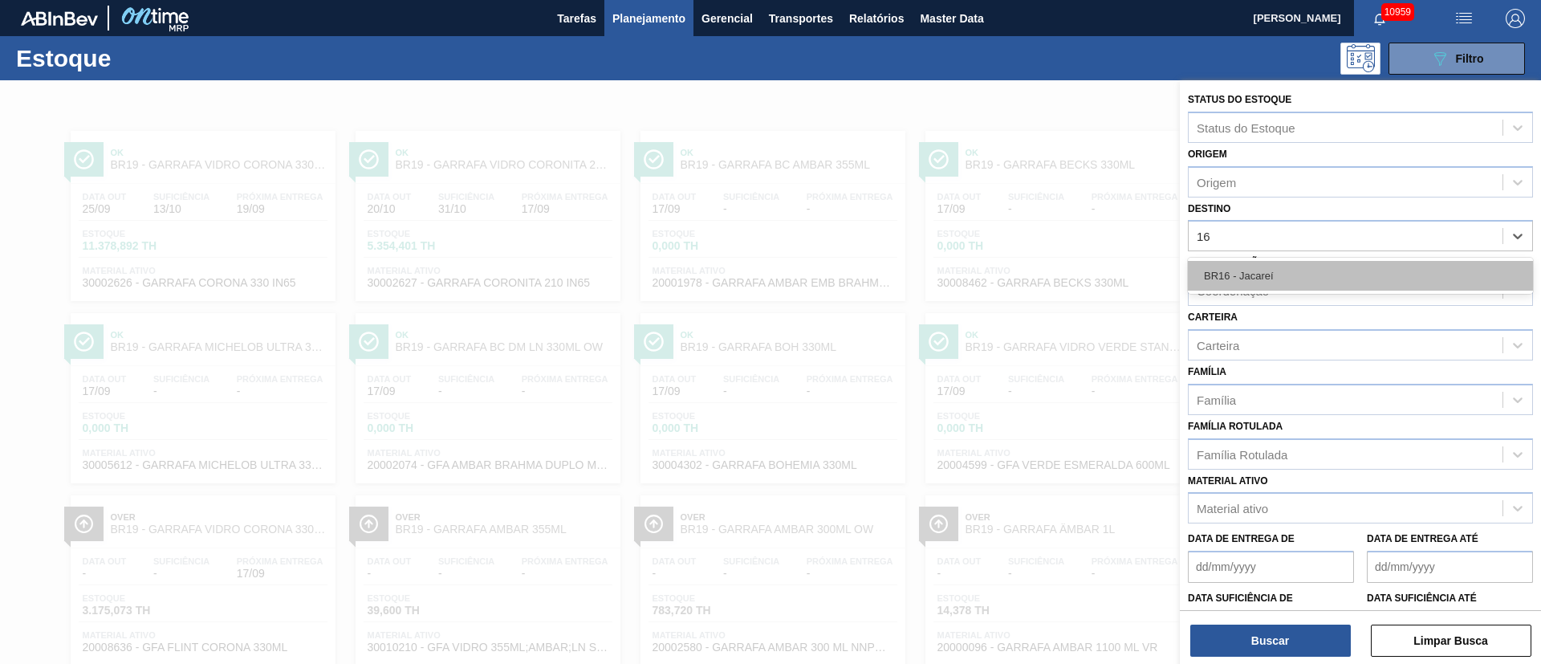
click at [1299, 263] on div "BR16 - Jacareí" at bounding box center [1360, 276] width 345 height 30
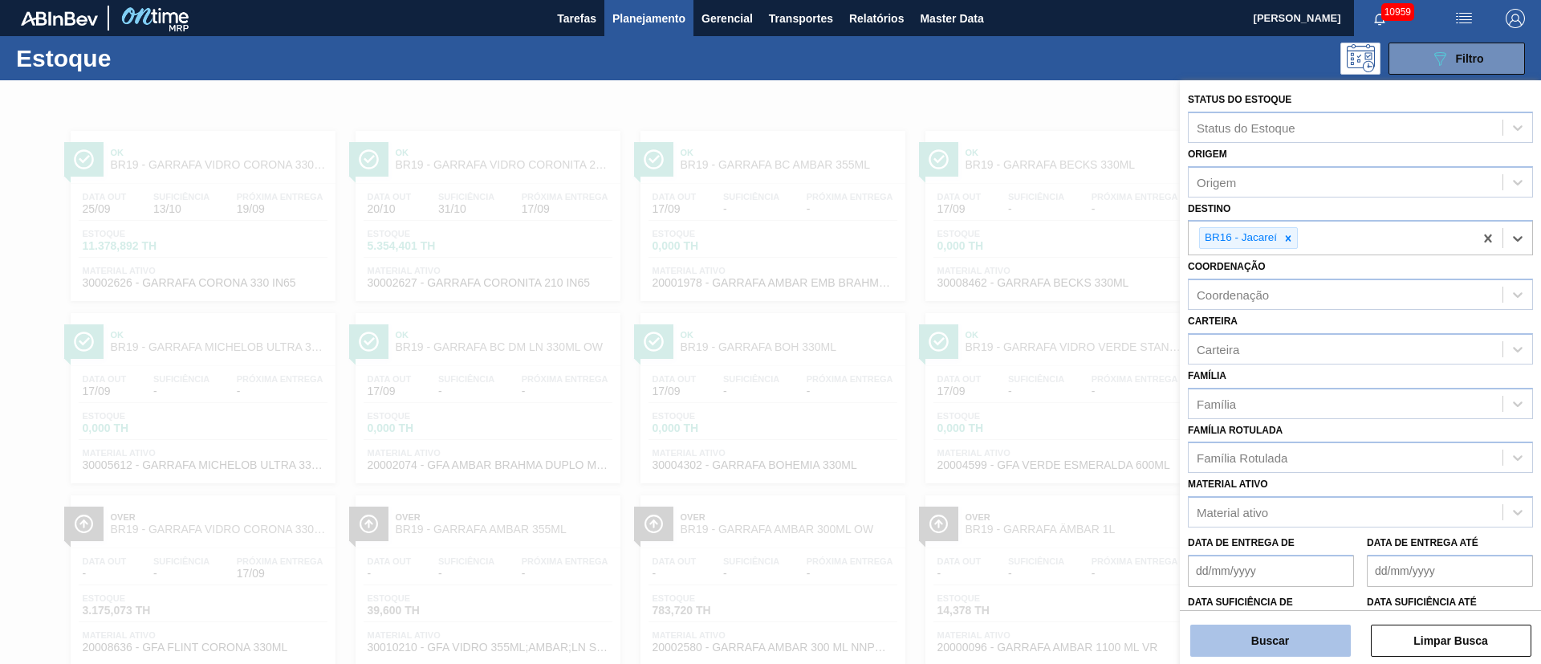
click at [1241, 641] on button "Buscar" at bounding box center [1271, 641] width 161 height 32
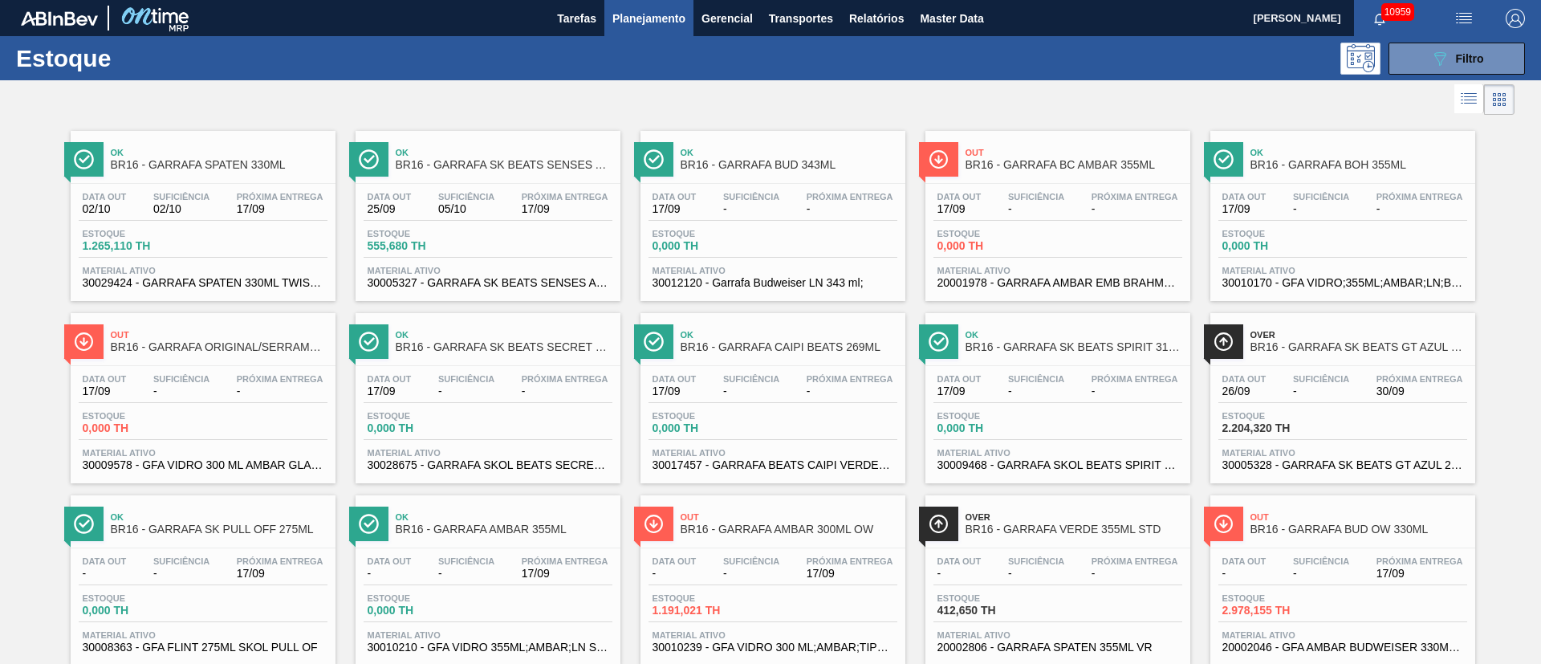
click at [188, 230] on span "Estoque" at bounding box center [139, 234] width 112 height 10
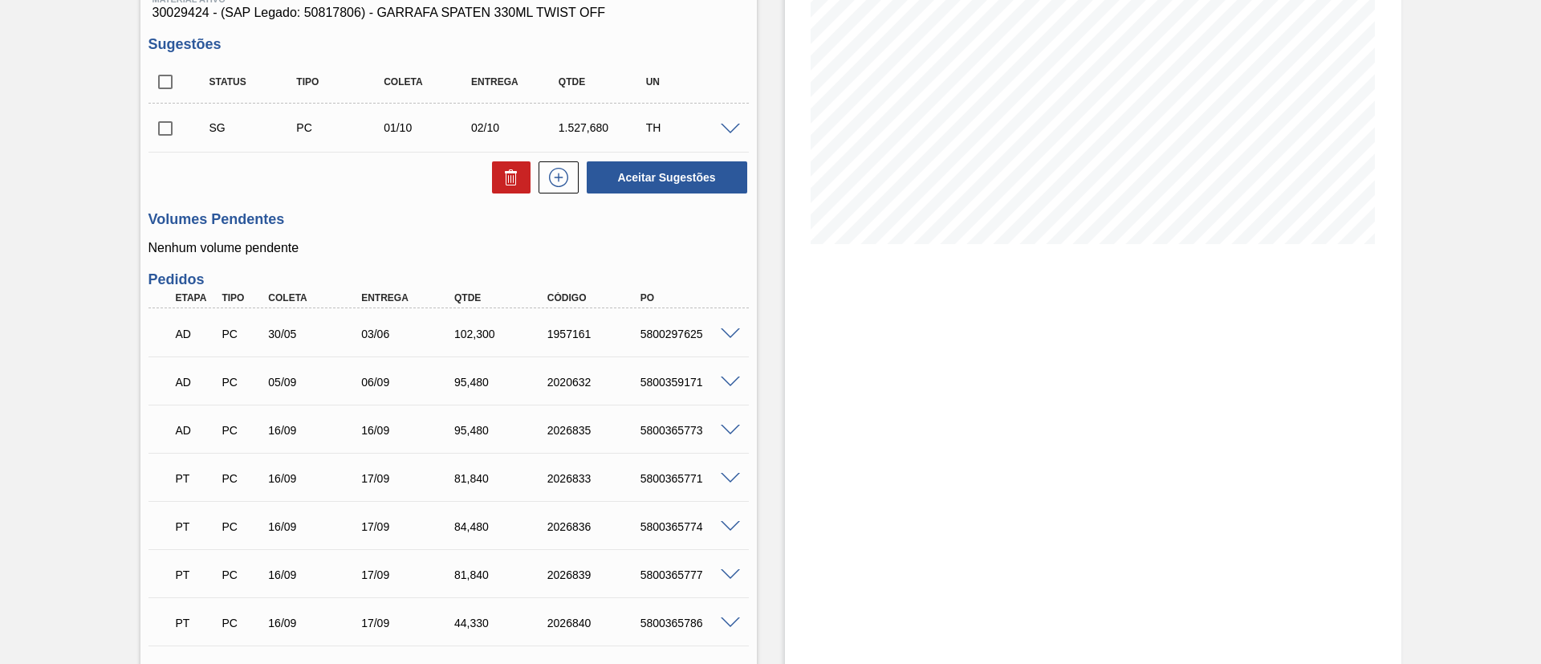
scroll to position [241, 0]
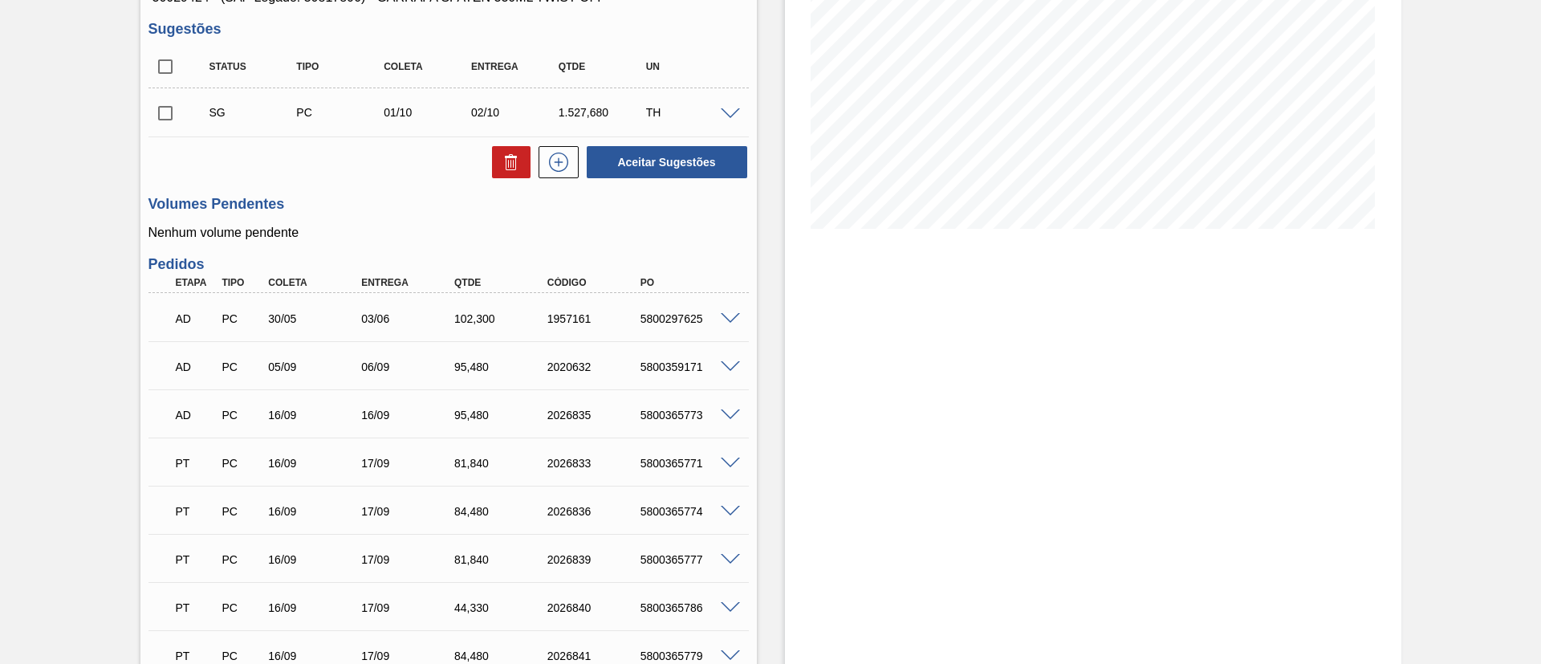
click at [729, 118] on div "TH" at bounding box center [690, 112] width 97 height 13
click at [735, 116] on span at bounding box center [730, 114] width 19 height 12
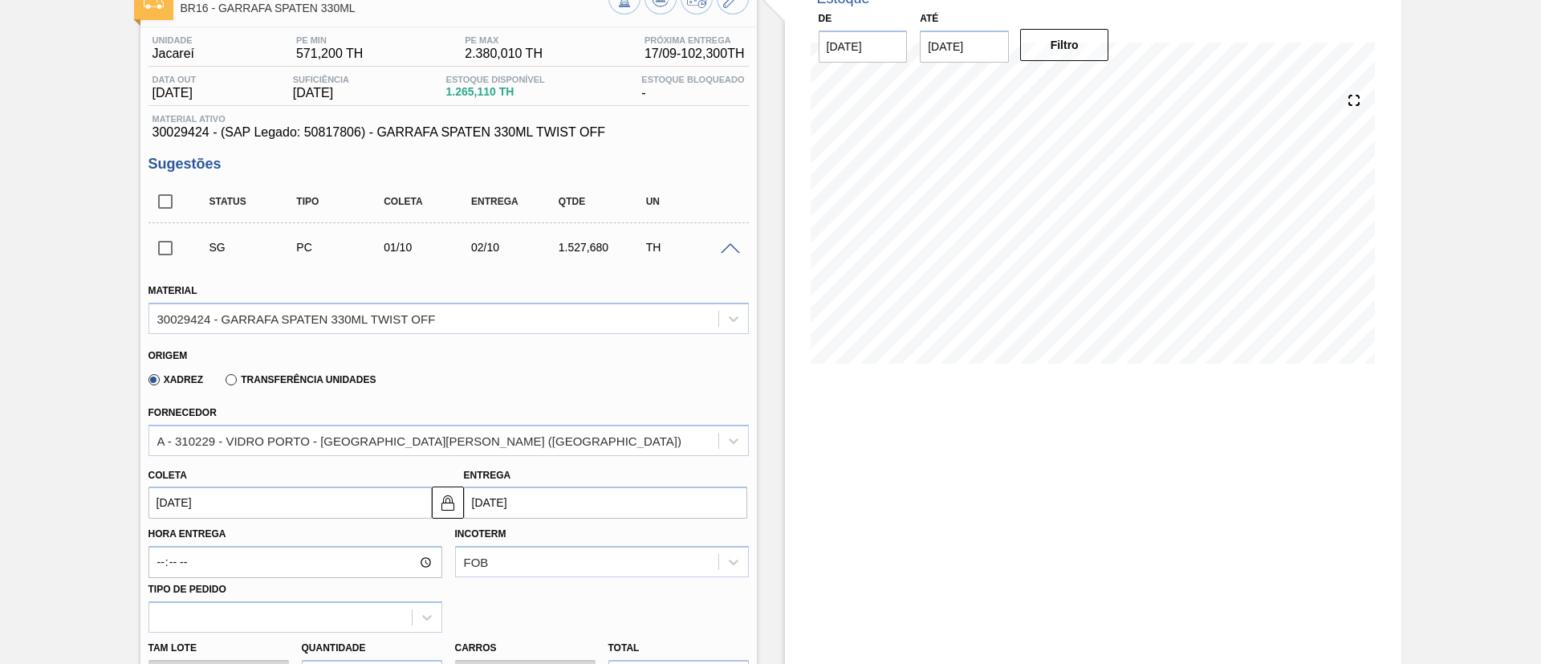
scroll to position [0, 0]
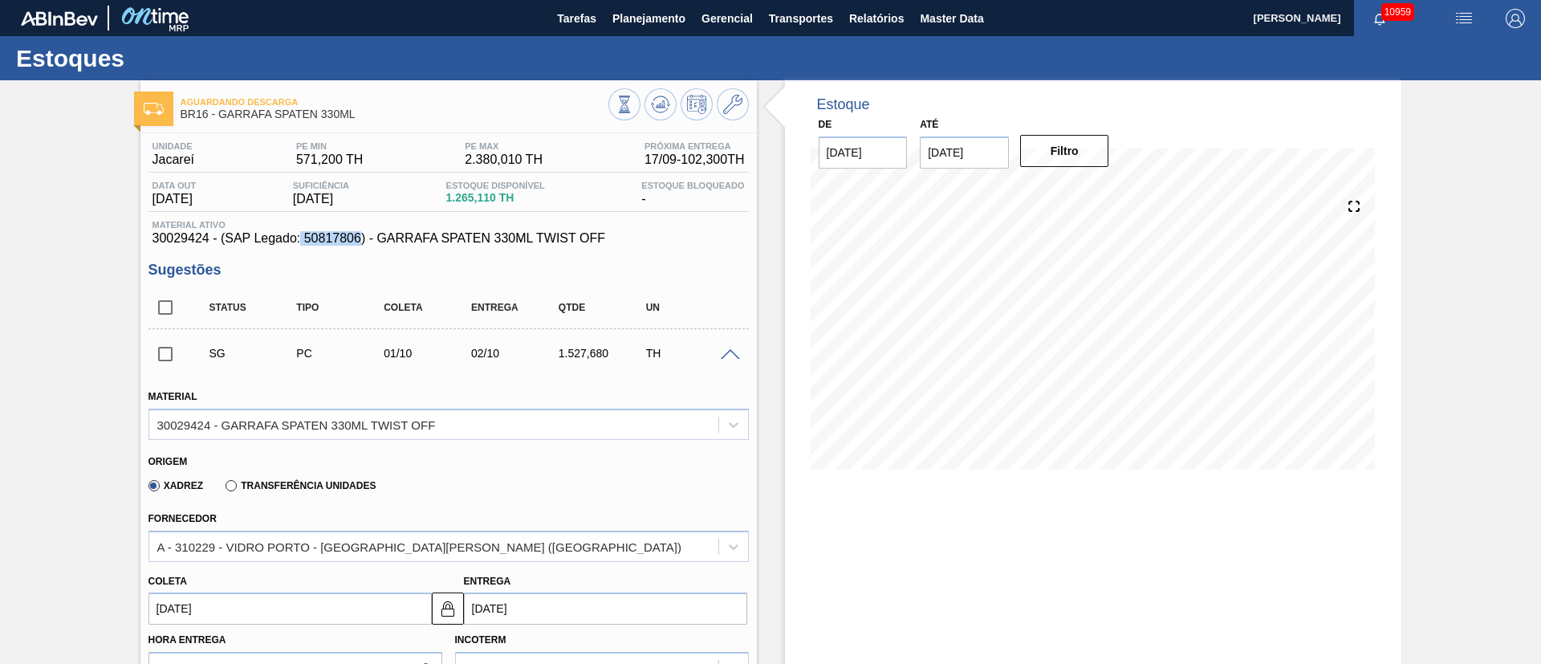
drag, startPoint x: 302, startPoint y: 235, endPoint x: 360, endPoint y: 241, distance: 58.1
click at [360, 241] on span "30029424 - (SAP Legado: 50817806) - GARRAFA SPATEN 330ML TWIST OFF" at bounding box center [449, 238] width 593 height 14
copy span "50817806"
click at [630, 26] on span "Planejamento" at bounding box center [649, 18] width 73 height 19
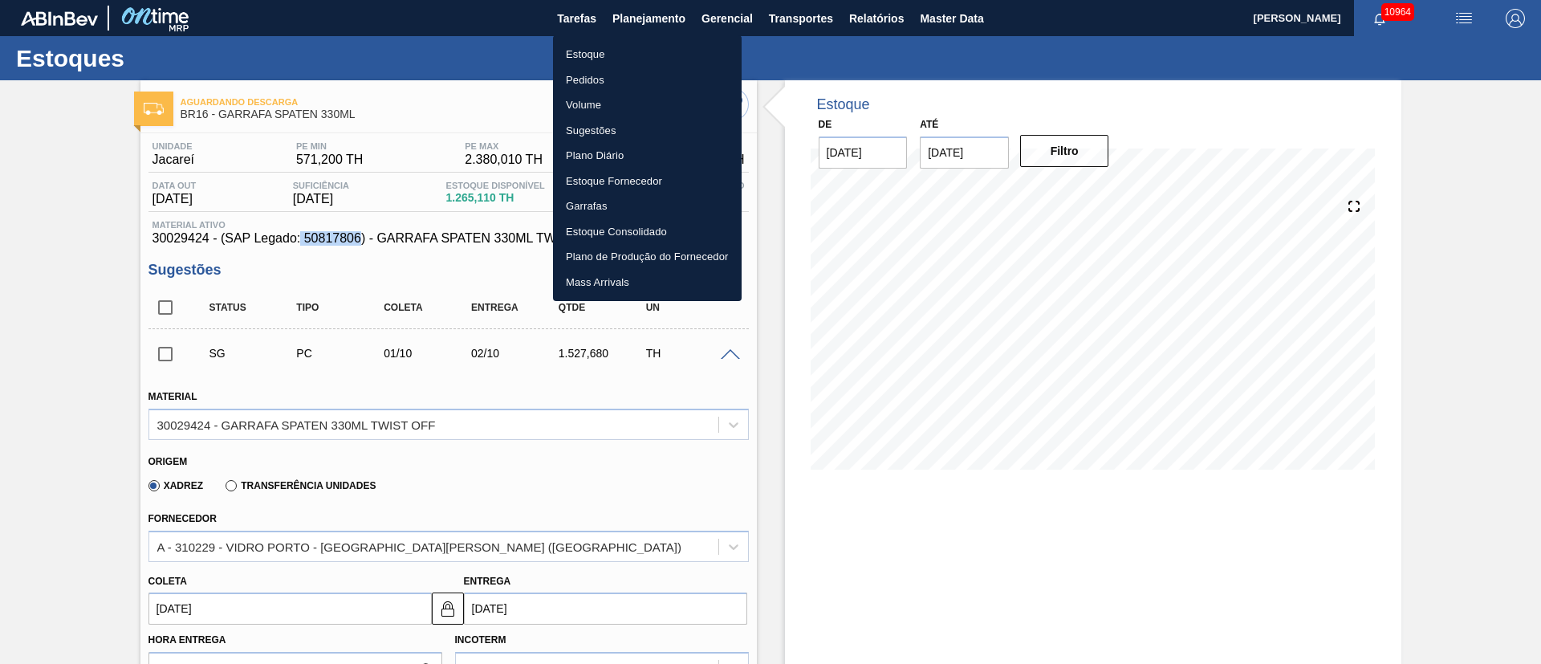
click at [589, 75] on li "Pedidos" at bounding box center [647, 80] width 189 height 26
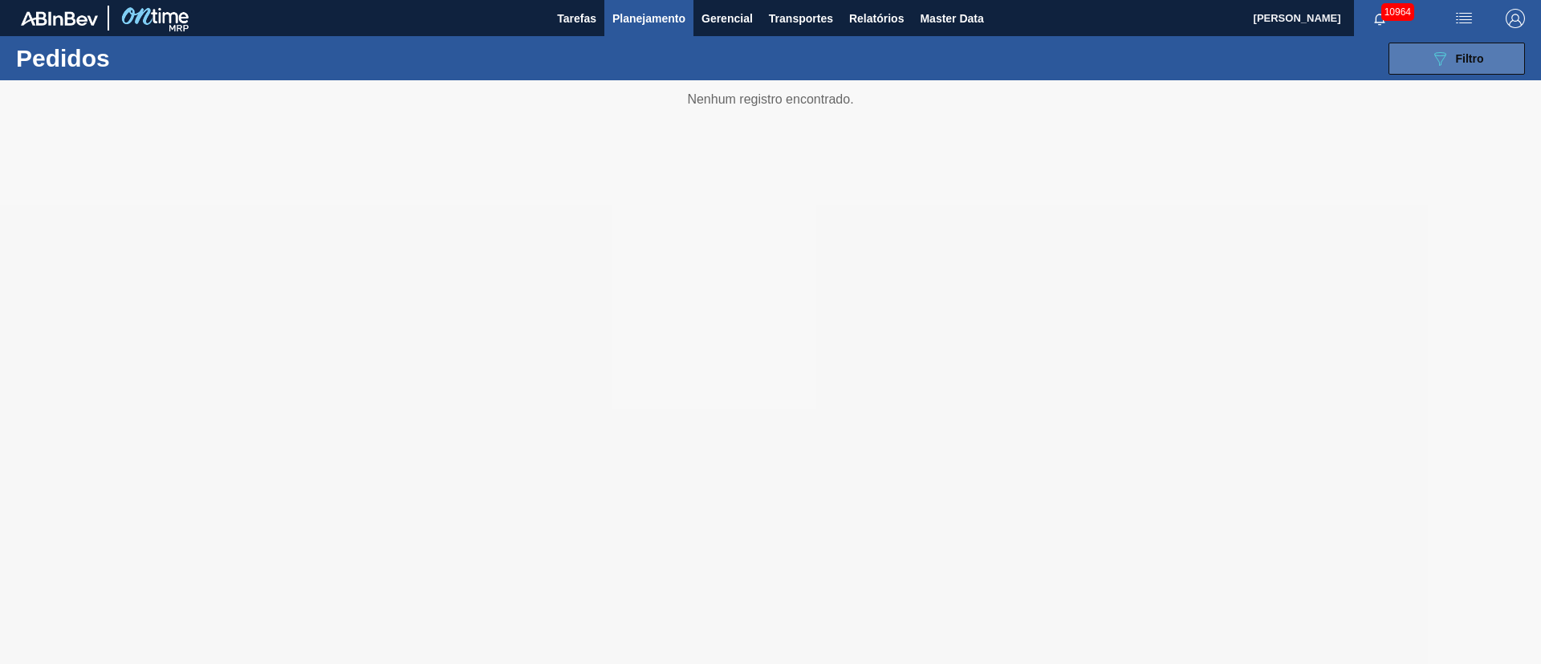
click at [1499, 55] on button "089F7B8B-B2A5-4AFE-B5C0-19BA573D28AC Filtro" at bounding box center [1457, 59] width 136 height 32
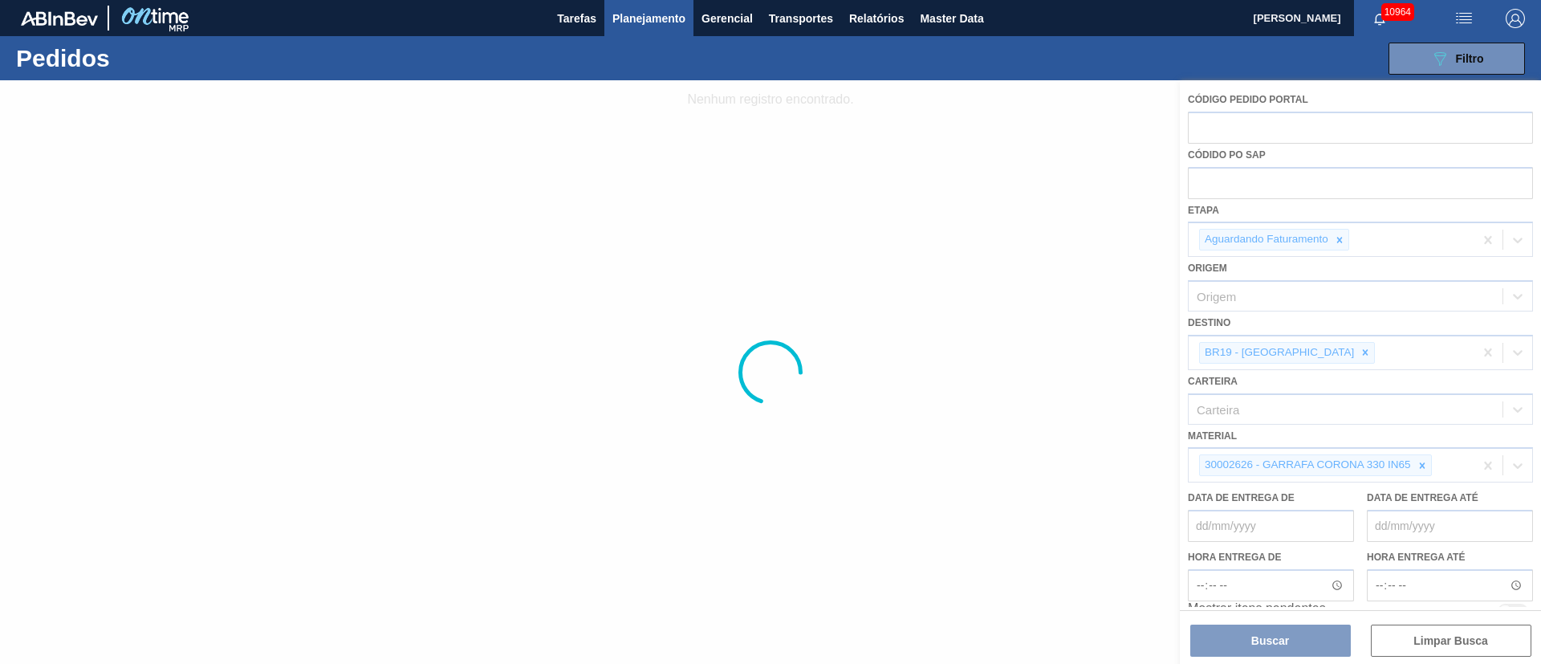
click at [1217, 185] on div at bounding box center [770, 372] width 1541 height 584
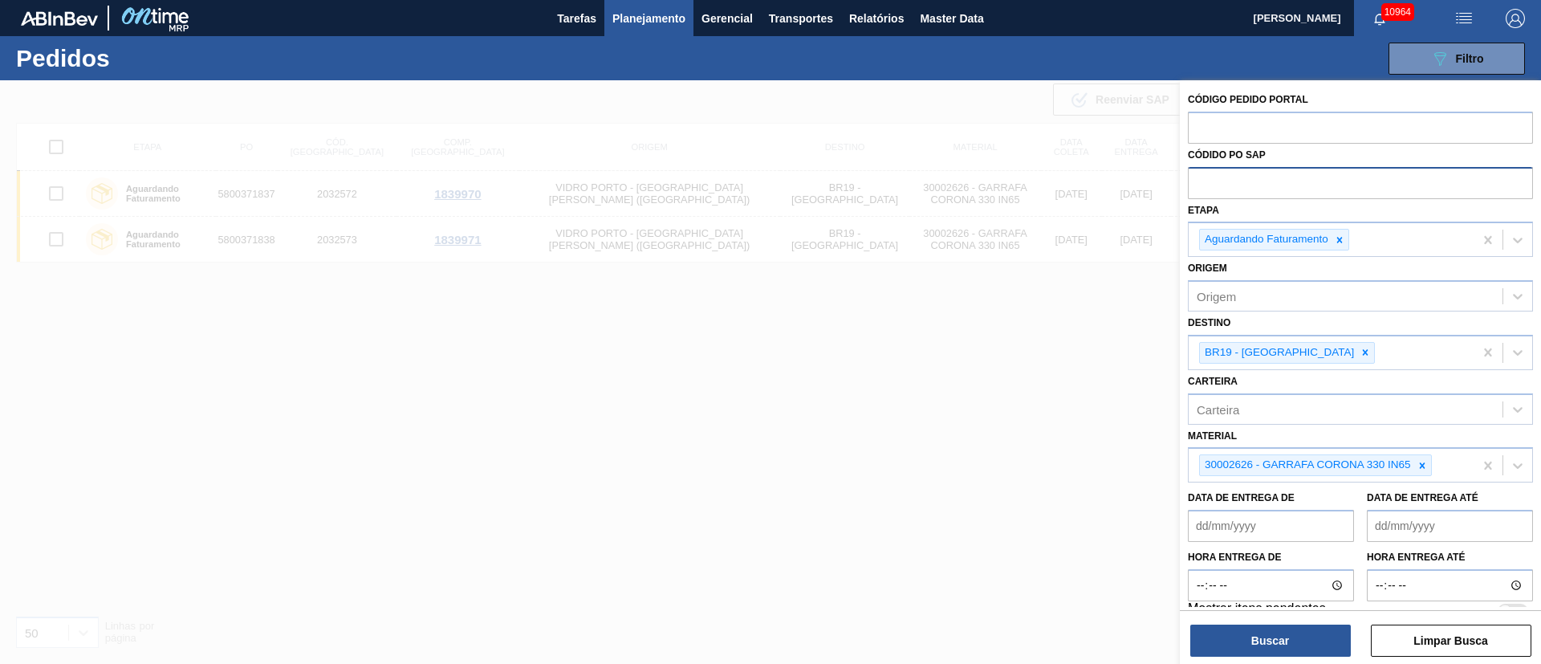
click at [1240, 178] on input "text" at bounding box center [1360, 182] width 345 height 31
paste input "5800357976"
click at [1345, 240] on icon at bounding box center [1339, 239] width 11 height 11
type input "5800357976"
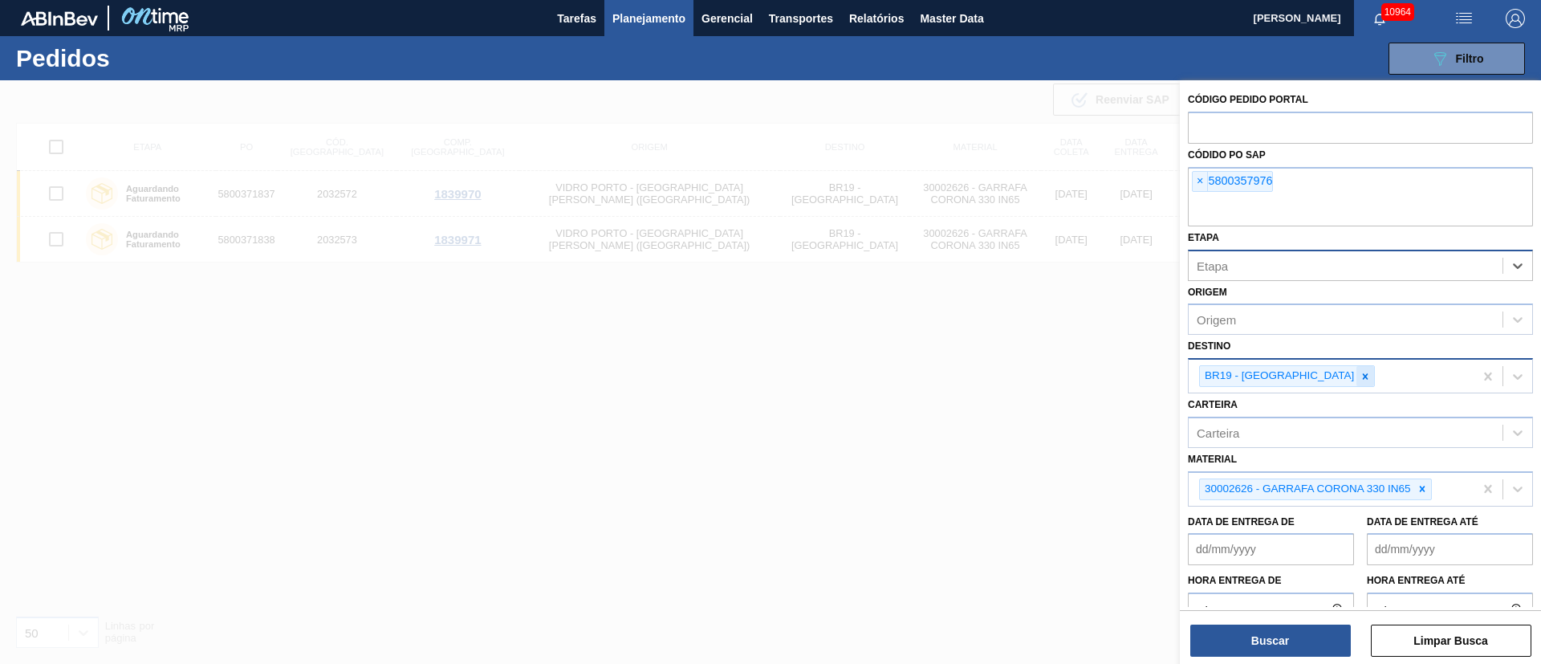
click at [1360, 377] on icon at bounding box center [1365, 376] width 11 height 11
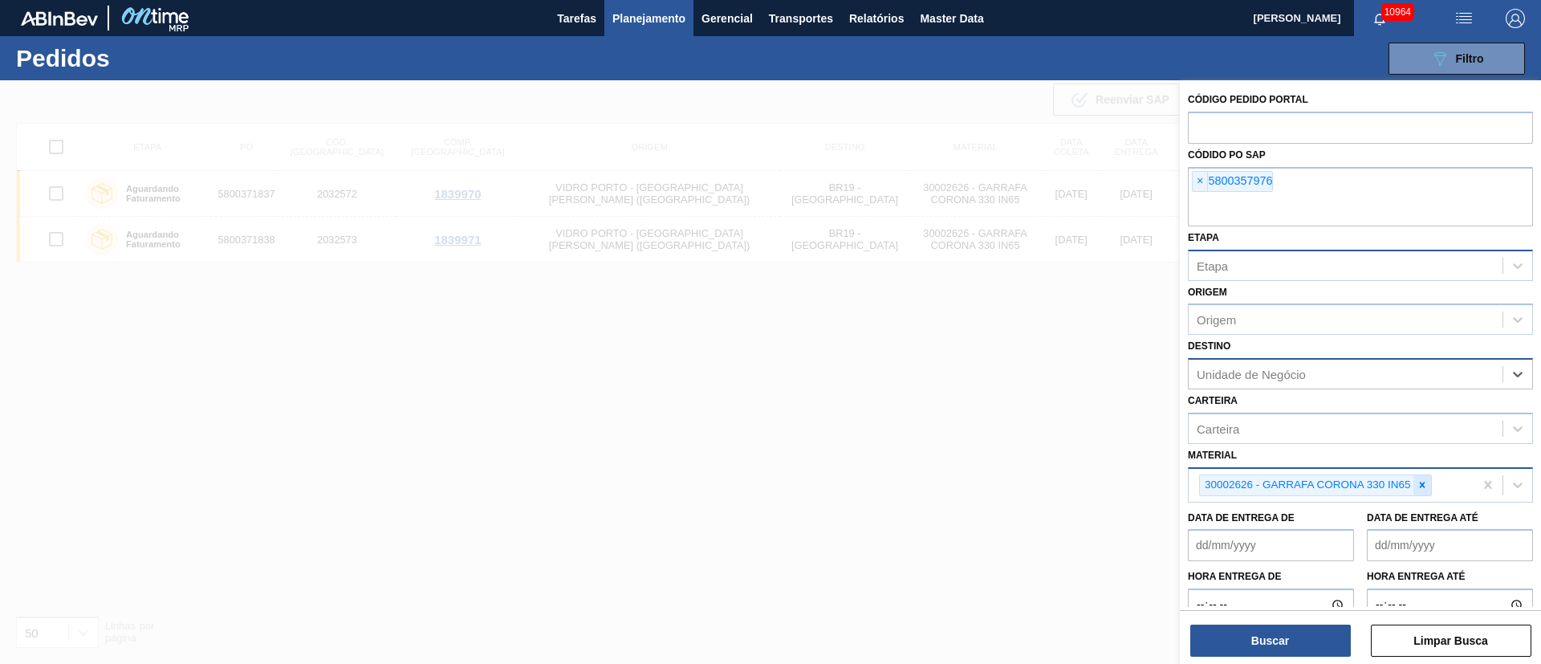
click at [1414, 491] on div at bounding box center [1423, 485] width 18 height 20
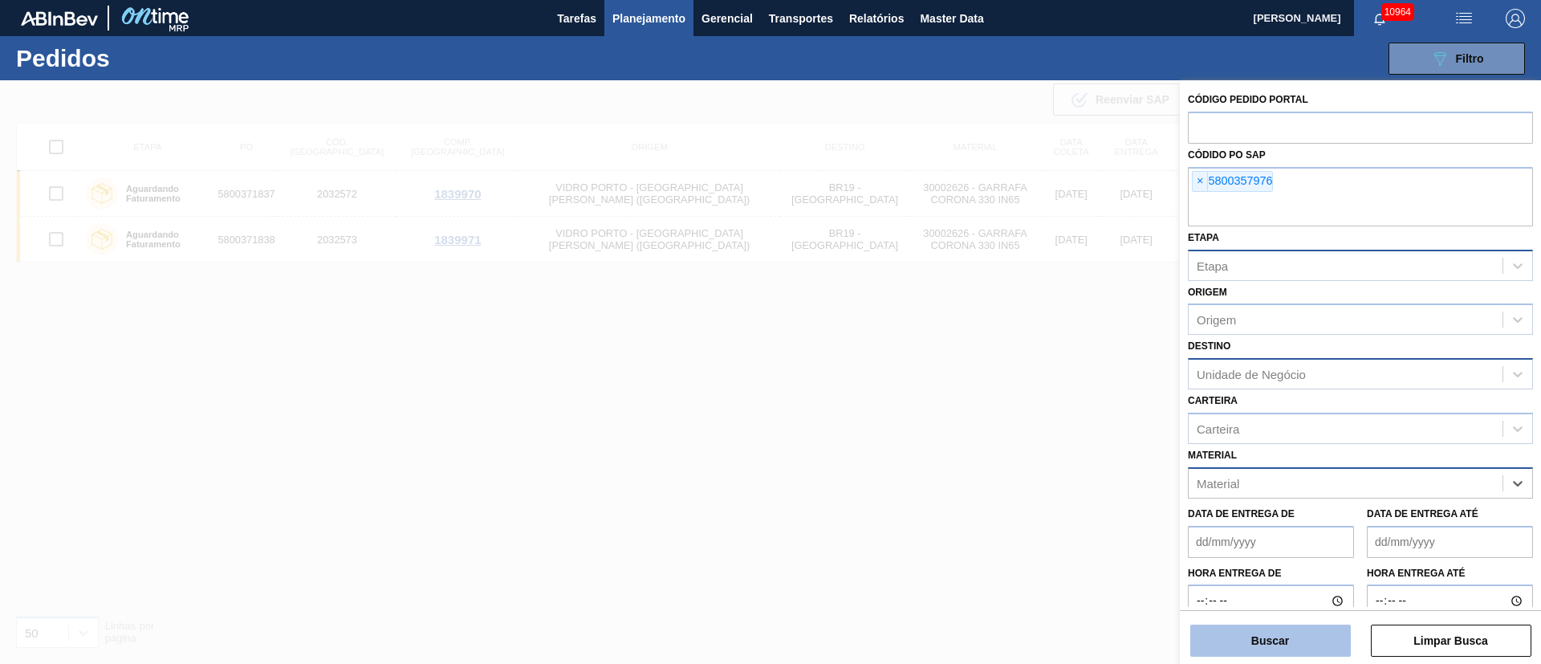
click at [1283, 631] on button "Buscar" at bounding box center [1271, 641] width 161 height 32
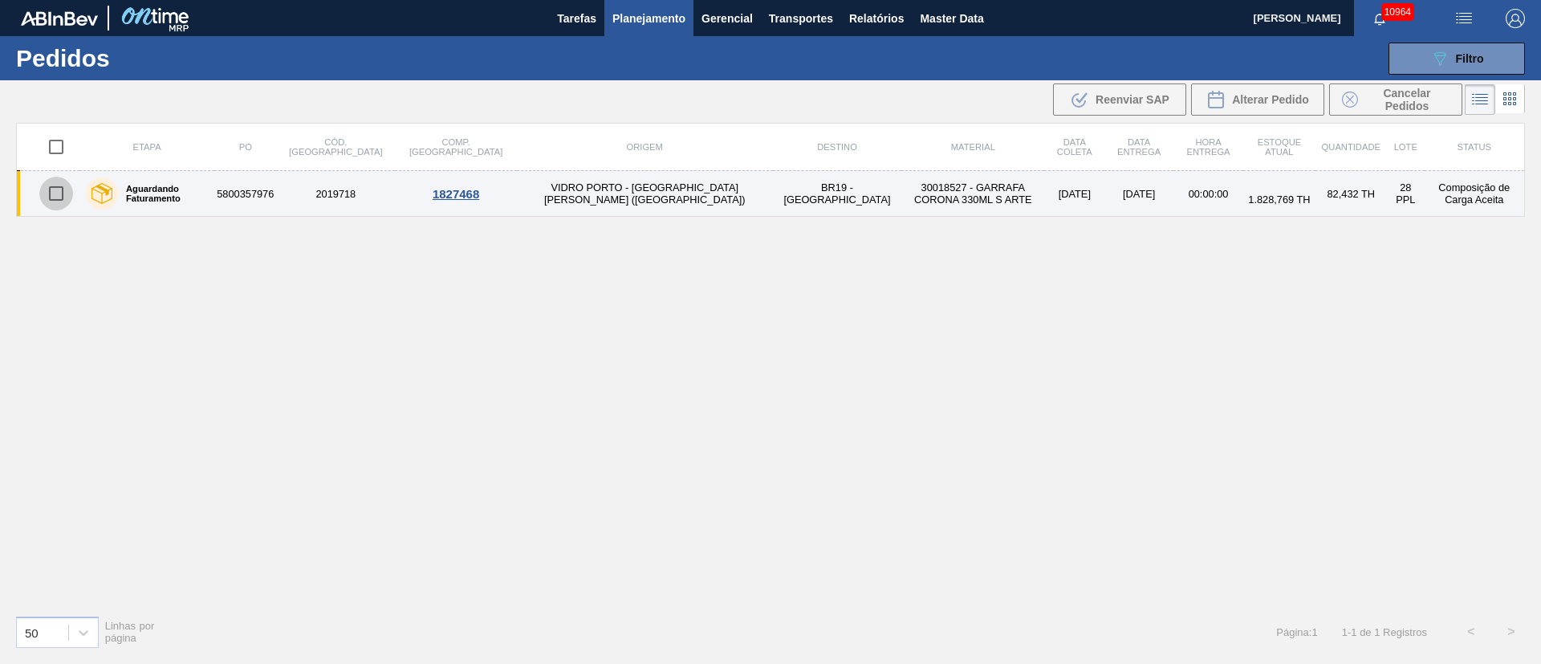
click at [53, 194] on input "checkbox" at bounding box center [56, 194] width 34 height 34
checkbox input "true"
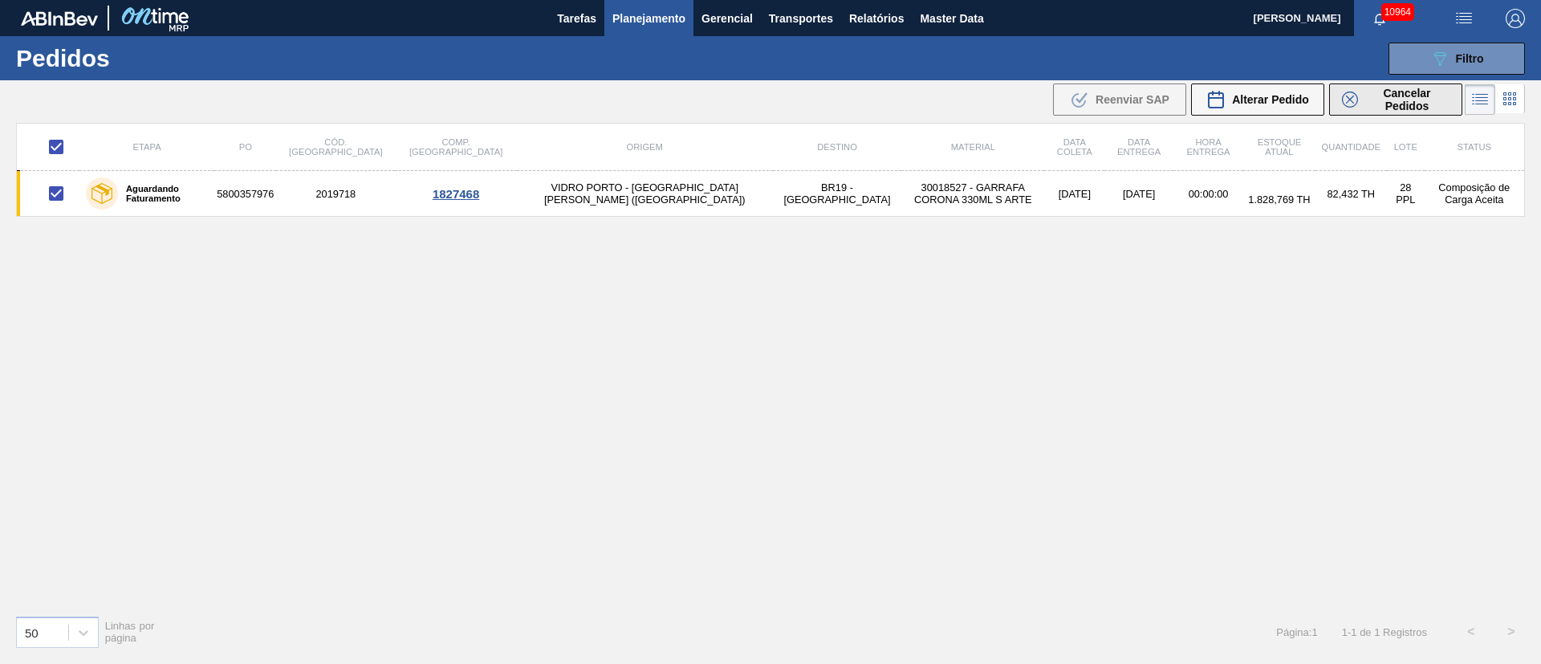
click at [1404, 96] on span "Cancelar Pedidos" at bounding box center [1407, 100] width 85 height 26
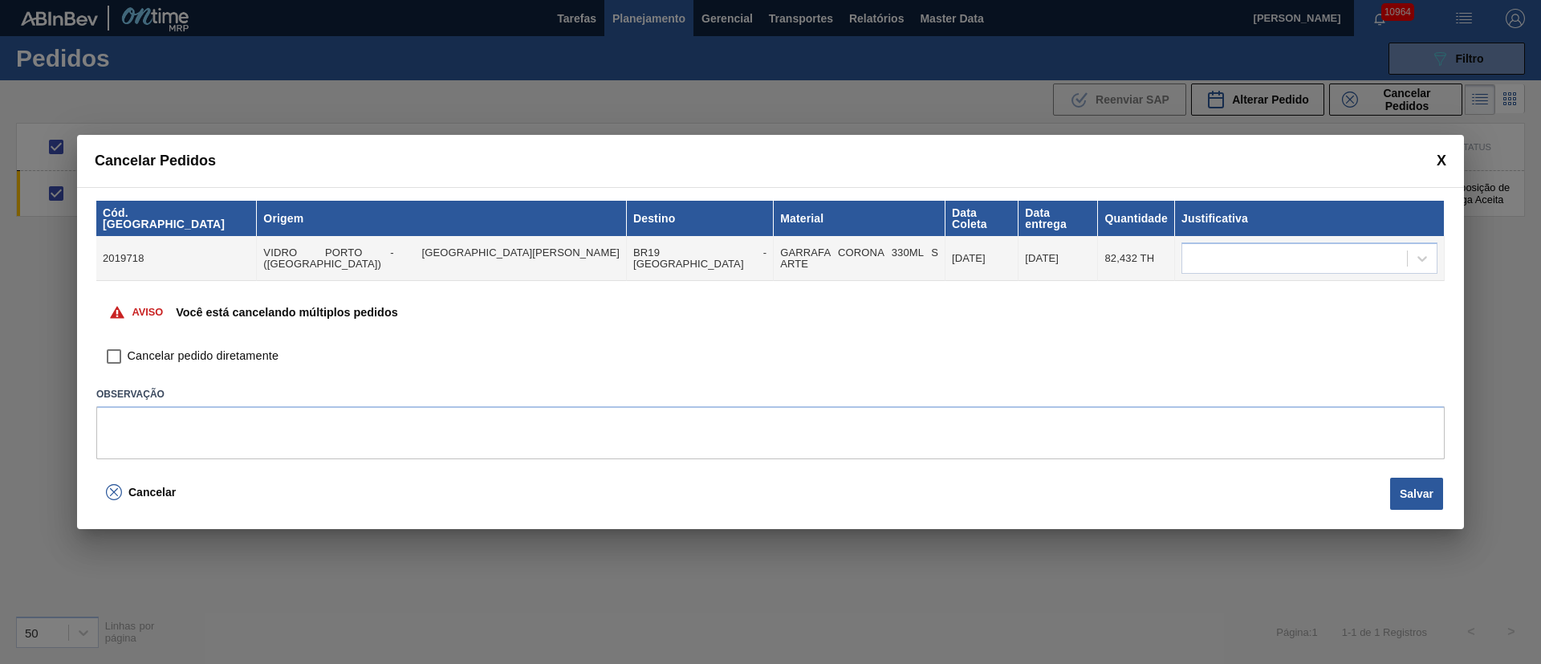
click at [116, 354] on input "Cancelar pedido diretamente" at bounding box center [113, 356] width 27 height 27
checkbox input "true"
click at [1265, 250] on div at bounding box center [1295, 258] width 225 height 23
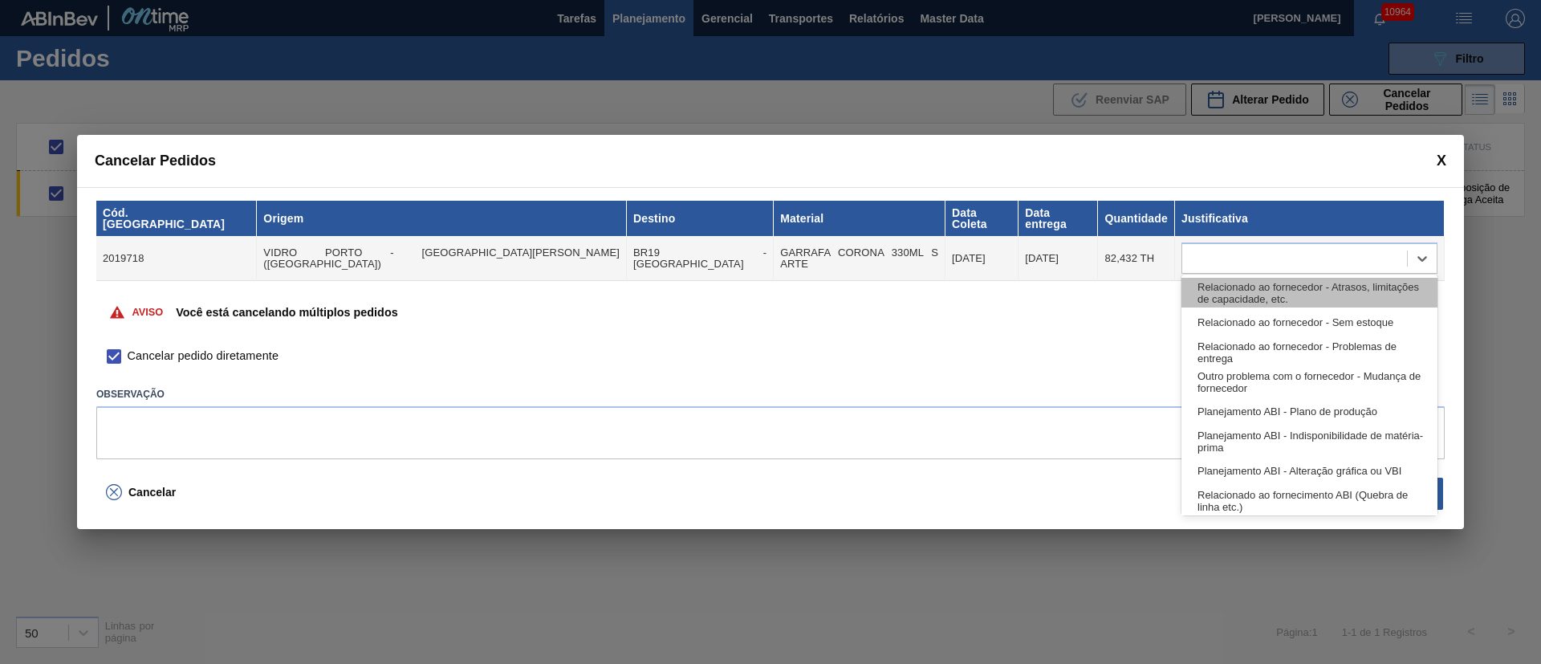
click at [1238, 288] on div "Relacionado ao fornecedor - Atrasos, limitações de capacidade, etc." at bounding box center [1310, 293] width 256 height 30
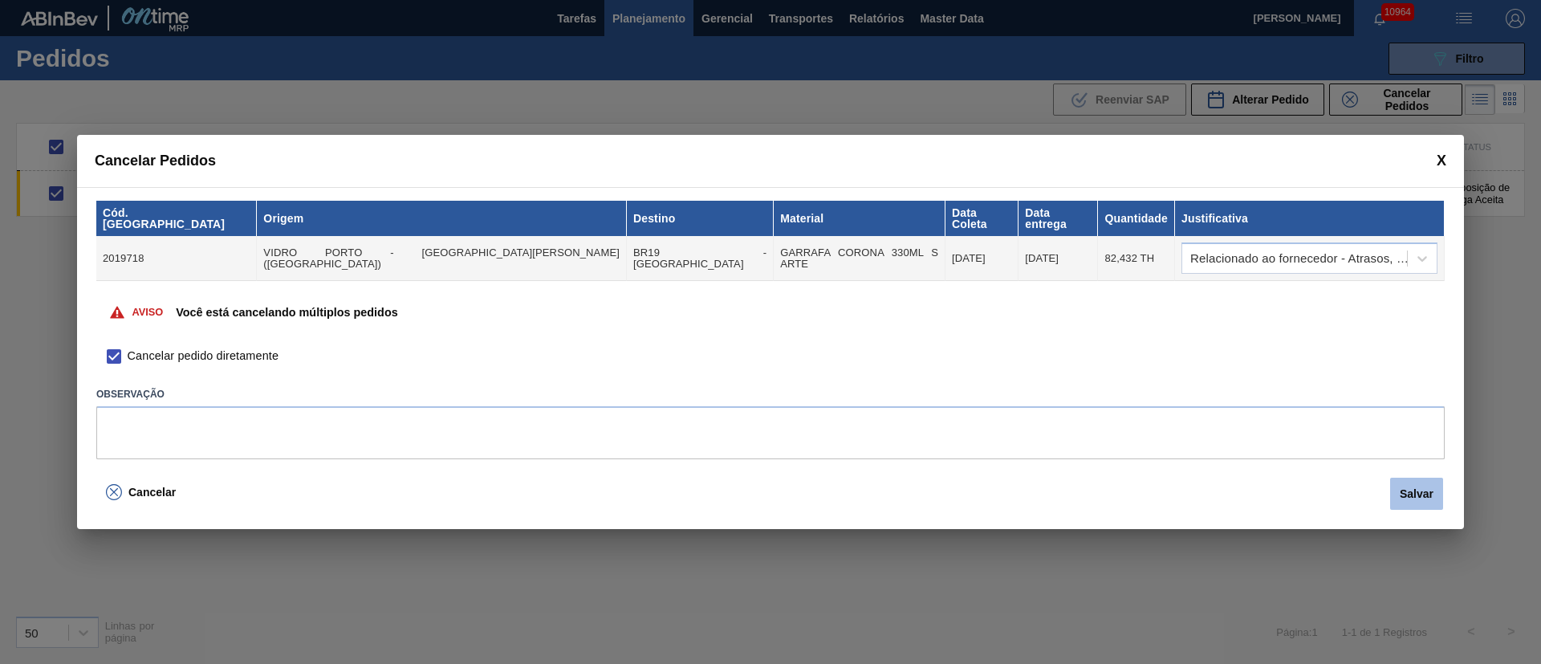
click at [1420, 491] on button "Salvar" at bounding box center [1417, 494] width 53 height 32
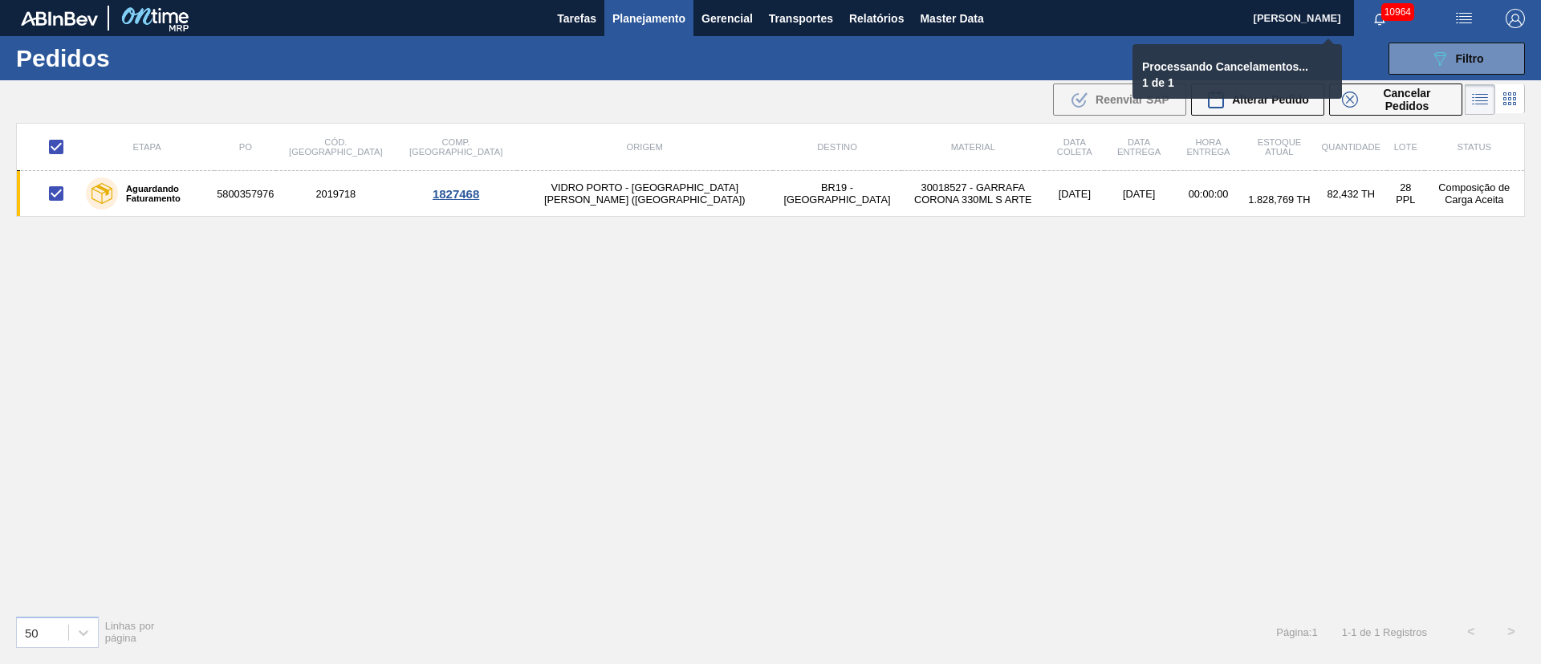
checkbox input "false"
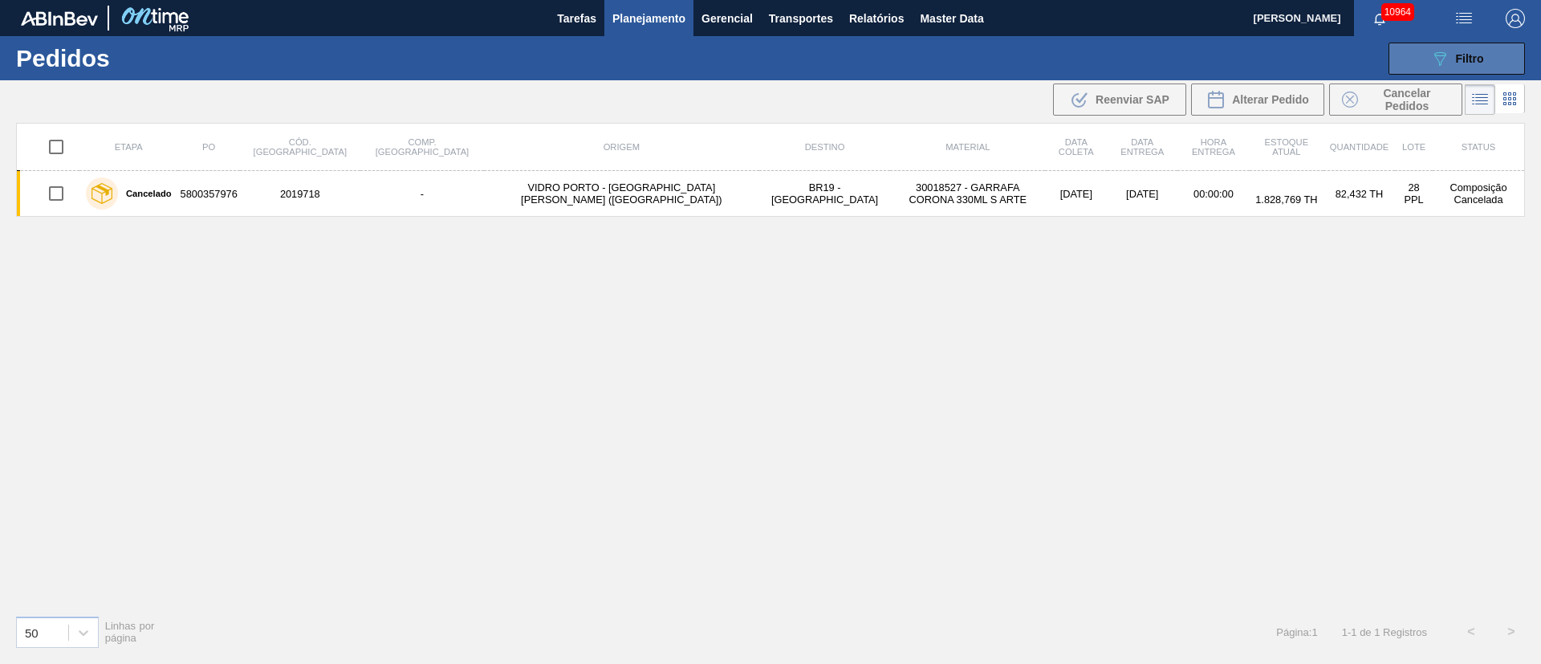
click at [1480, 66] on div "089F7B8B-B2A5-4AFE-B5C0-19BA573D28AC Filtro" at bounding box center [1458, 58] width 54 height 19
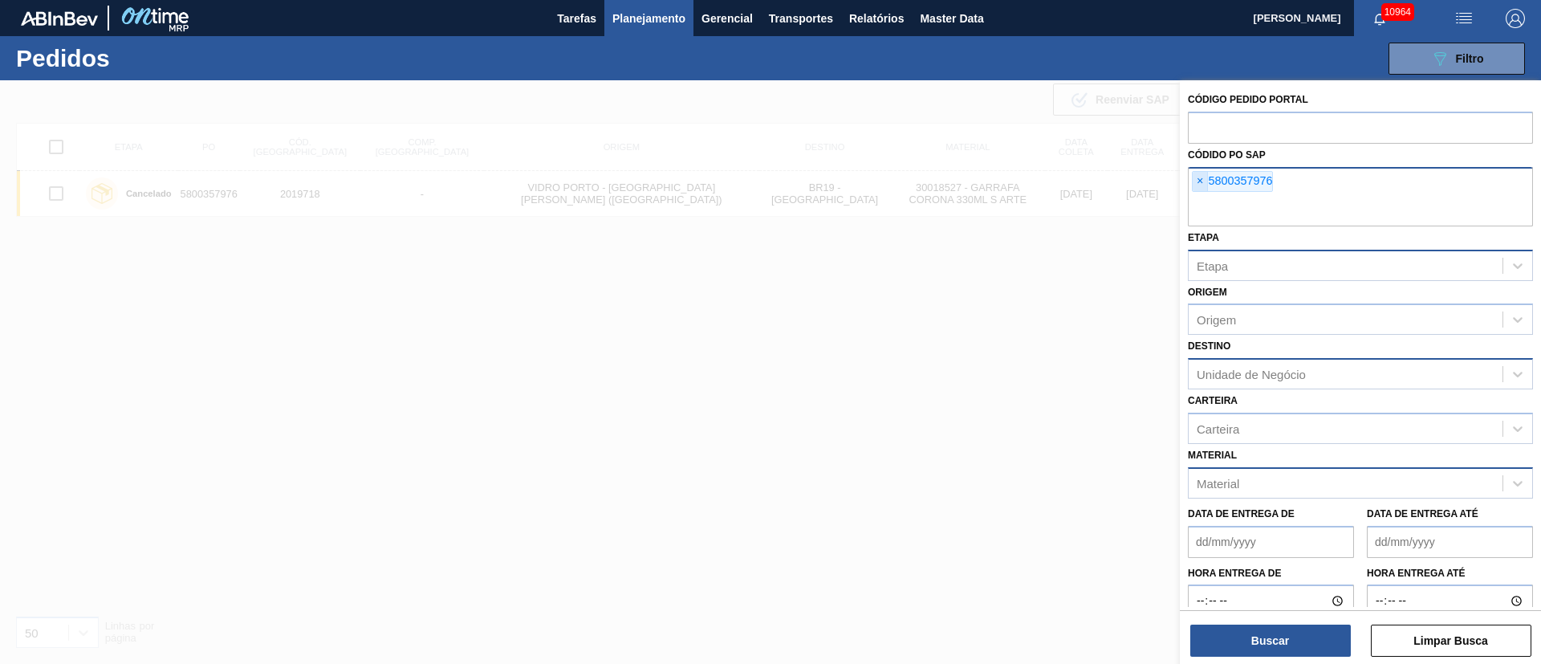
click at [1201, 181] on span "×" at bounding box center [1200, 181] width 15 height 19
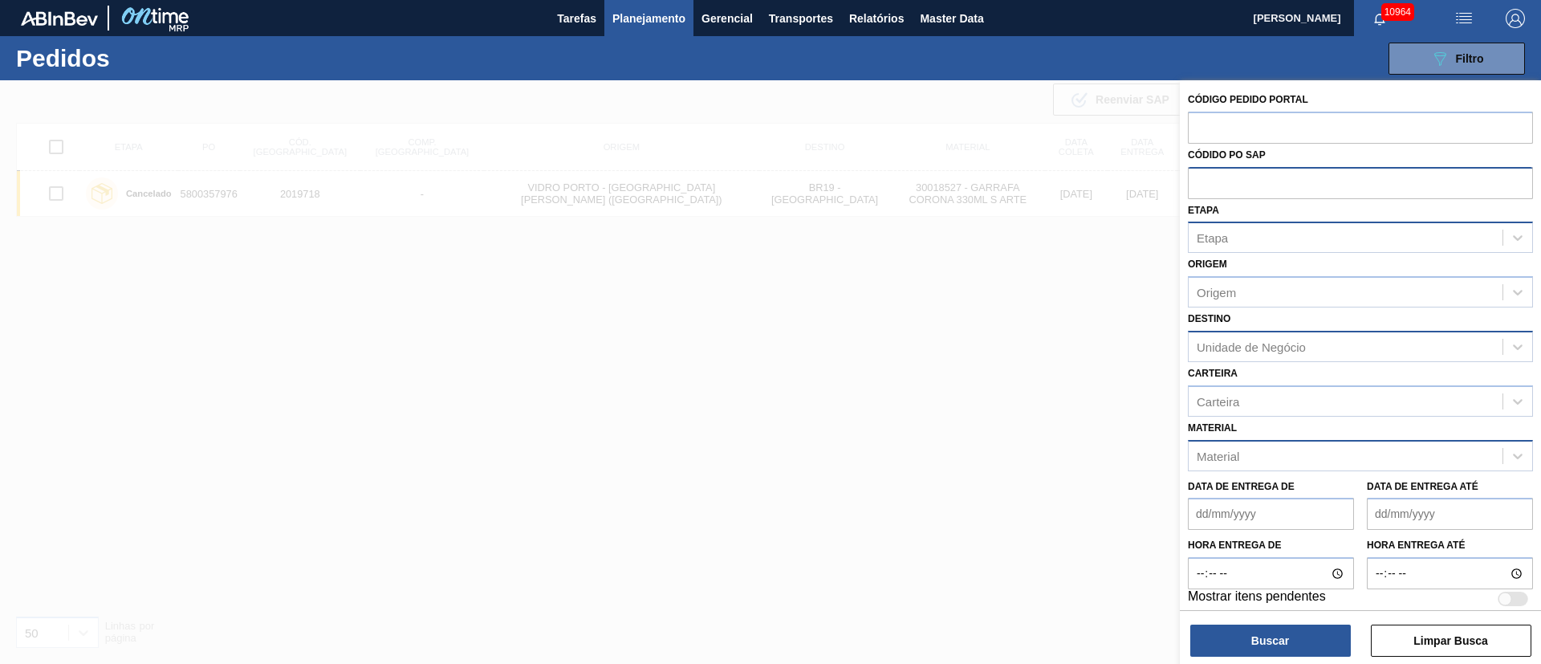
paste input "5800357976"
type input "5800357980"
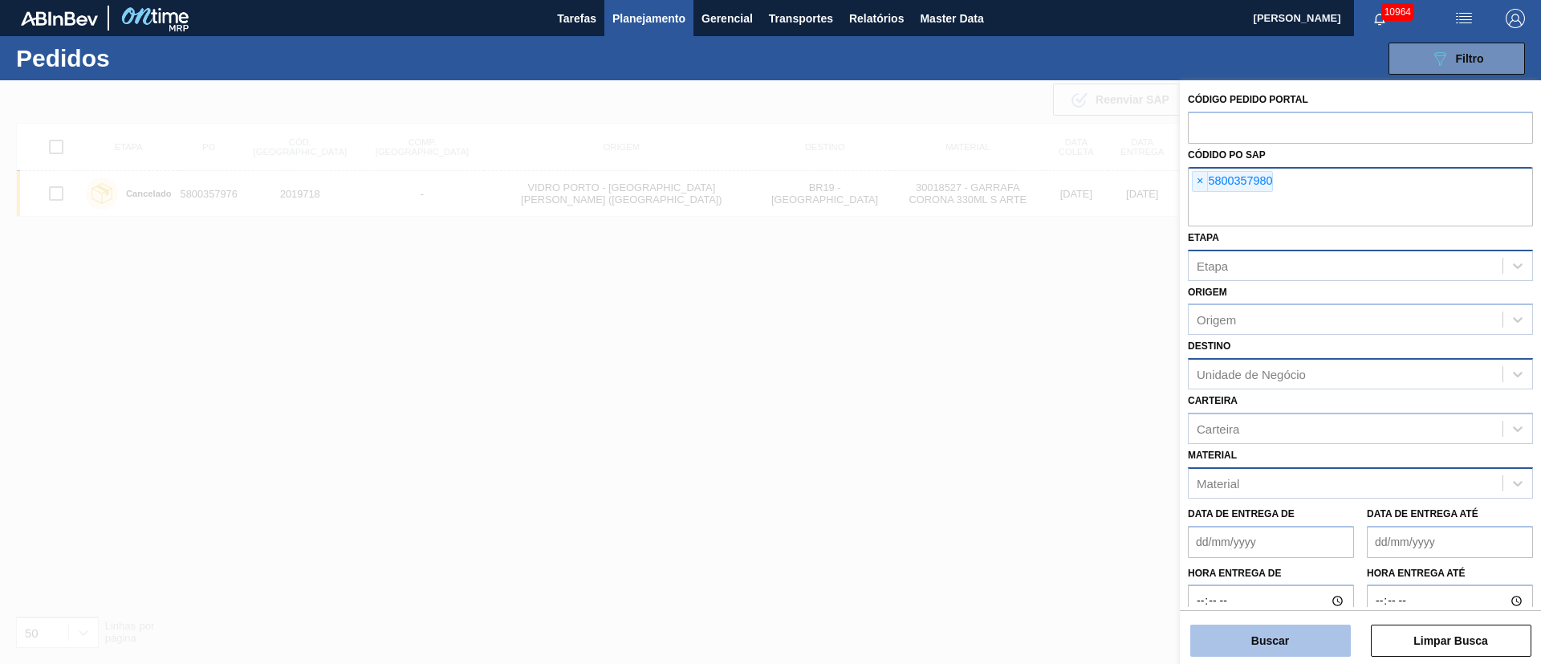
click at [1303, 647] on button "Buscar" at bounding box center [1271, 641] width 161 height 32
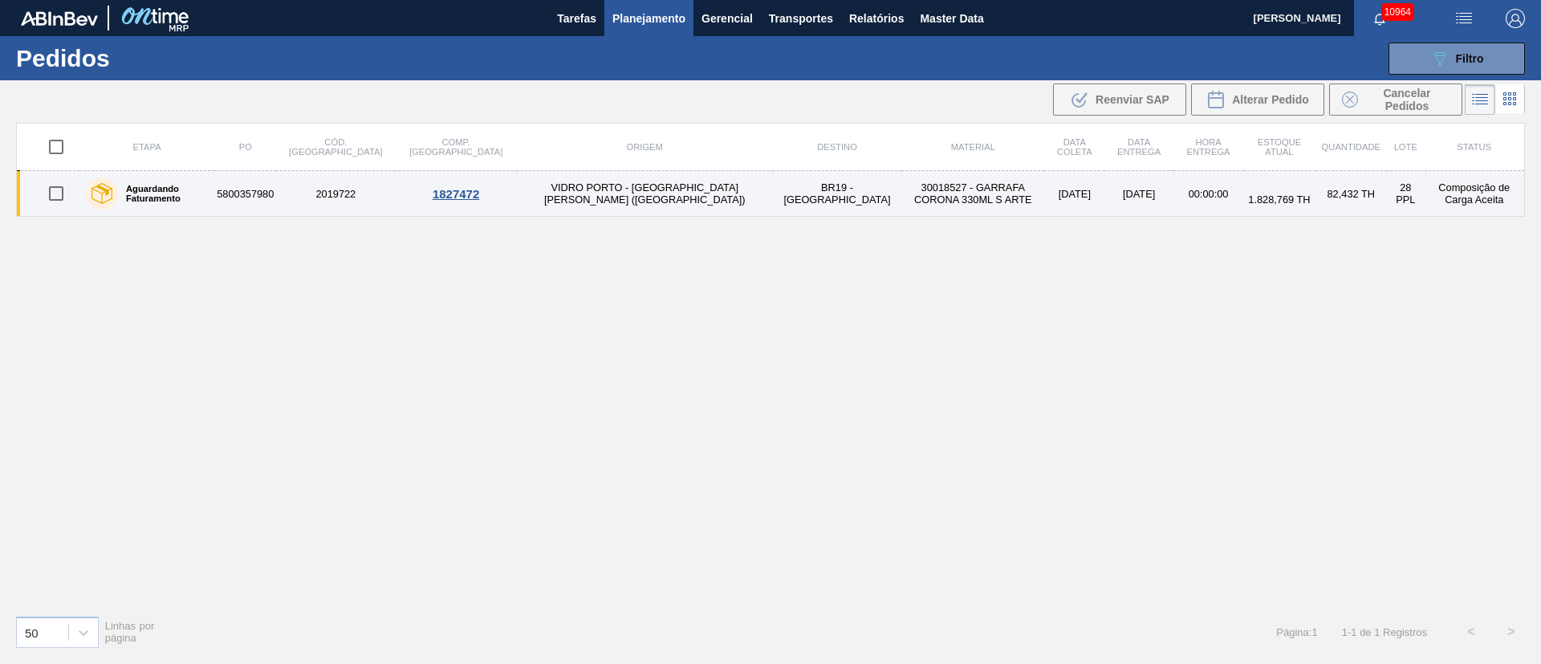
click at [49, 196] on input "checkbox" at bounding box center [56, 194] width 34 height 34
checkbox input "true"
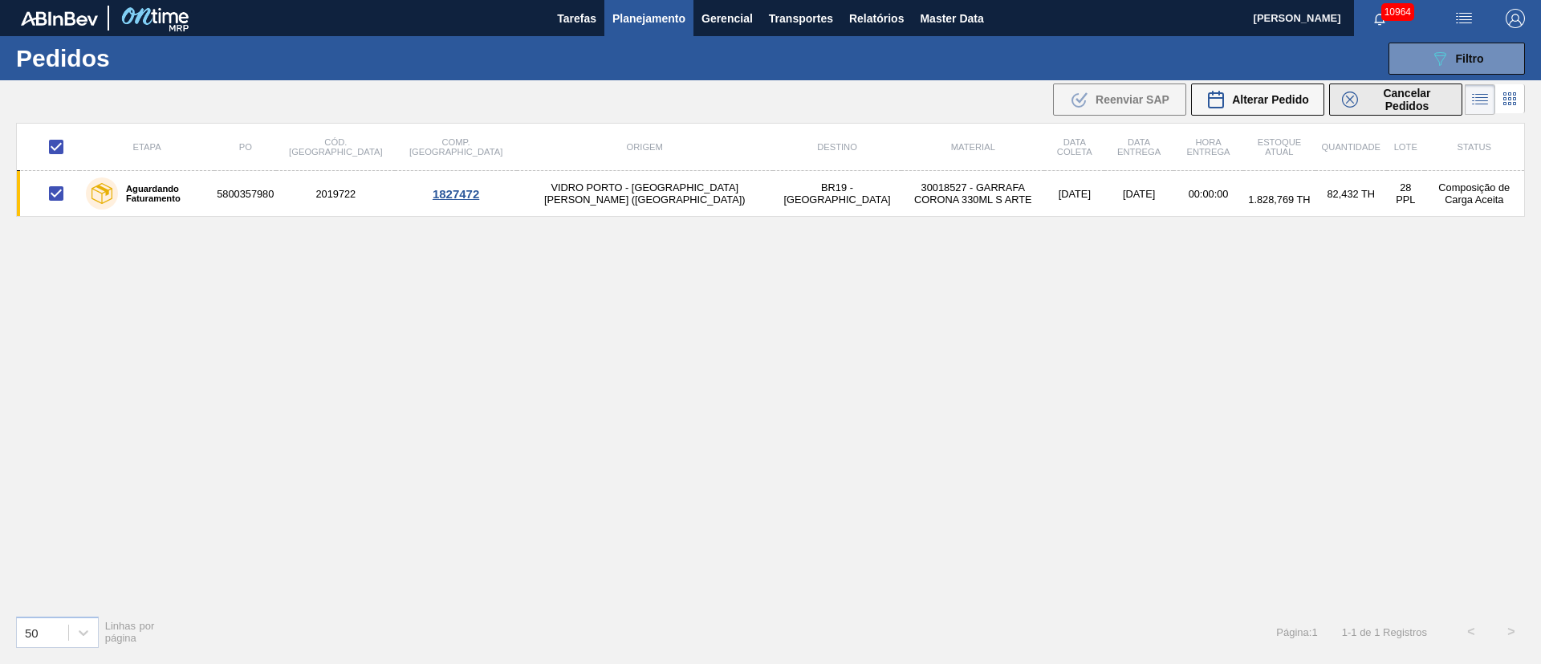
click at [1431, 96] on span "Cancelar Pedidos" at bounding box center [1407, 100] width 85 height 26
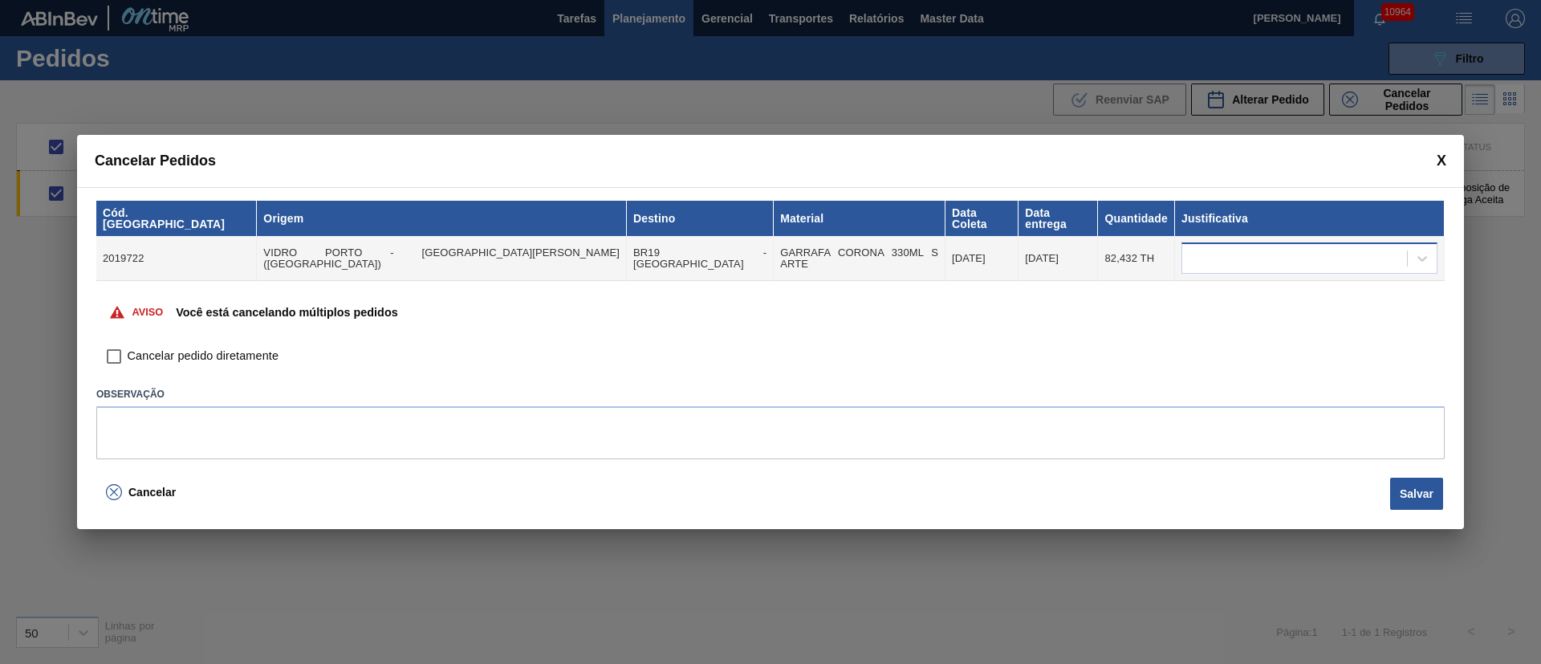
click at [1232, 250] on div at bounding box center [1295, 258] width 225 height 23
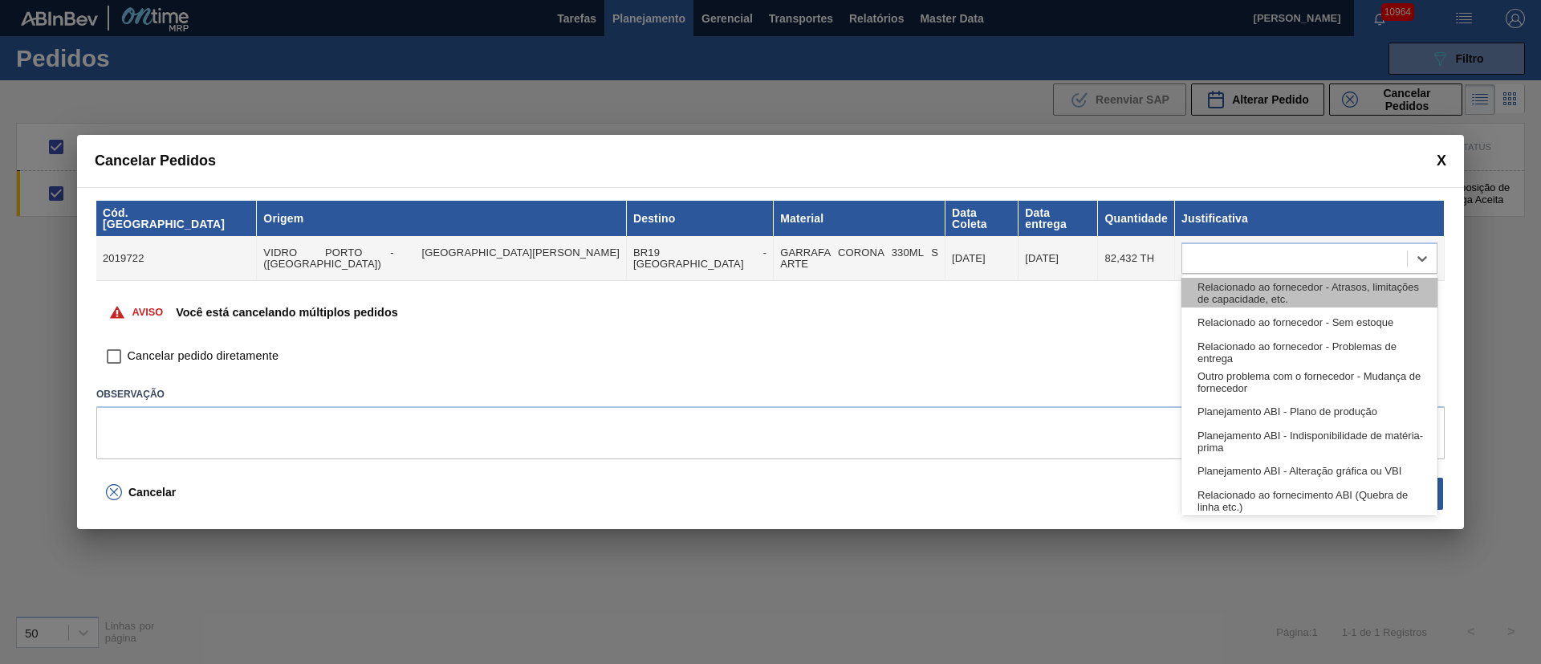
click at [1232, 301] on div "Relacionado ao fornecedor - Atrasos, limitações de capacidade, etc." at bounding box center [1310, 293] width 256 height 30
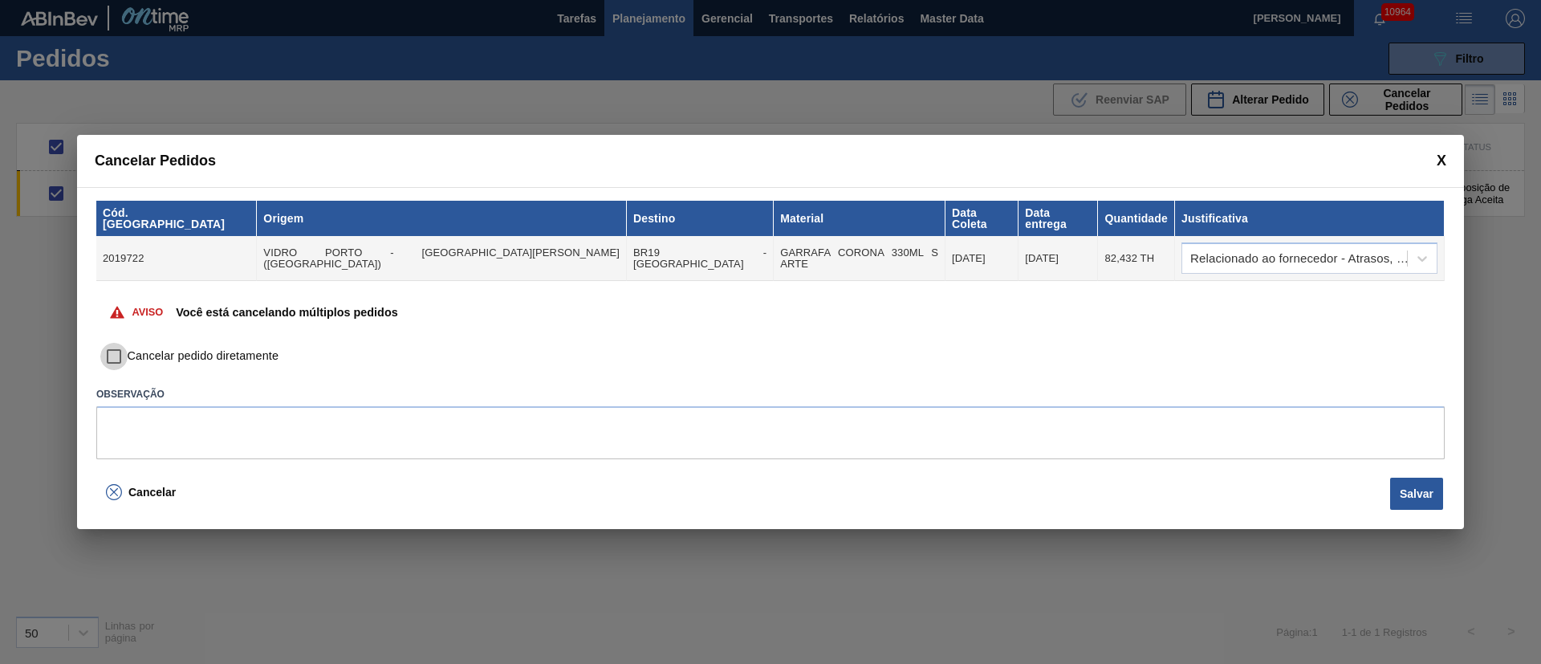
click at [111, 343] on input "Cancelar pedido diretamente" at bounding box center [113, 356] width 27 height 27
checkbox input "true"
click at [1400, 484] on button "Salvar" at bounding box center [1417, 494] width 53 height 32
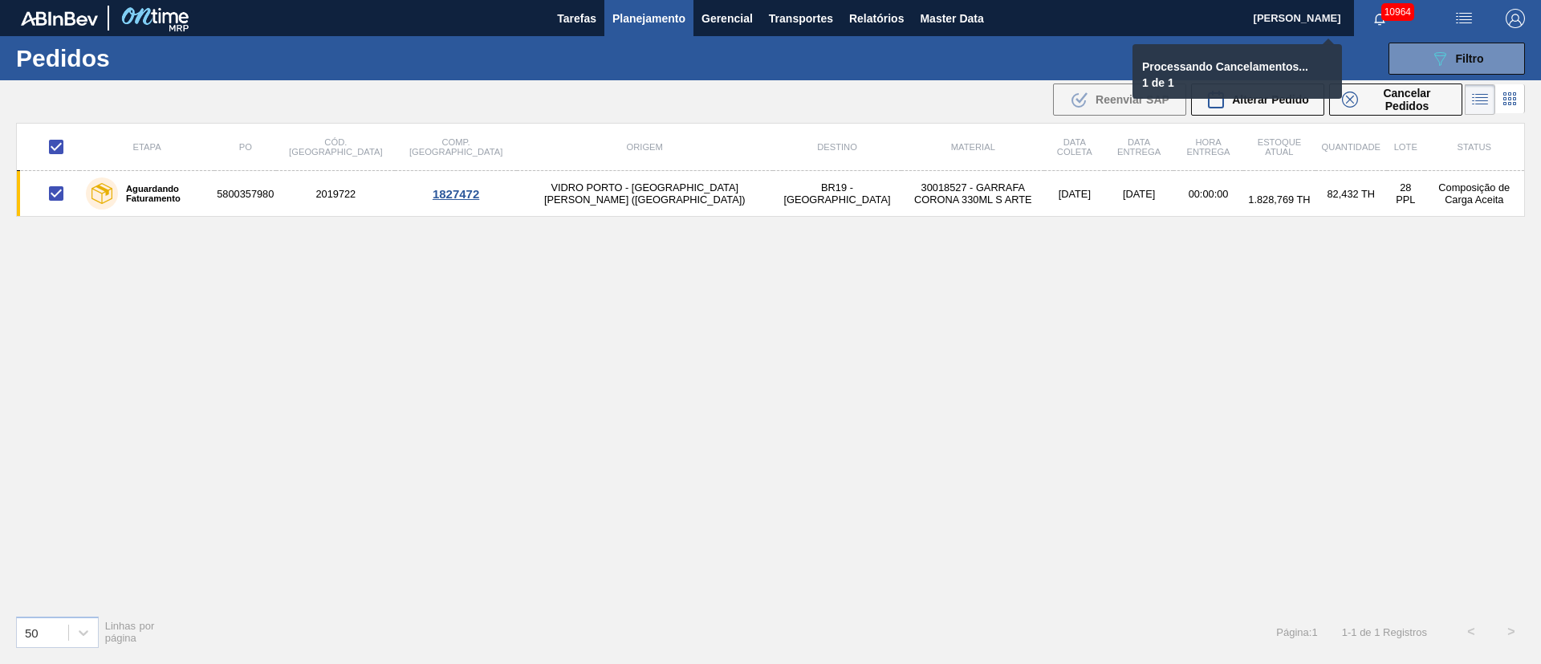
checkbox input "false"
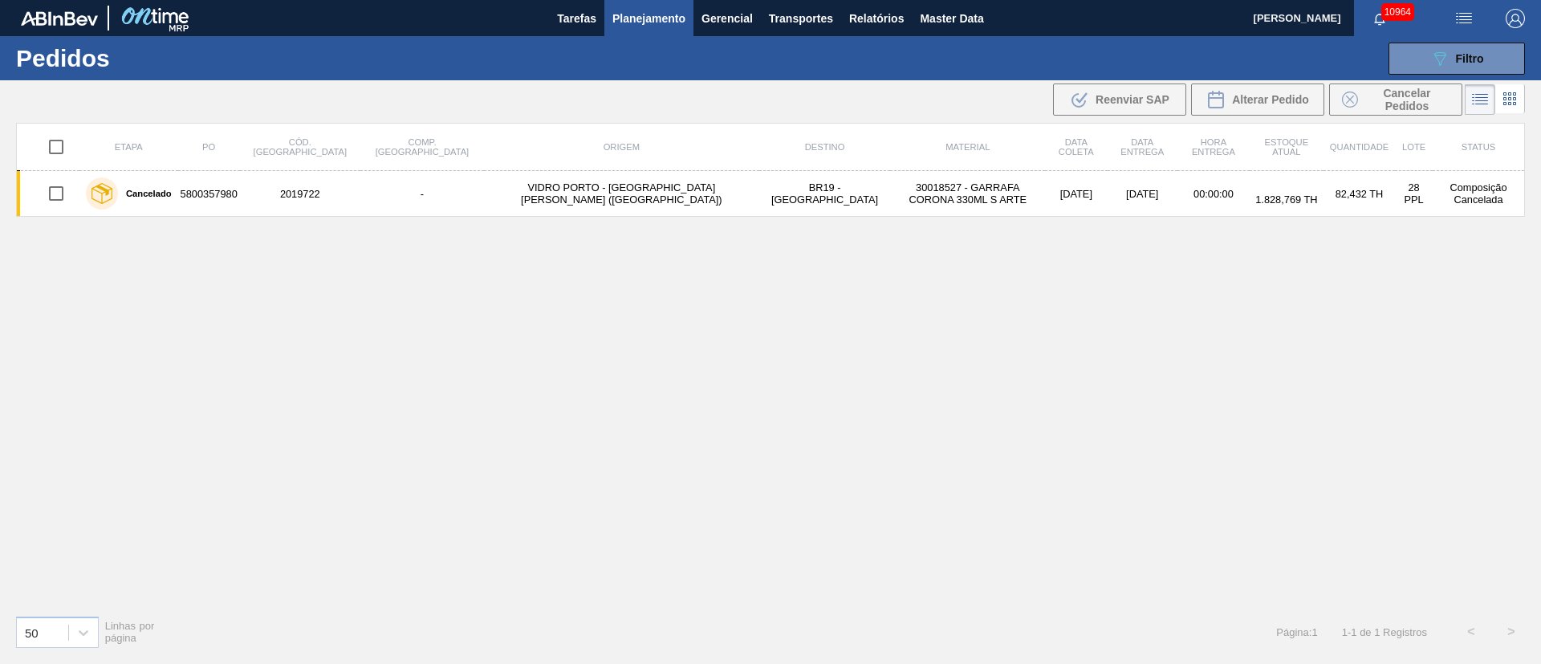
click at [642, 23] on span "Planejamento" at bounding box center [649, 18] width 73 height 19
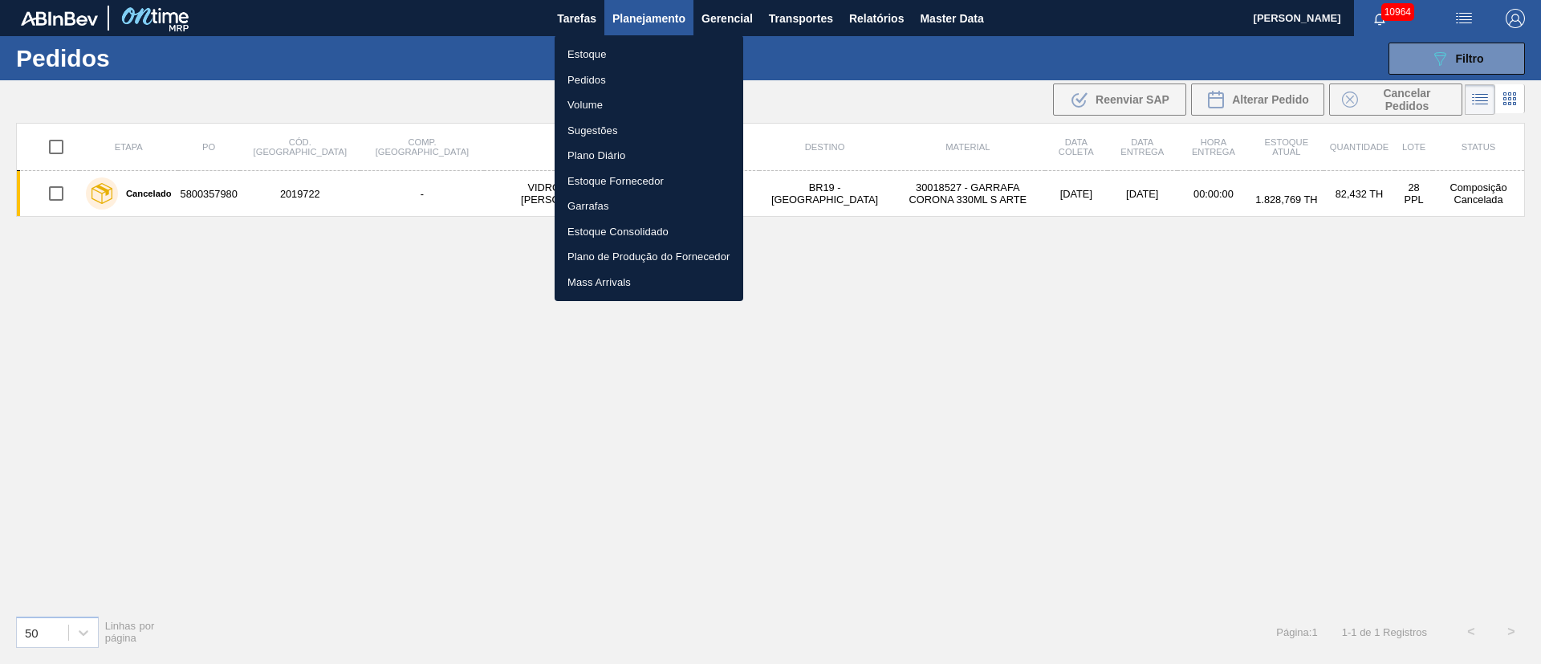
click at [592, 52] on li "Estoque" at bounding box center [649, 55] width 189 height 26
